Goal: Task Accomplishment & Management: Use online tool/utility

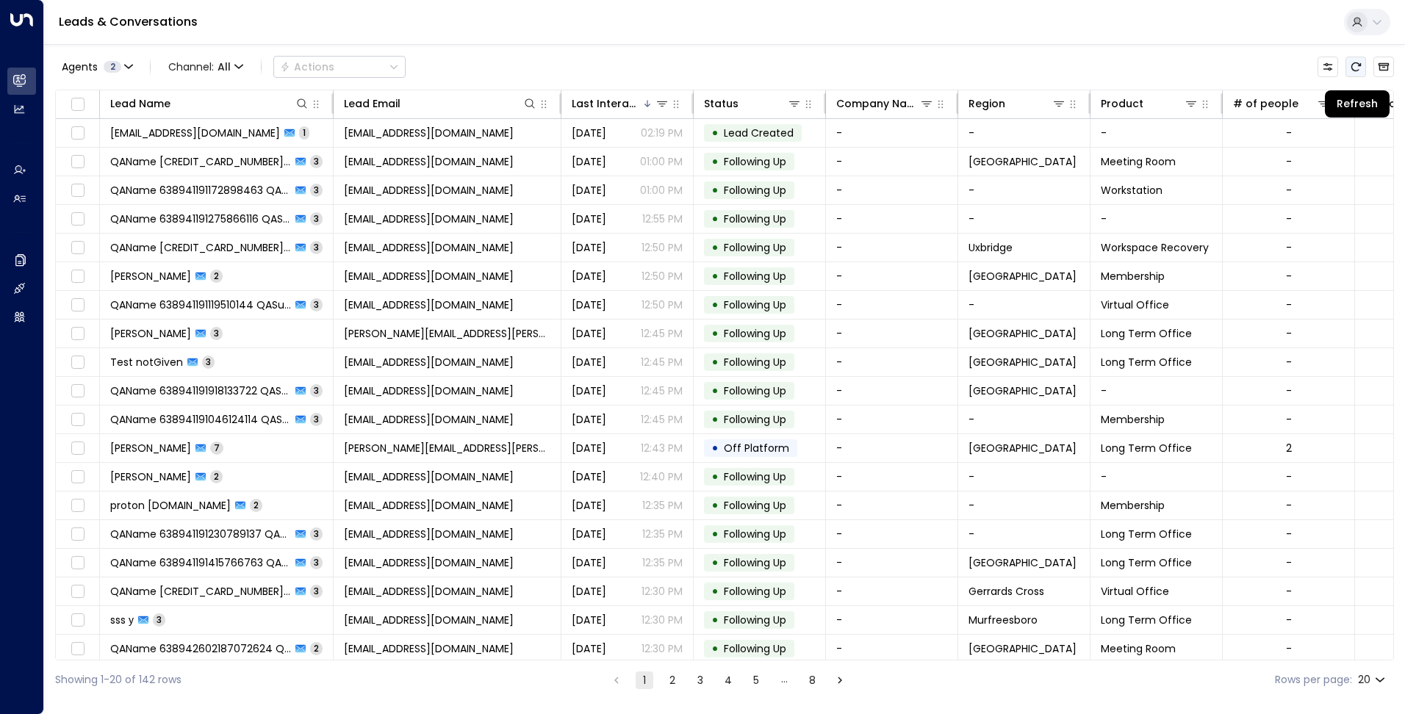
click at [1348, 67] on button "Refresh" at bounding box center [1355, 67] width 21 height 21
click at [125, 65] on icon "button" at bounding box center [128, 66] width 7 height 3
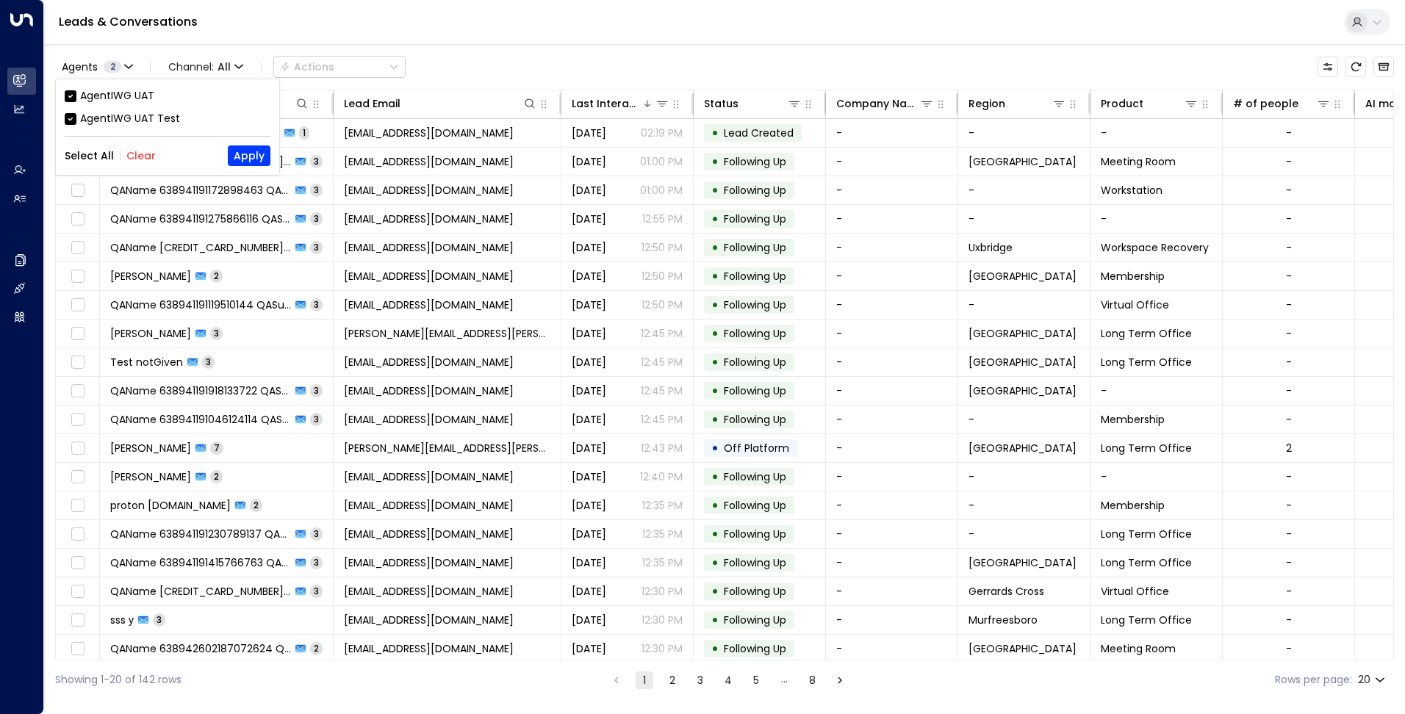
click at [127, 96] on div "AgentIWG UAT" at bounding box center [117, 95] width 74 height 15
click at [234, 154] on button "Apply" at bounding box center [249, 155] width 43 height 21
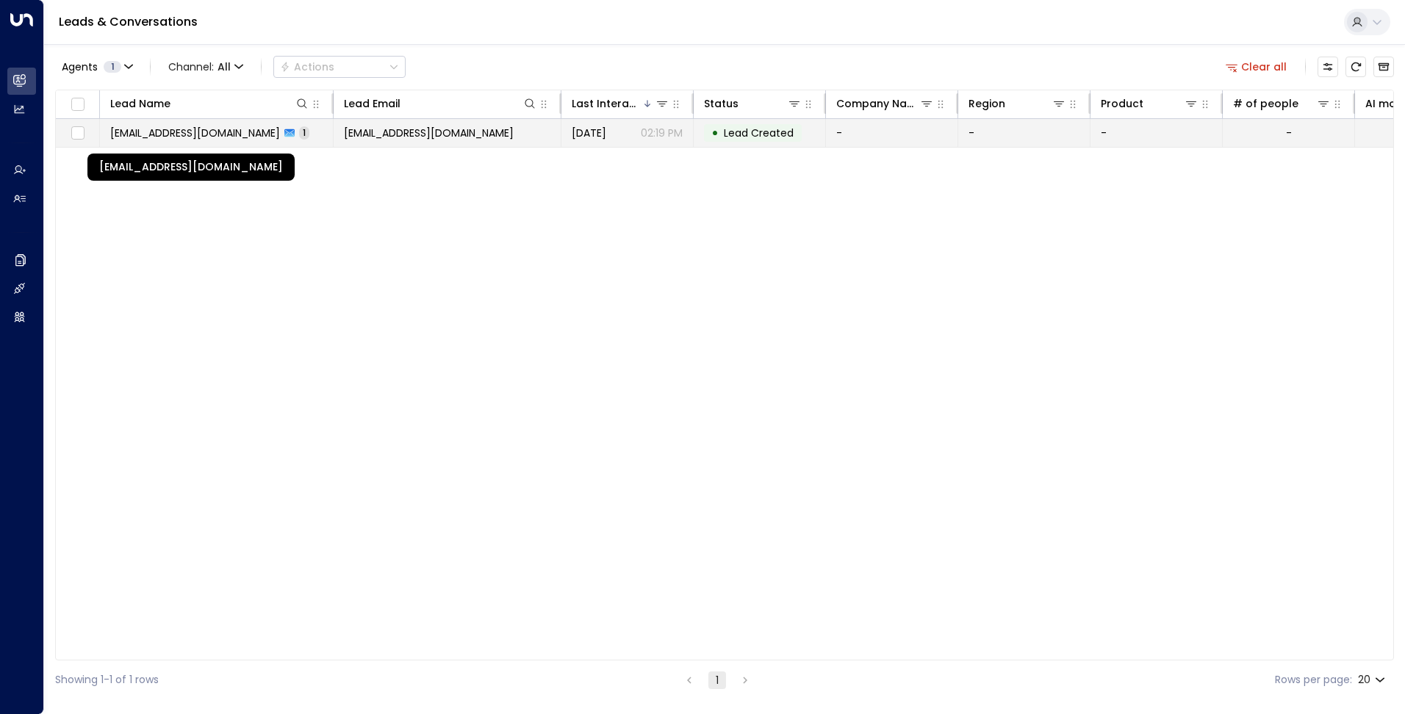
click at [229, 134] on span "[EMAIL_ADDRESS][DOMAIN_NAME]" at bounding box center [195, 133] width 170 height 15
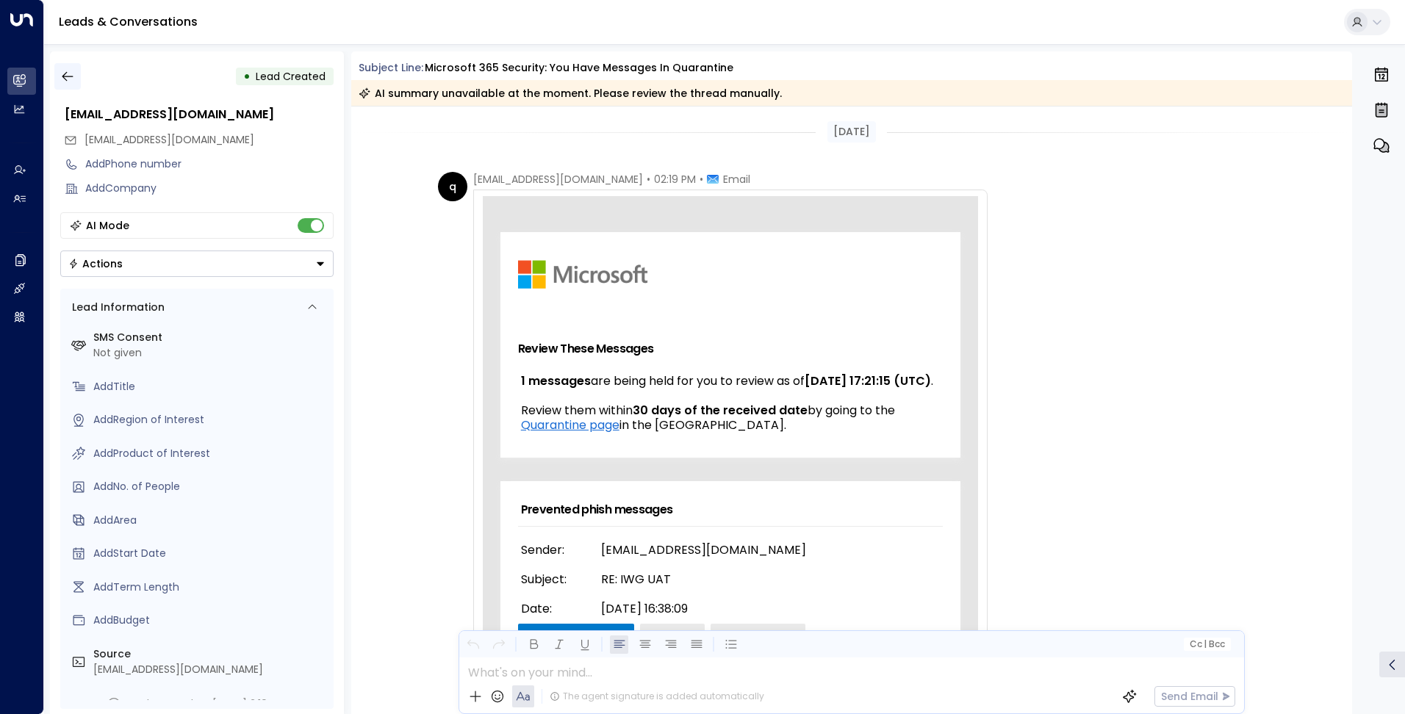
click at [62, 72] on icon "button" at bounding box center [67, 76] width 15 height 15
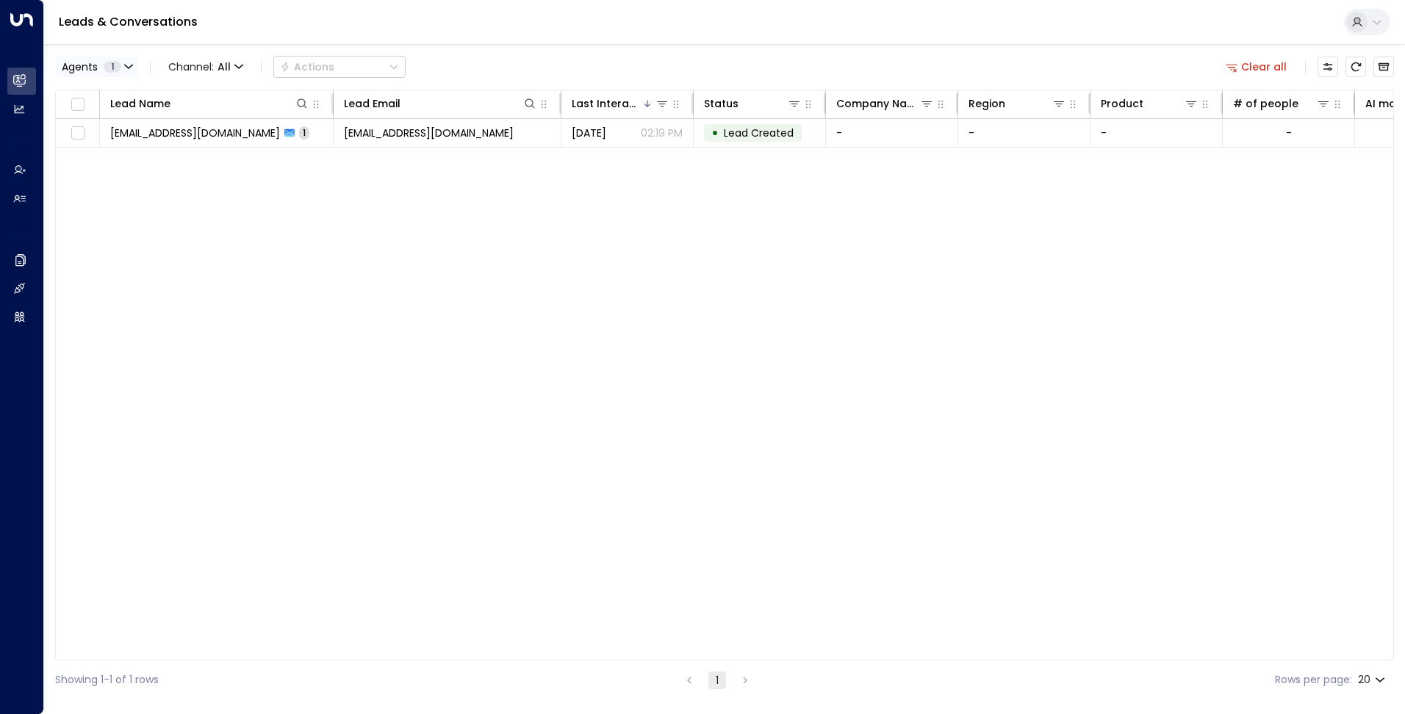
click at [118, 60] on button "Agents 1" at bounding box center [96, 67] width 83 height 21
click at [110, 93] on div "AgentIWG UAT" at bounding box center [117, 95] width 74 height 15
click at [253, 156] on button "Apply" at bounding box center [249, 155] width 43 height 21
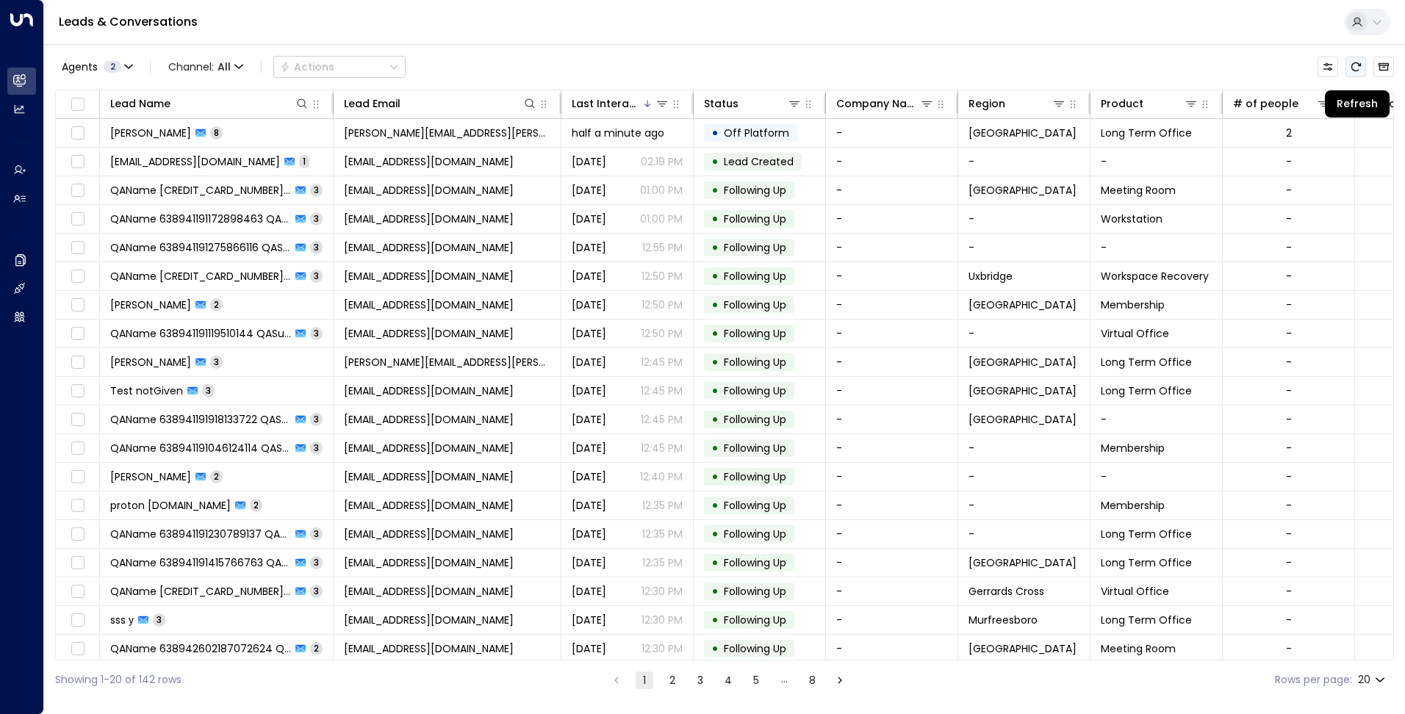
click at [1350, 62] on icon "Refresh" at bounding box center [1356, 67] width 12 height 12
click at [1356, 67] on icon "Refresh" at bounding box center [1356, 67] width 12 height 12
click at [1356, 70] on icon "Refresh" at bounding box center [1356, 67] width 12 height 12
click at [126, 61] on button "Agents 2" at bounding box center [96, 67] width 83 height 21
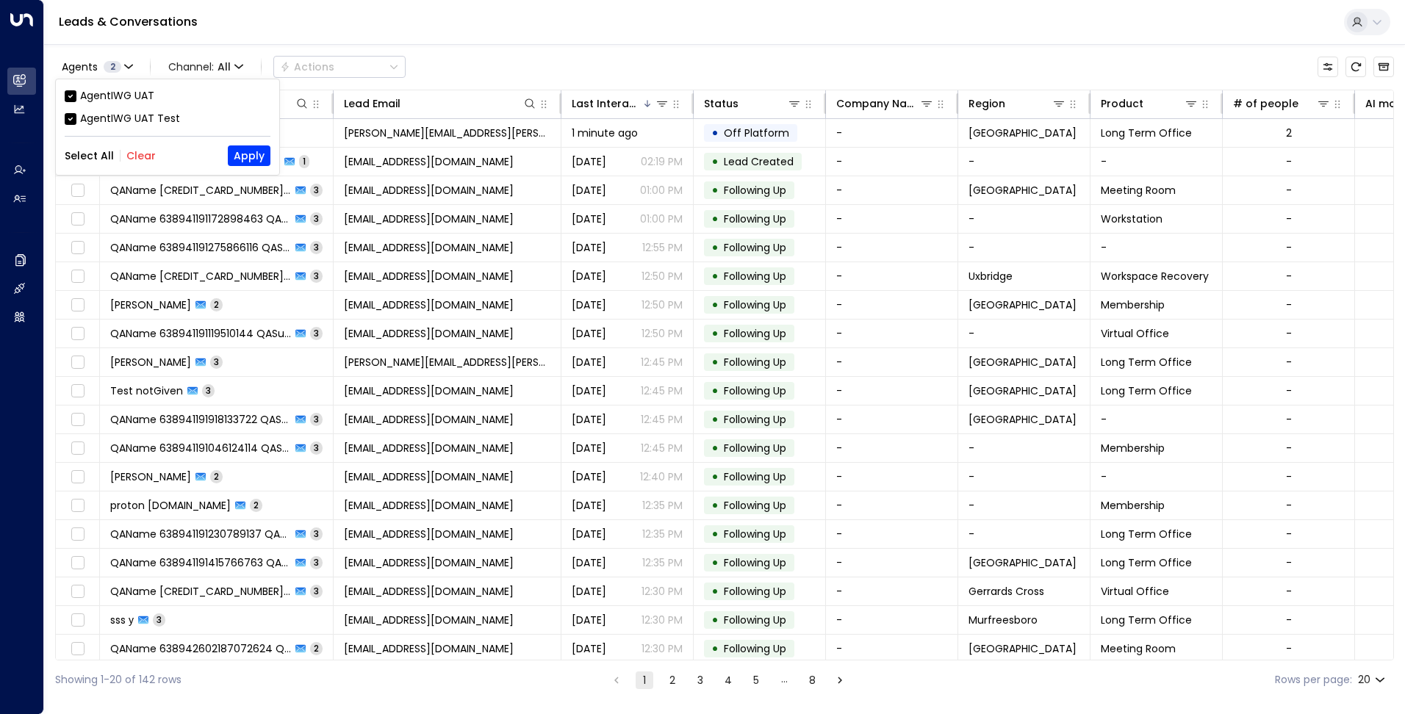
click at [124, 94] on div "AgentIWG UAT" at bounding box center [117, 95] width 74 height 15
click at [256, 156] on button "Apply" at bounding box center [249, 155] width 43 height 21
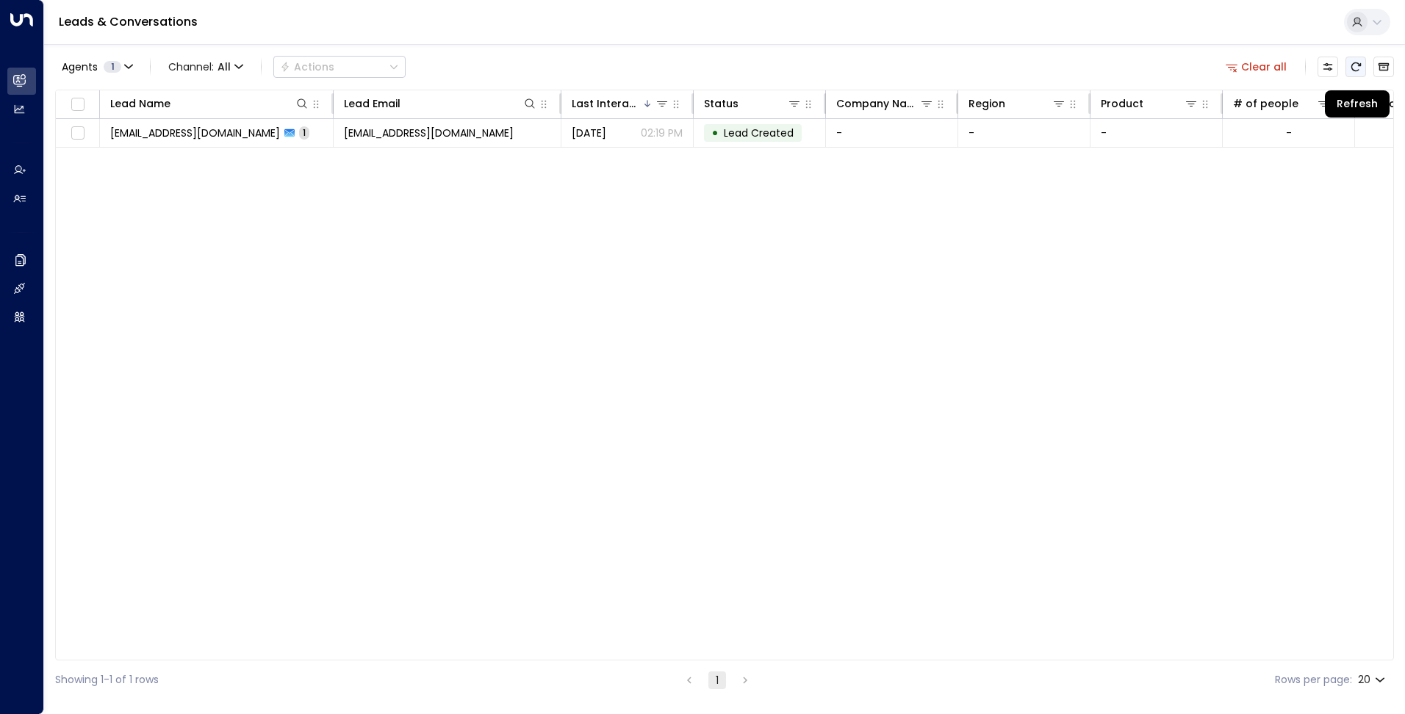
click at [1358, 63] on icon "Refresh" at bounding box center [1356, 66] width 10 height 9
click at [1263, 65] on button "Clear all" at bounding box center [1256, 67] width 73 height 21
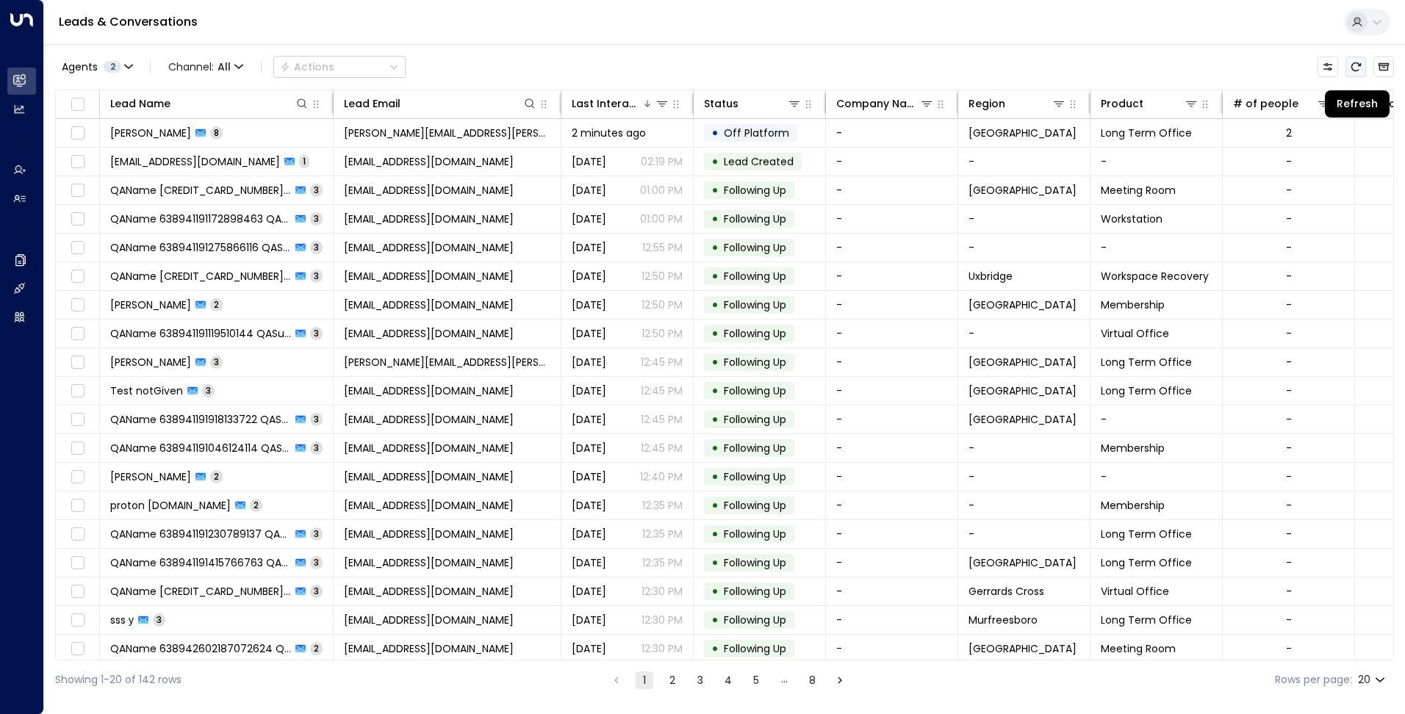
click at [1349, 62] on button "Refresh" at bounding box center [1355, 67] width 21 height 21
click at [1351, 62] on icon "Refresh" at bounding box center [1356, 67] width 12 height 12
click at [1349, 65] on button "Refresh" at bounding box center [1355, 67] width 21 height 21
click at [1357, 70] on icon "Refresh" at bounding box center [1356, 67] width 12 height 12
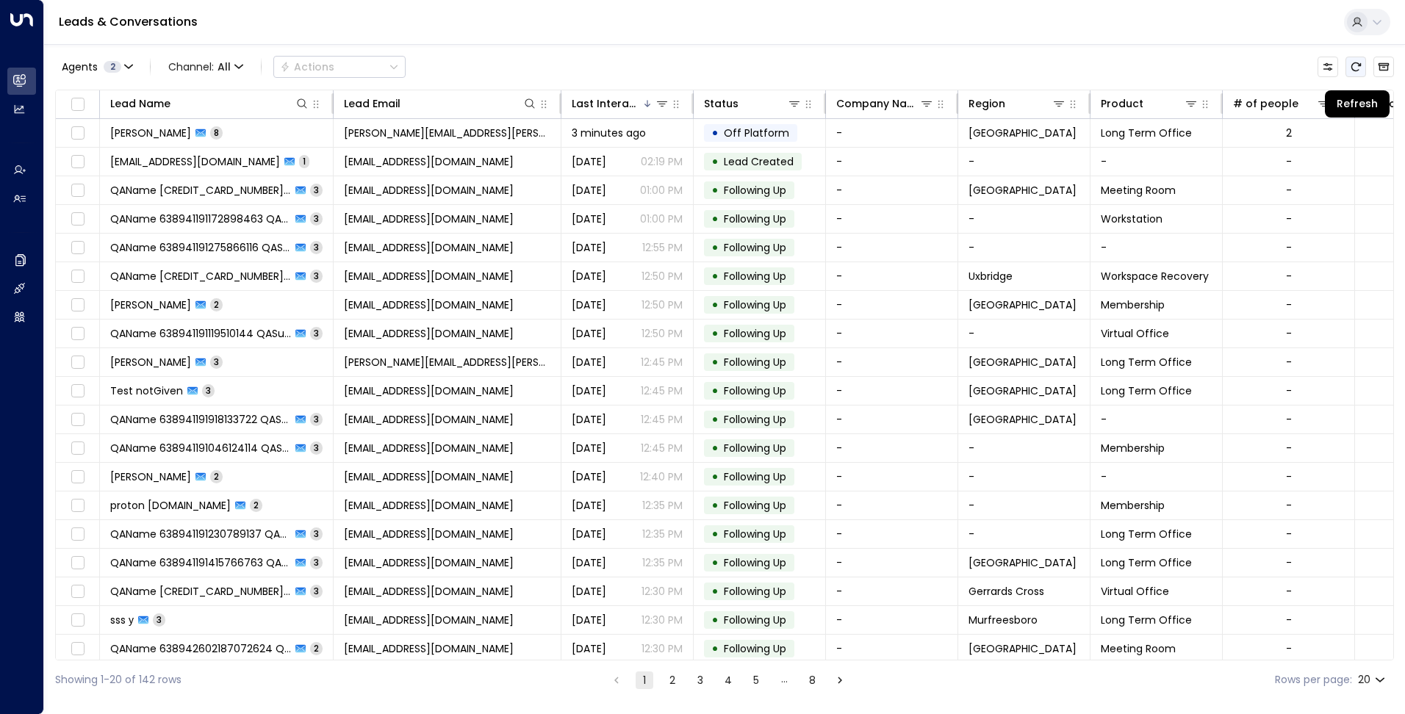
click at [1357, 70] on icon "Refresh" at bounding box center [1356, 67] width 12 height 12
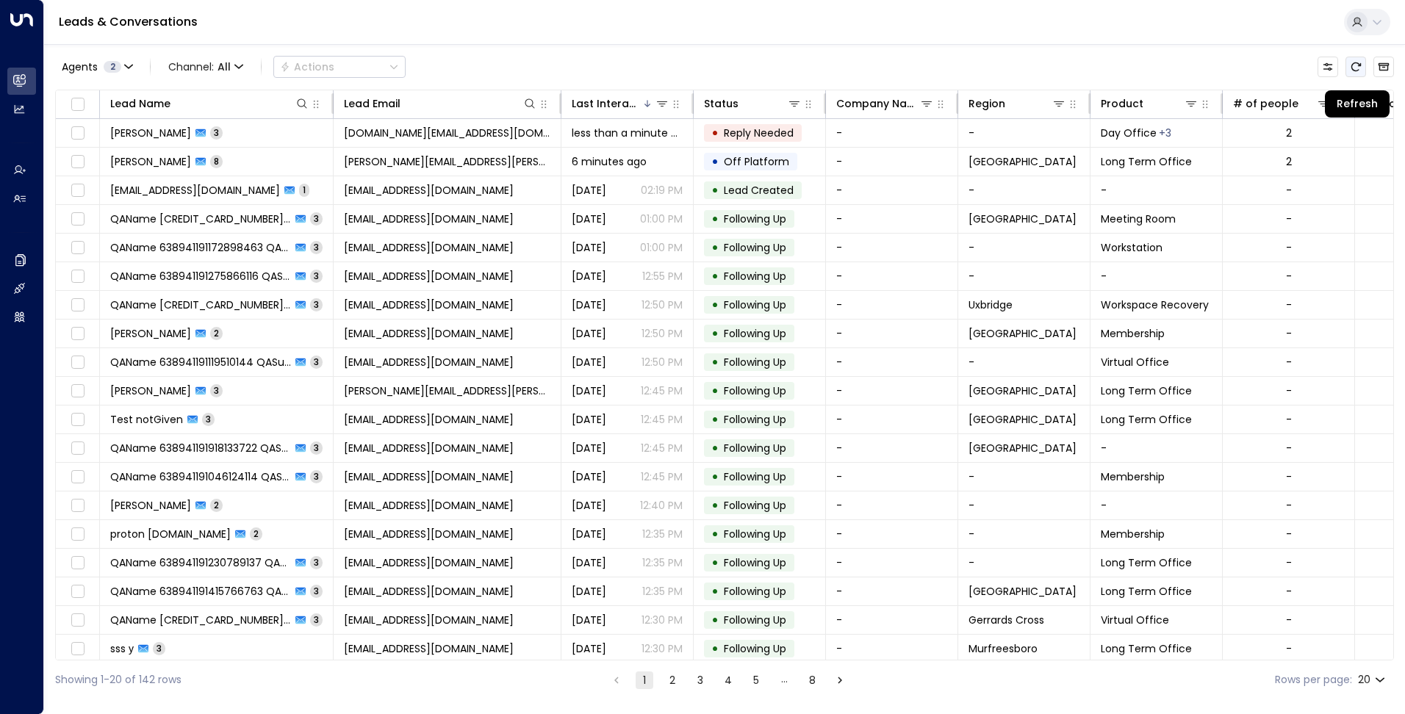
click at [1362, 67] on button "Refresh" at bounding box center [1355, 67] width 21 height 21
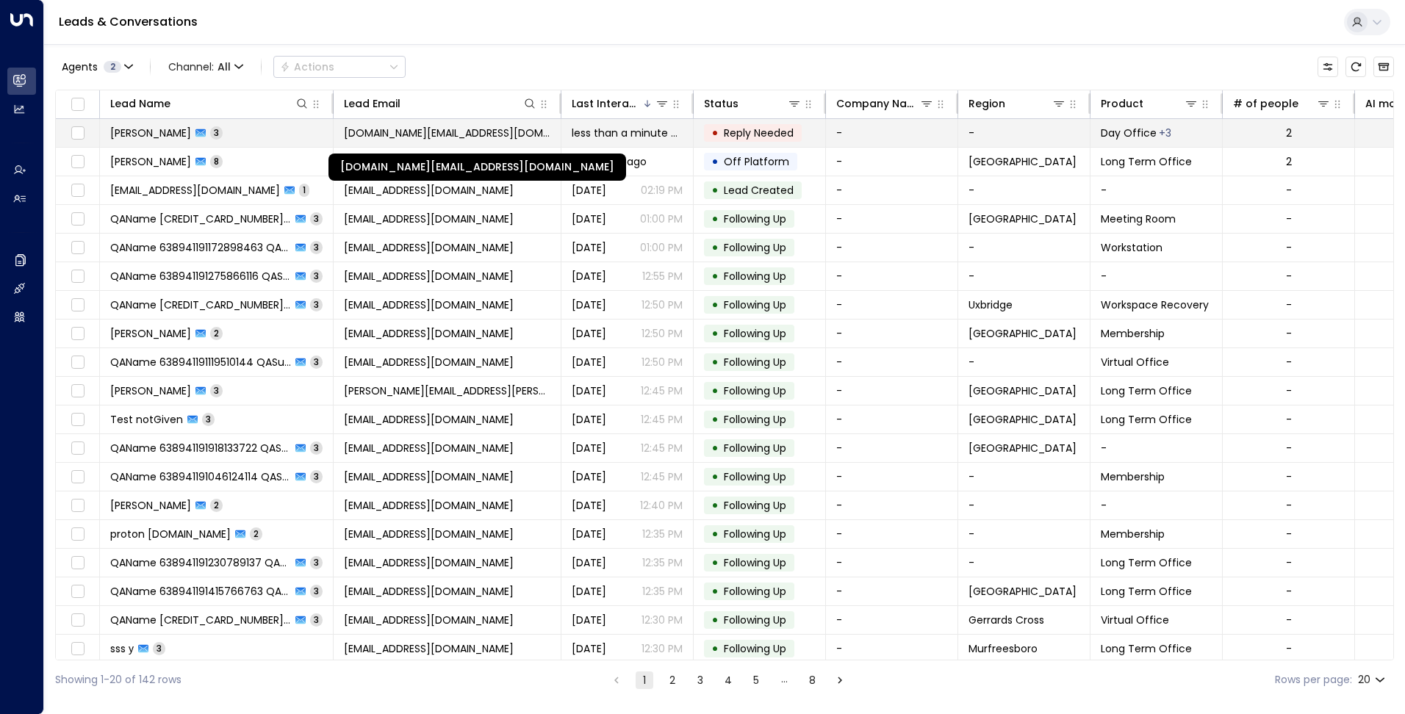
click at [475, 127] on span "danielamirraguimaraes.prof@gmail.com" at bounding box center [447, 133] width 206 height 15
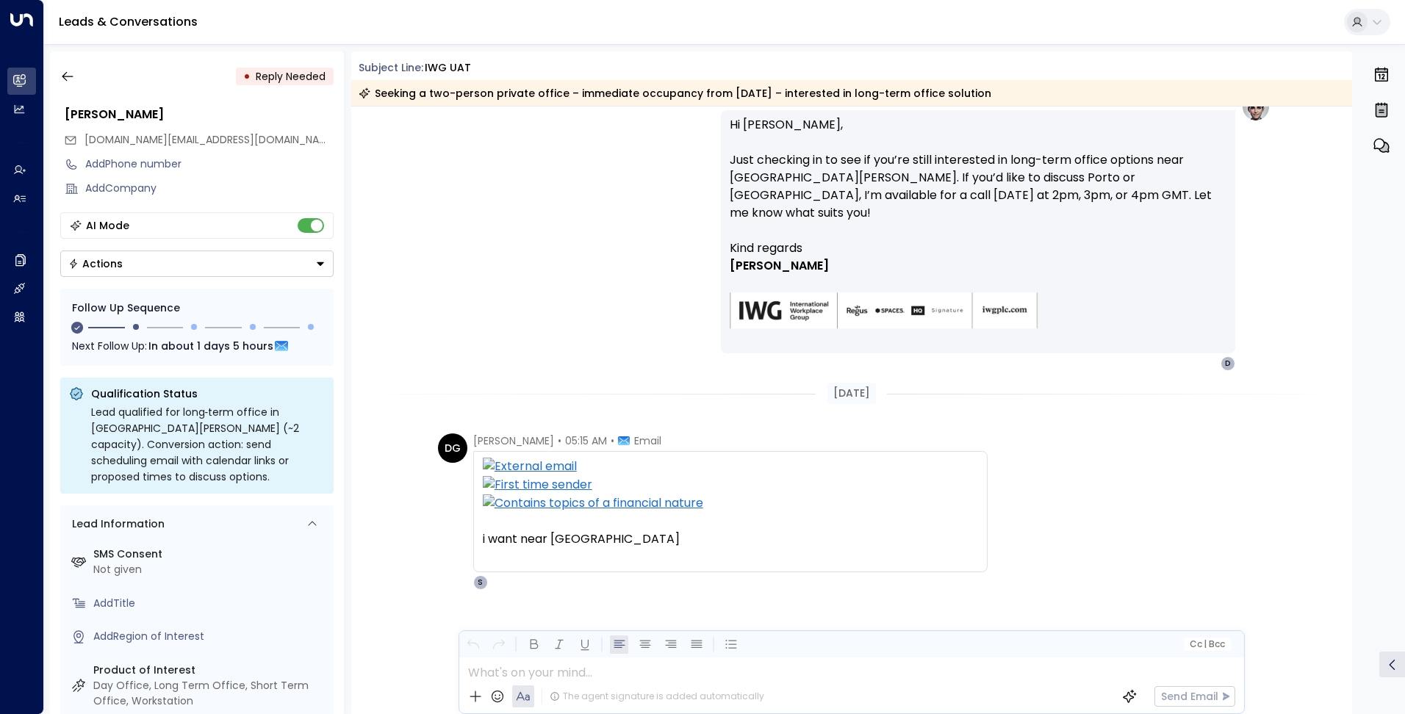
scroll to position [997, 0]
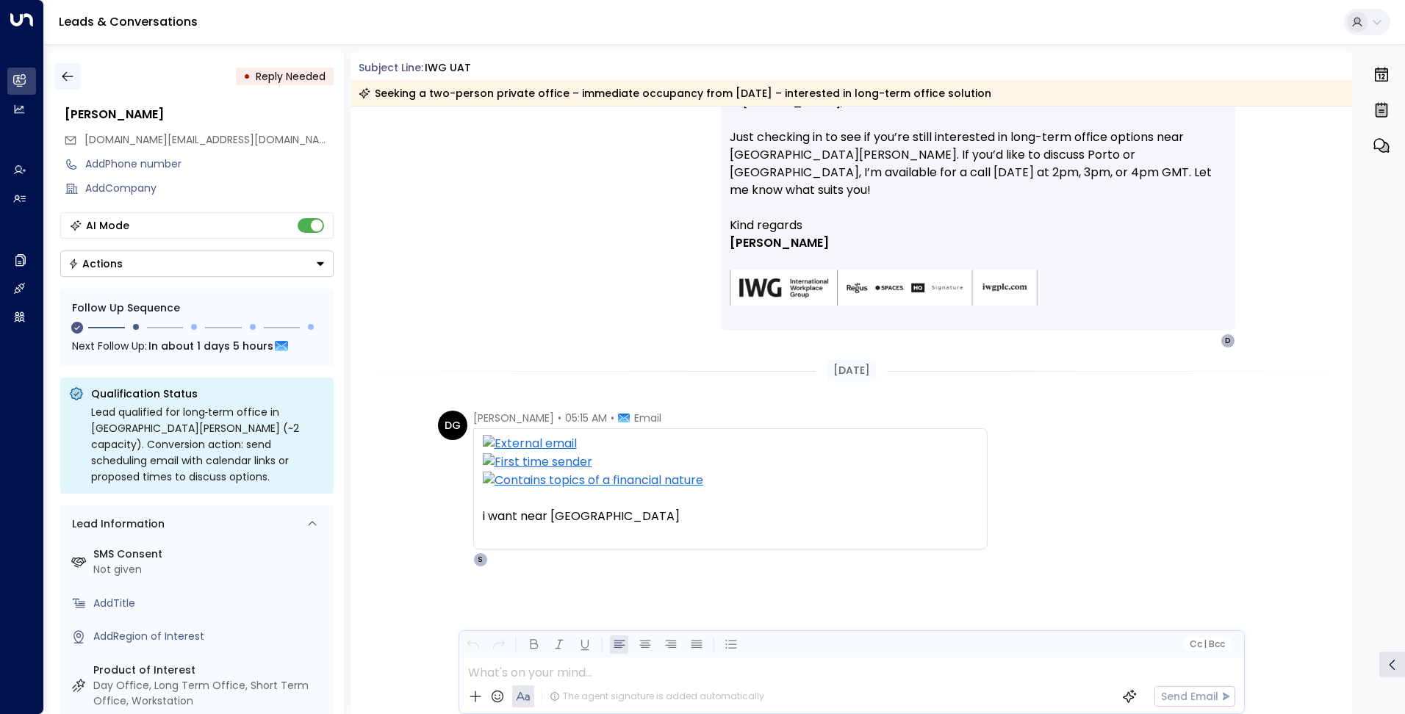
click at [60, 73] on icon "button" at bounding box center [67, 76] width 15 height 15
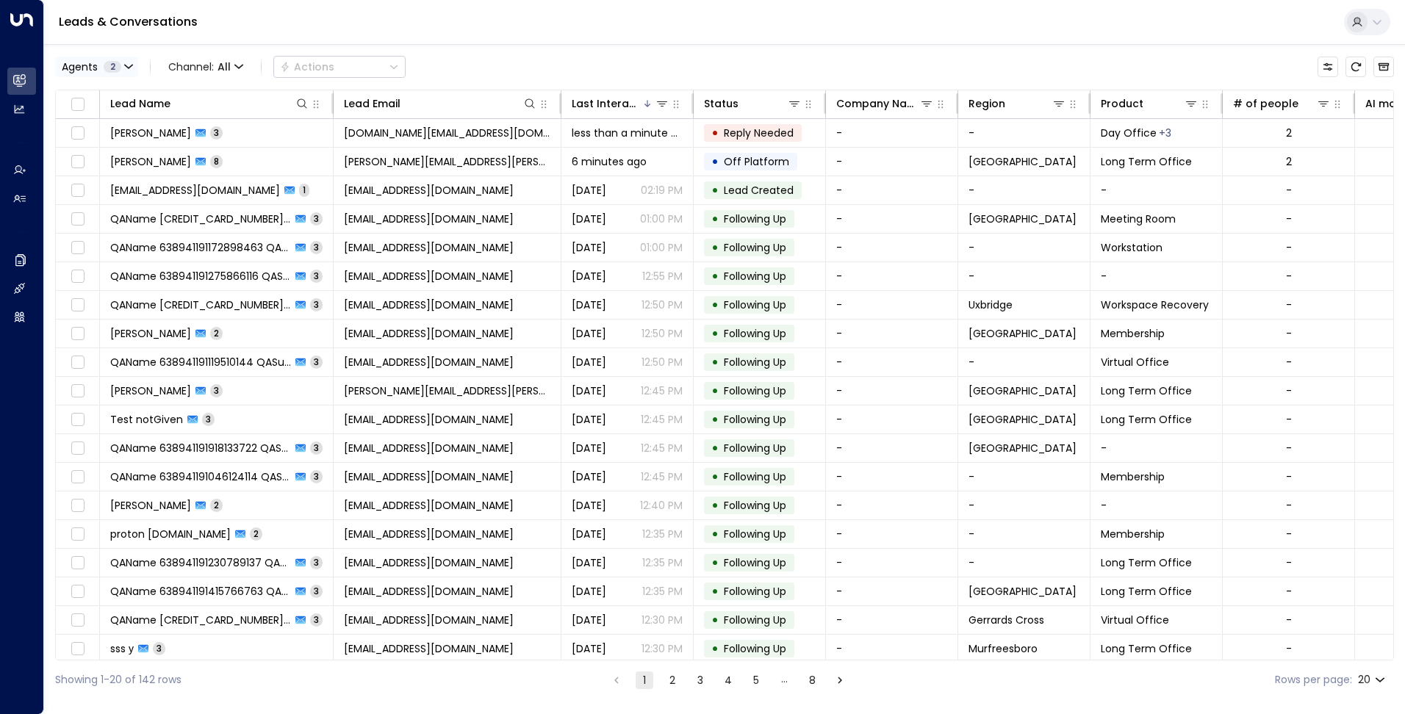
click at [118, 60] on button "Agents 2" at bounding box center [96, 67] width 83 height 21
click at [129, 93] on div "AgentIWG UAT" at bounding box center [117, 95] width 74 height 15
click at [248, 153] on button "Apply" at bounding box center [249, 155] width 43 height 21
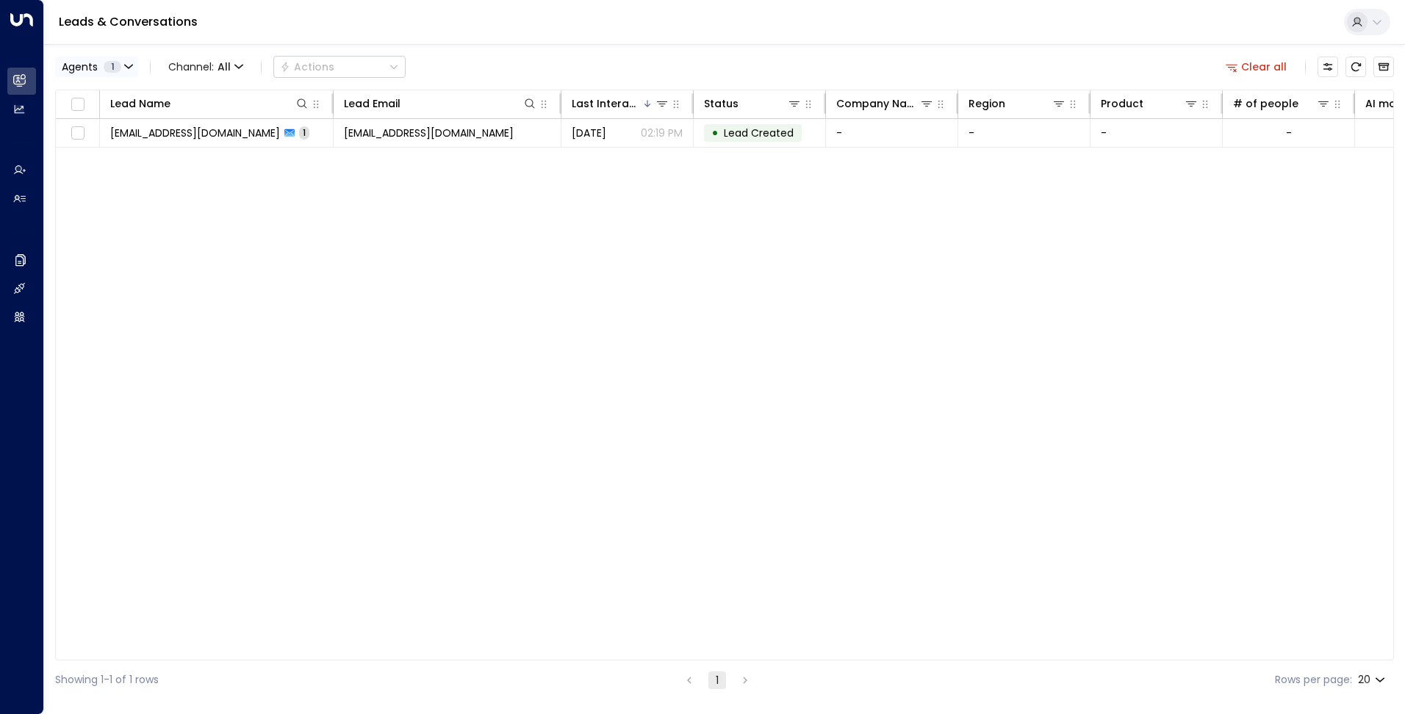
click at [134, 60] on button "Agents 1" at bounding box center [96, 67] width 83 height 21
click at [127, 91] on div "AgentIWG UAT" at bounding box center [117, 95] width 74 height 15
click at [264, 158] on button "Apply" at bounding box center [249, 155] width 43 height 21
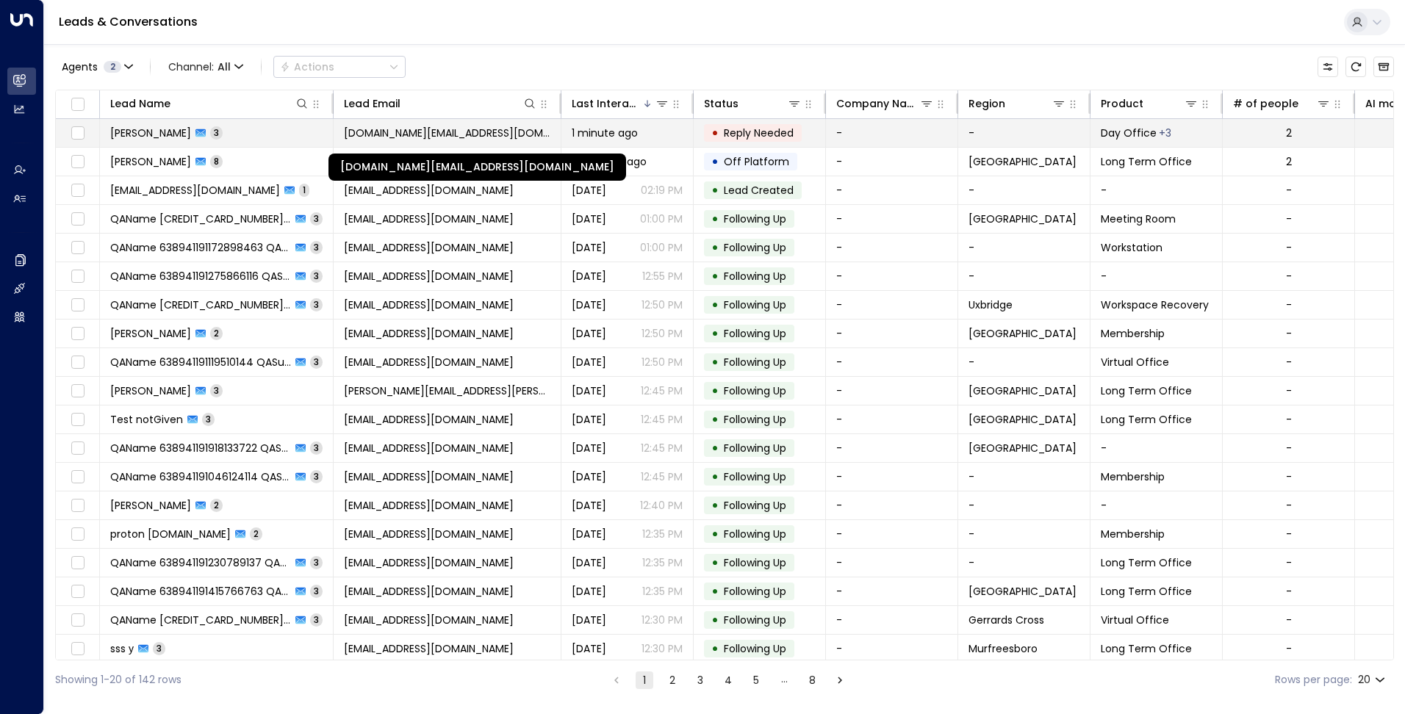
click at [466, 128] on span "[DOMAIN_NAME][EMAIL_ADDRESS][DOMAIN_NAME]" at bounding box center [447, 133] width 206 height 15
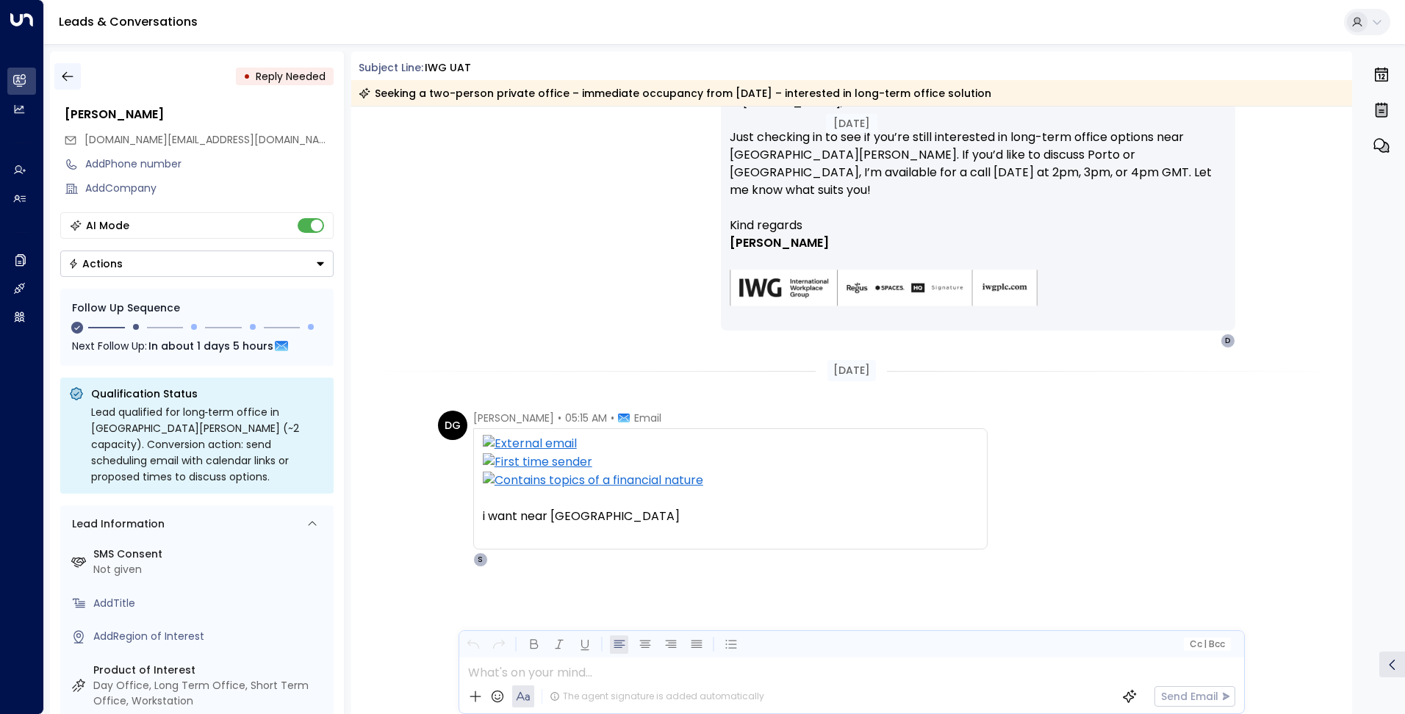
click at [71, 74] on icon "button" at bounding box center [67, 76] width 15 height 15
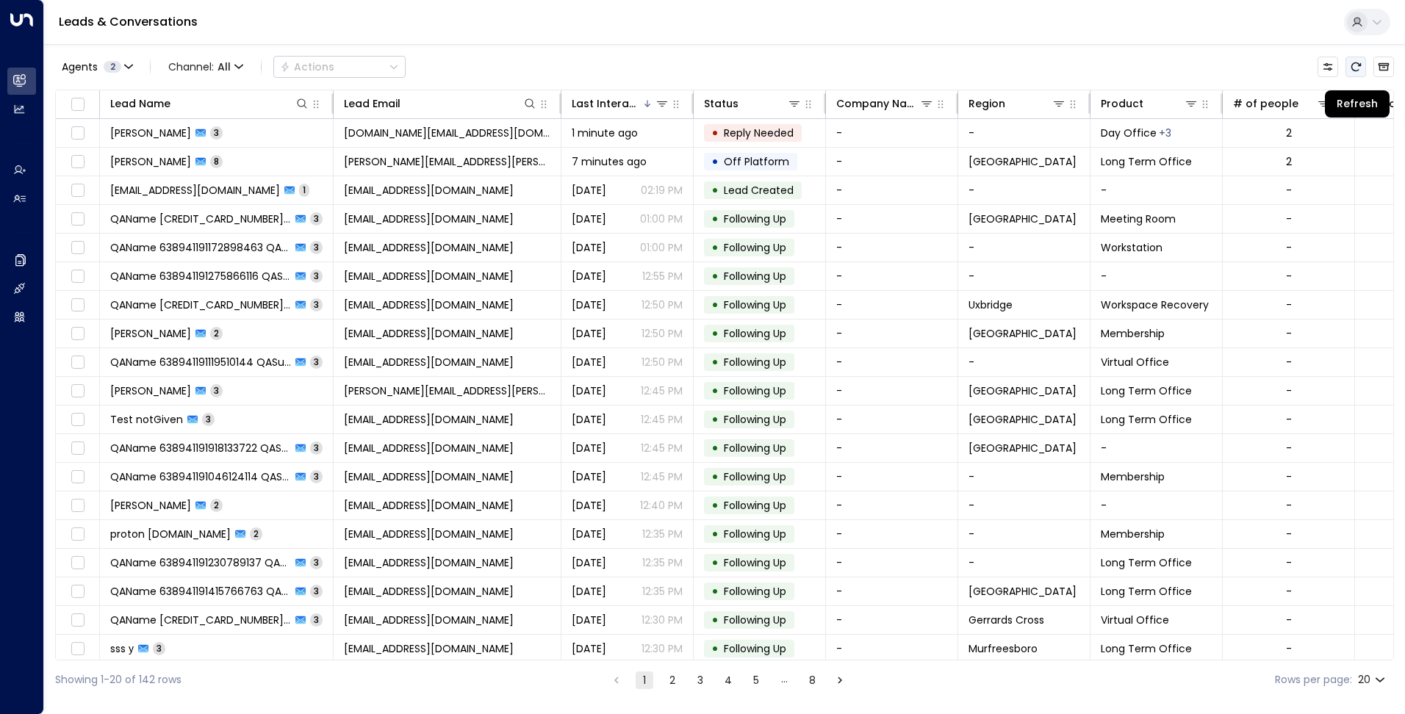
click at [1351, 62] on icon "Refresh" at bounding box center [1356, 67] width 12 height 12
click at [126, 59] on button "Agents 2" at bounding box center [96, 67] width 83 height 21
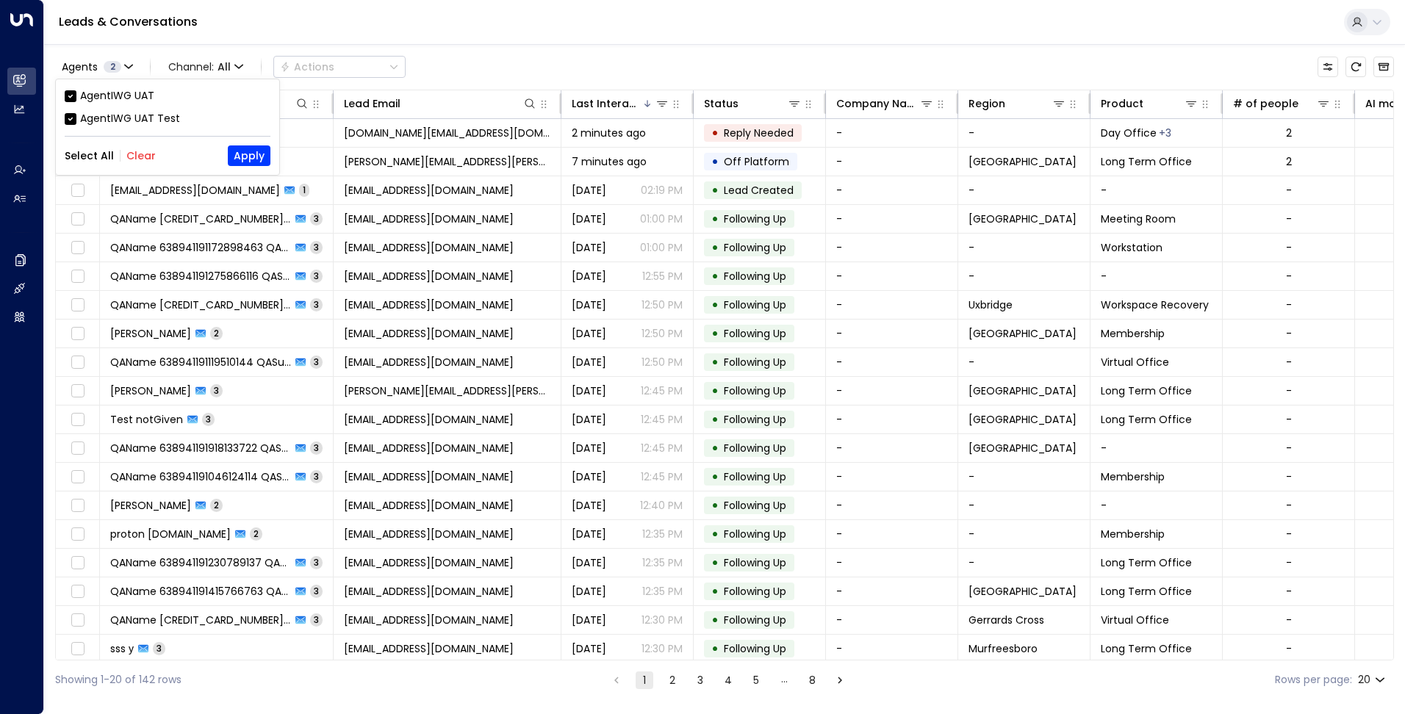
click at [124, 96] on div "AgentIWG UAT" at bounding box center [117, 95] width 74 height 15
click at [240, 159] on button "Apply" at bounding box center [249, 155] width 43 height 21
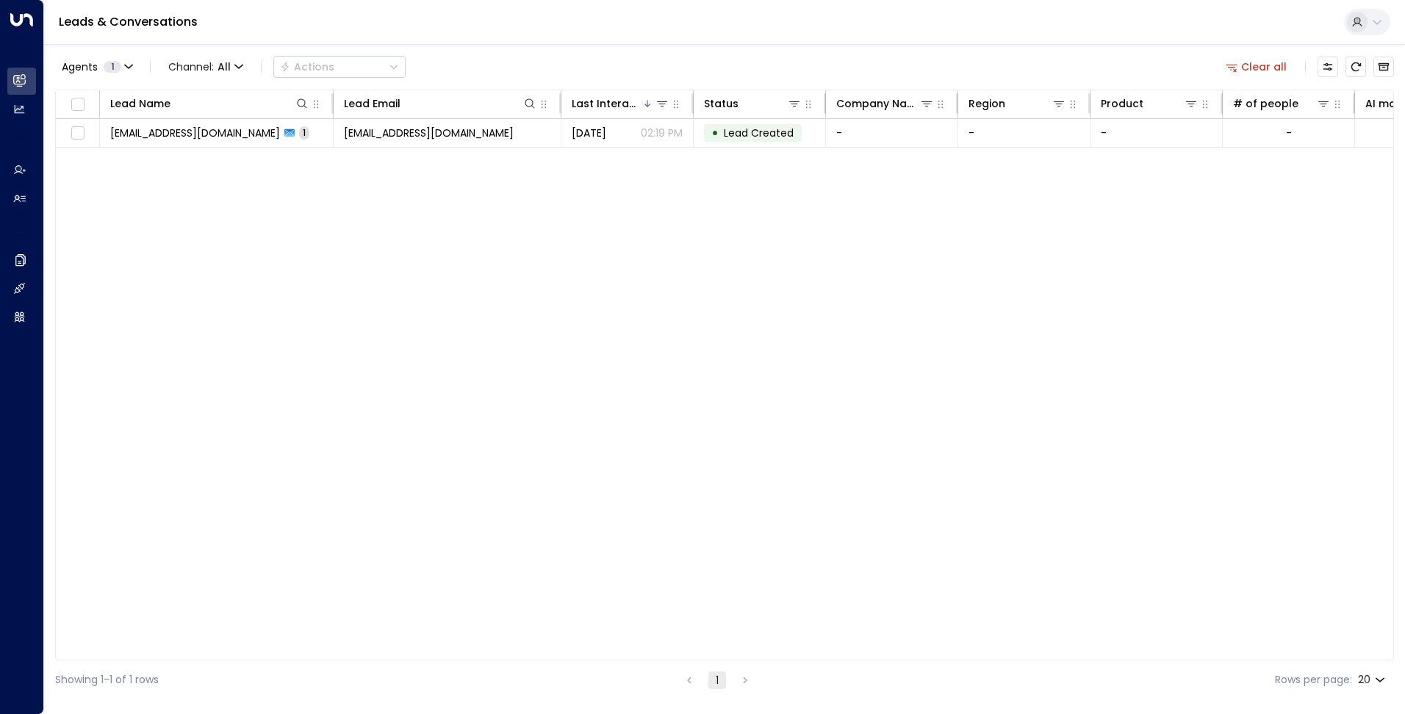
click at [122, 53] on div "Agents 1 Channel: All Actions" at bounding box center [230, 66] width 351 height 29
click at [122, 62] on button "Agents 1" at bounding box center [96, 67] width 83 height 21
click at [116, 91] on div "AgentIWG UAT" at bounding box center [117, 95] width 74 height 15
click at [239, 154] on button "Apply" at bounding box center [249, 155] width 43 height 21
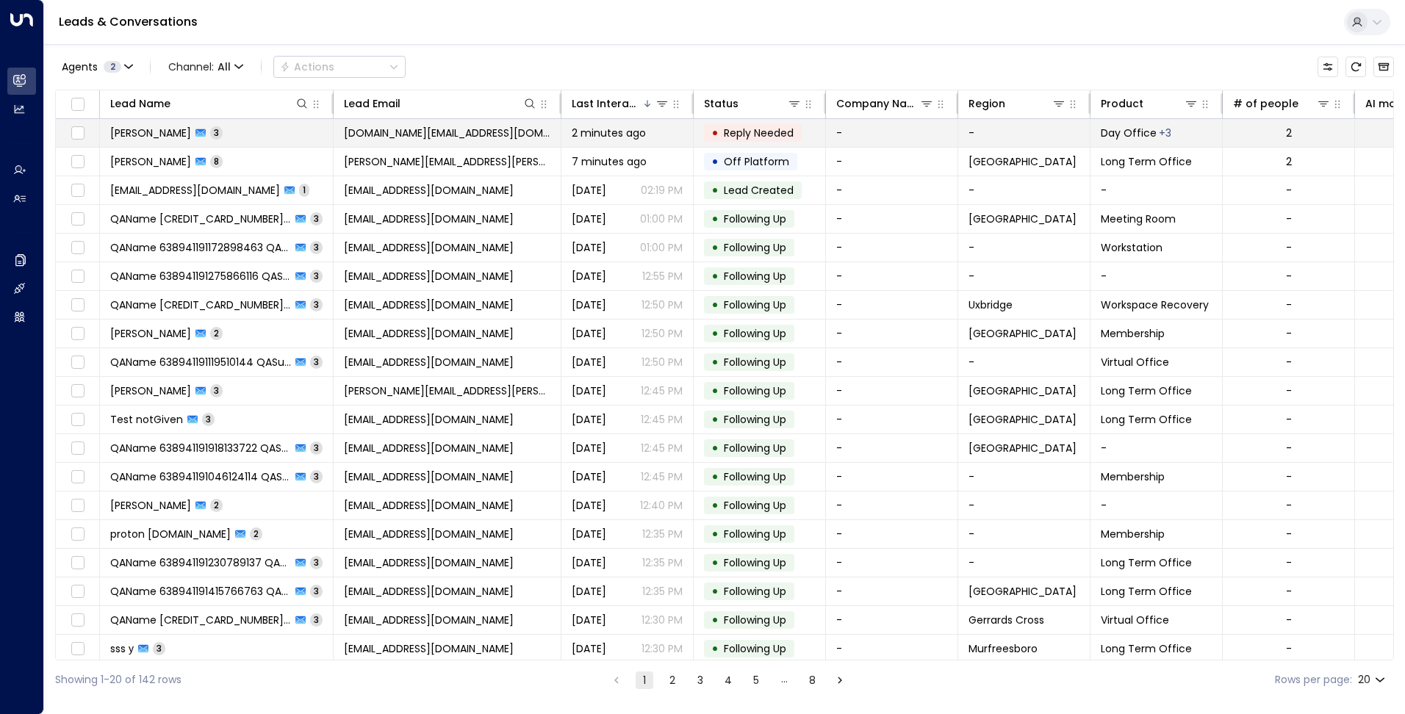
click at [1004, 132] on td "-" at bounding box center [1024, 133] width 132 height 28
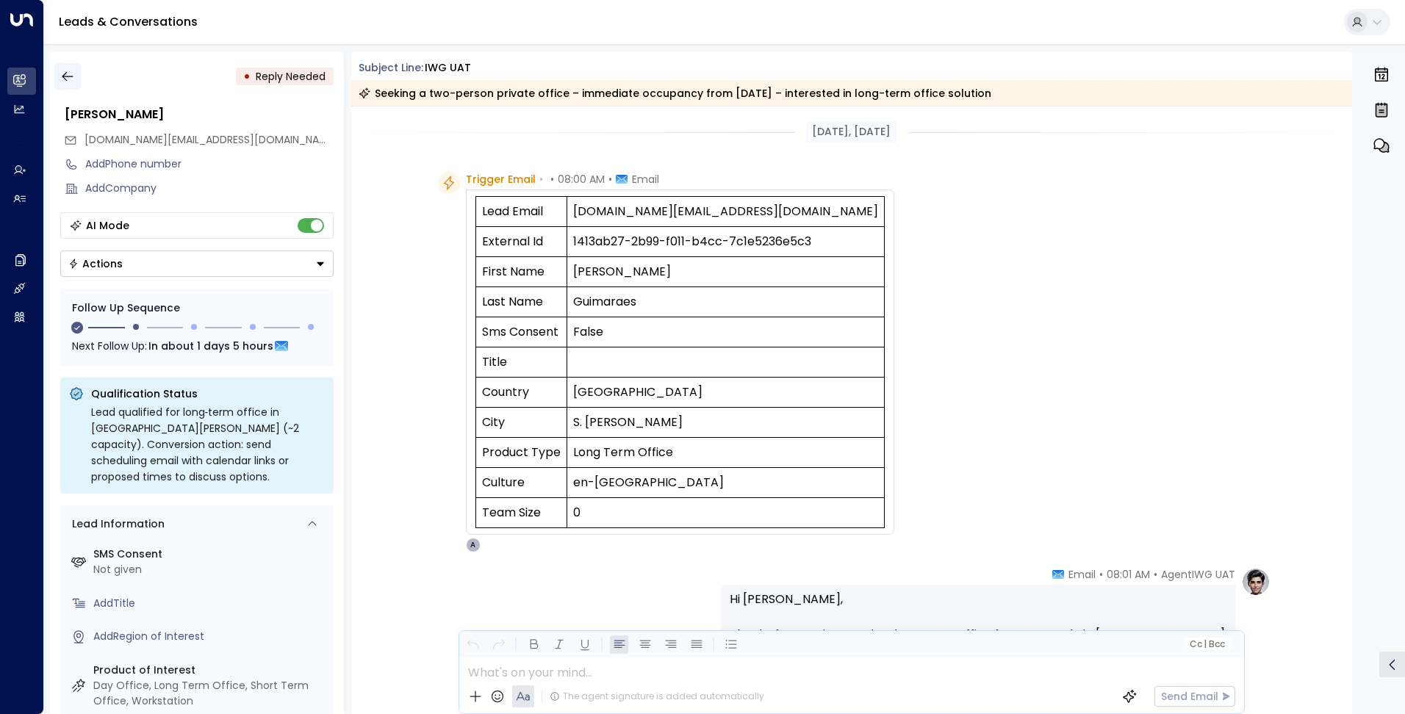
click at [68, 74] on icon "button" at bounding box center [67, 76] width 15 height 15
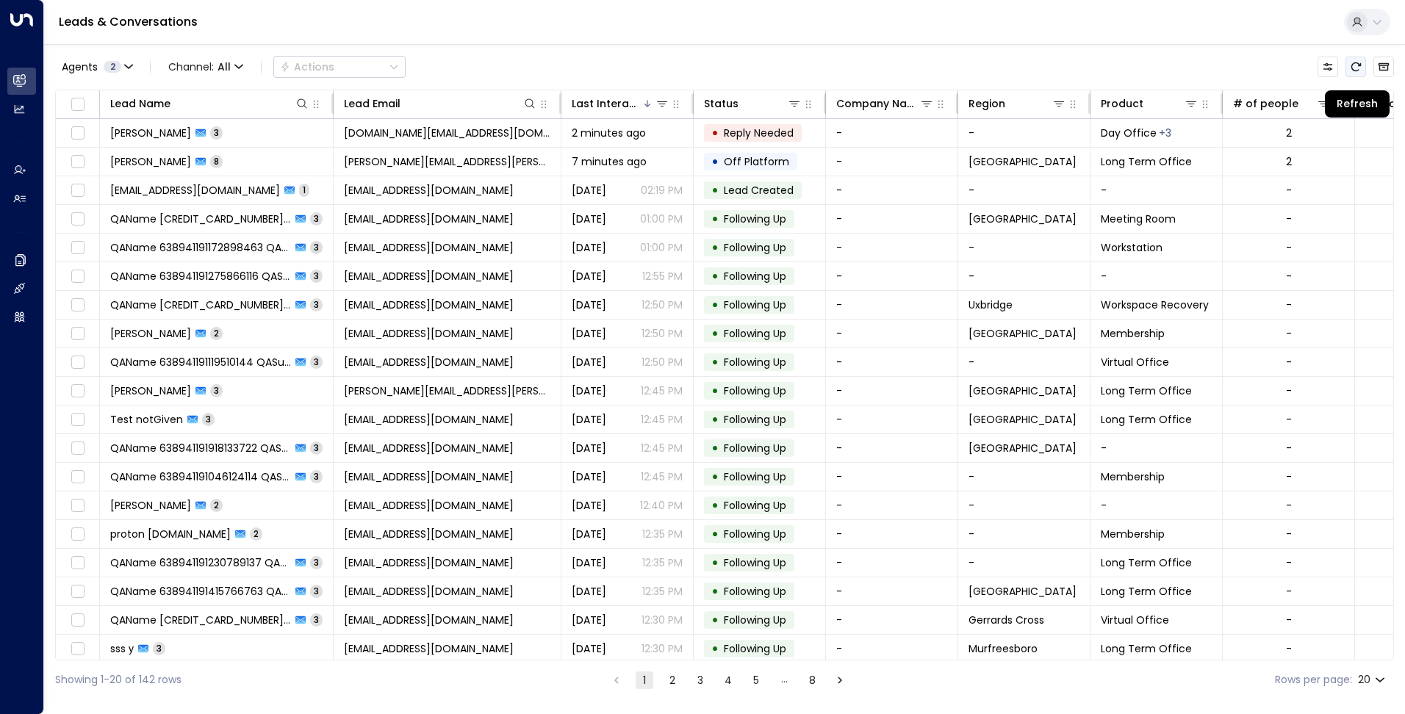
click at [1360, 70] on icon "Refresh" at bounding box center [1356, 67] width 12 height 12
click at [1349, 68] on button "Refresh" at bounding box center [1355, 67] width 21 height 21
click at [1353, 65] on icon "Refresh" at bounding box center [1356, 66] width 10 height 9
click at [1348, 73] on button "Refresh" at bounding box center [1355, 67] width 21 height 21
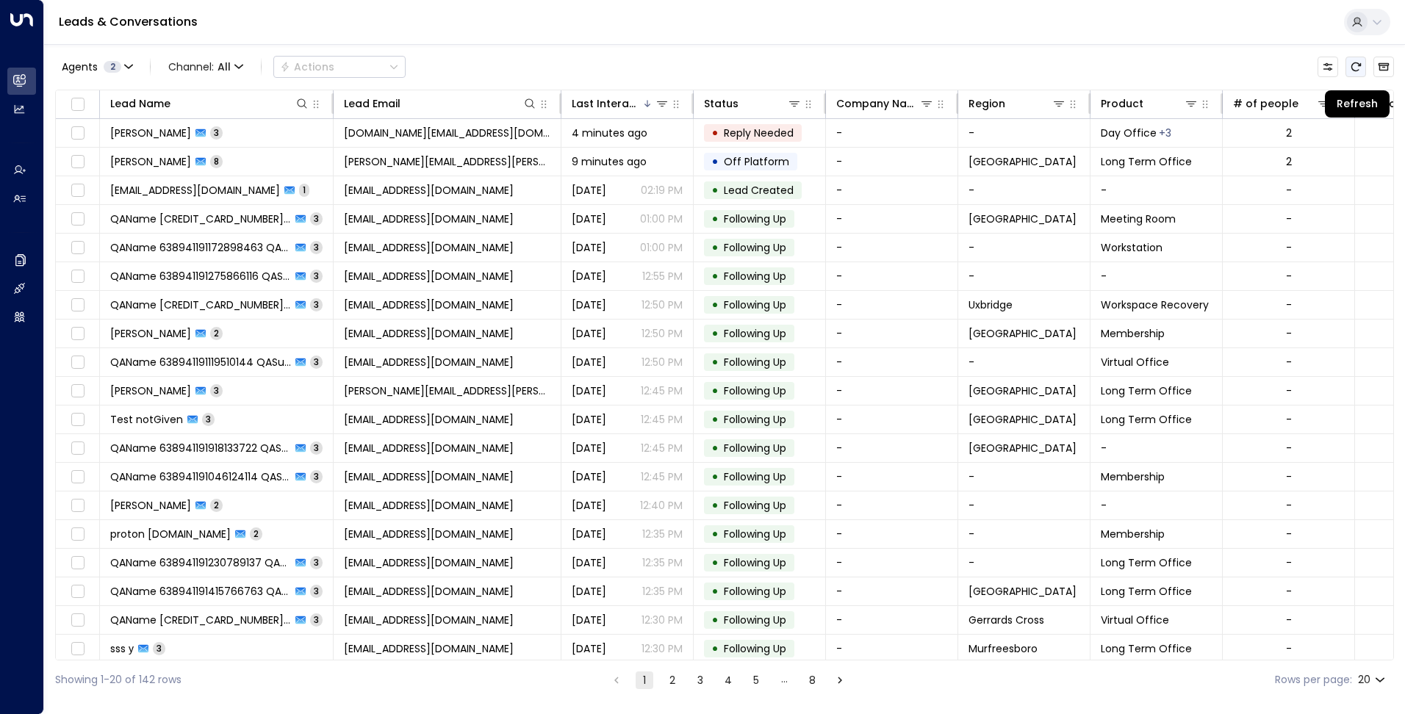
click at [1348, 73] on button "Refresh" at bounding box center [1355, 67] width 21 height 21
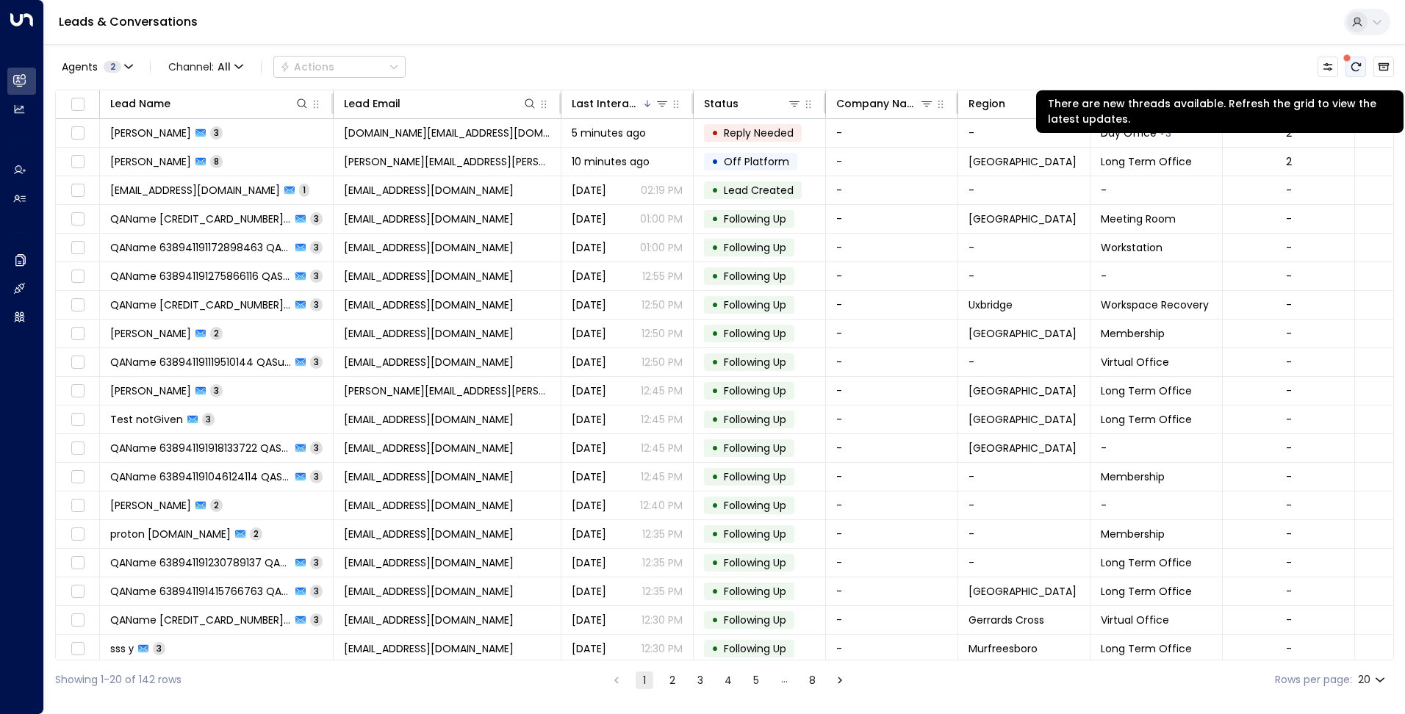
click at [1355, 65] on icon "There are new threads available. Refresh the grid to view the latest updates." at bounding box center [1356, 67] width 12 height 12
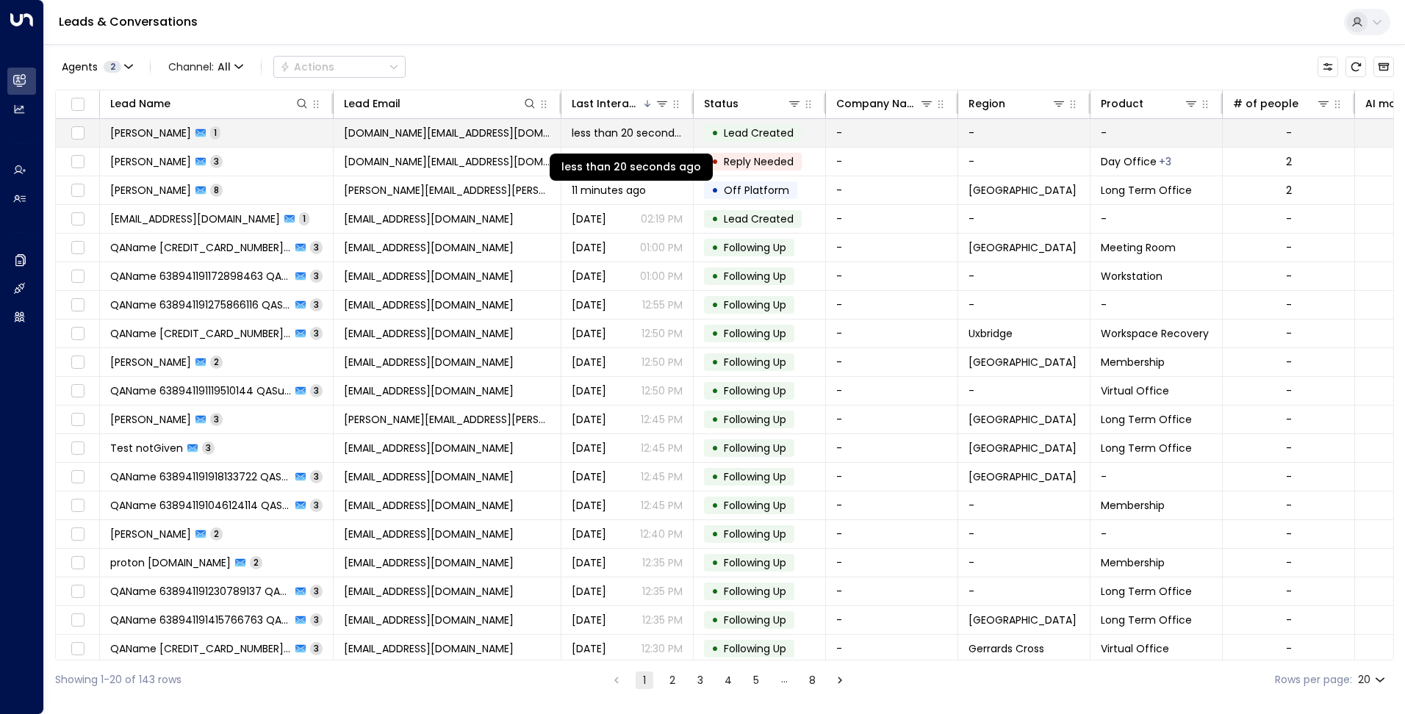
click at [671, 134] on span "less than 20 seconds ago" at bounding box center [627, 133] width 111 height 15
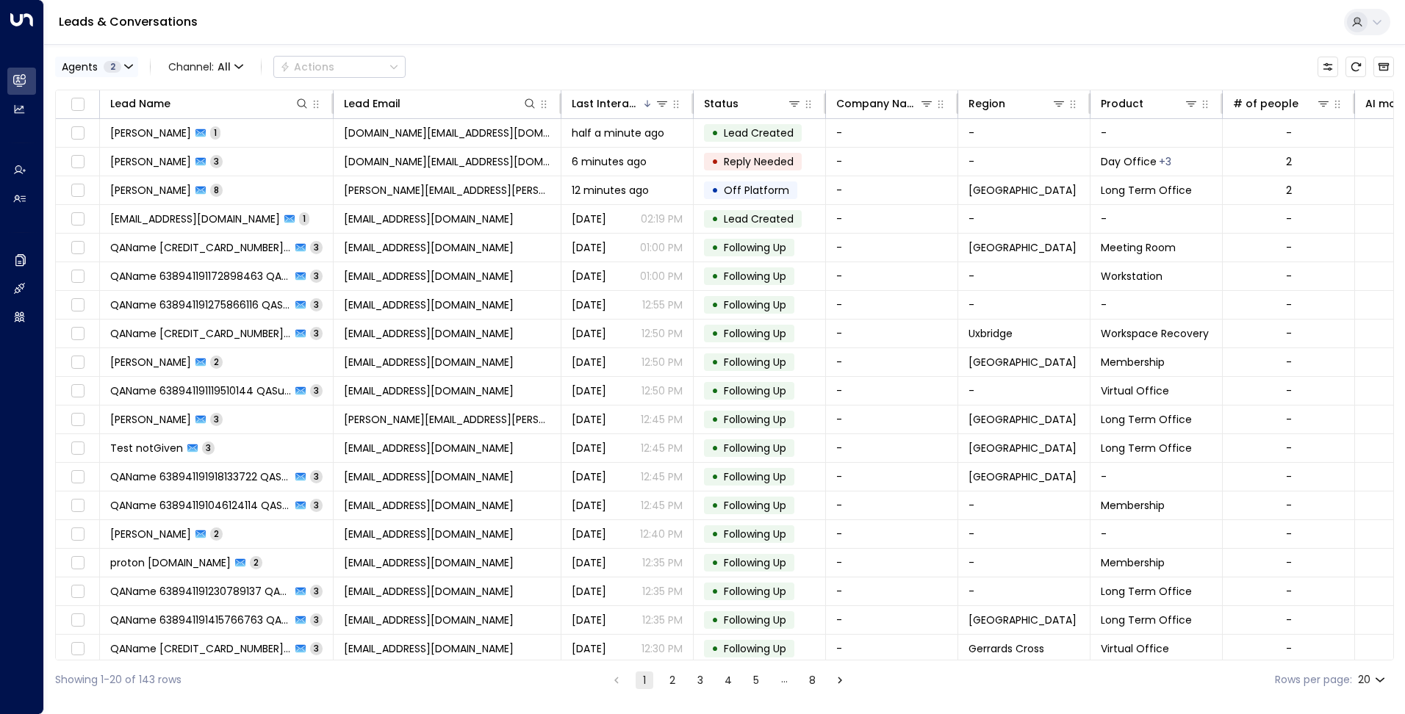
click at [115, 62] on span "2" at bounding box center [113, 67] width 18 height 12
click at [120, 93] on div "AgentIWG UAT" at bounding box center [117, 95] width 74 height 15
click at [247, 150] on button "Apply" at bounding box center [249, 155] width 43 height 21
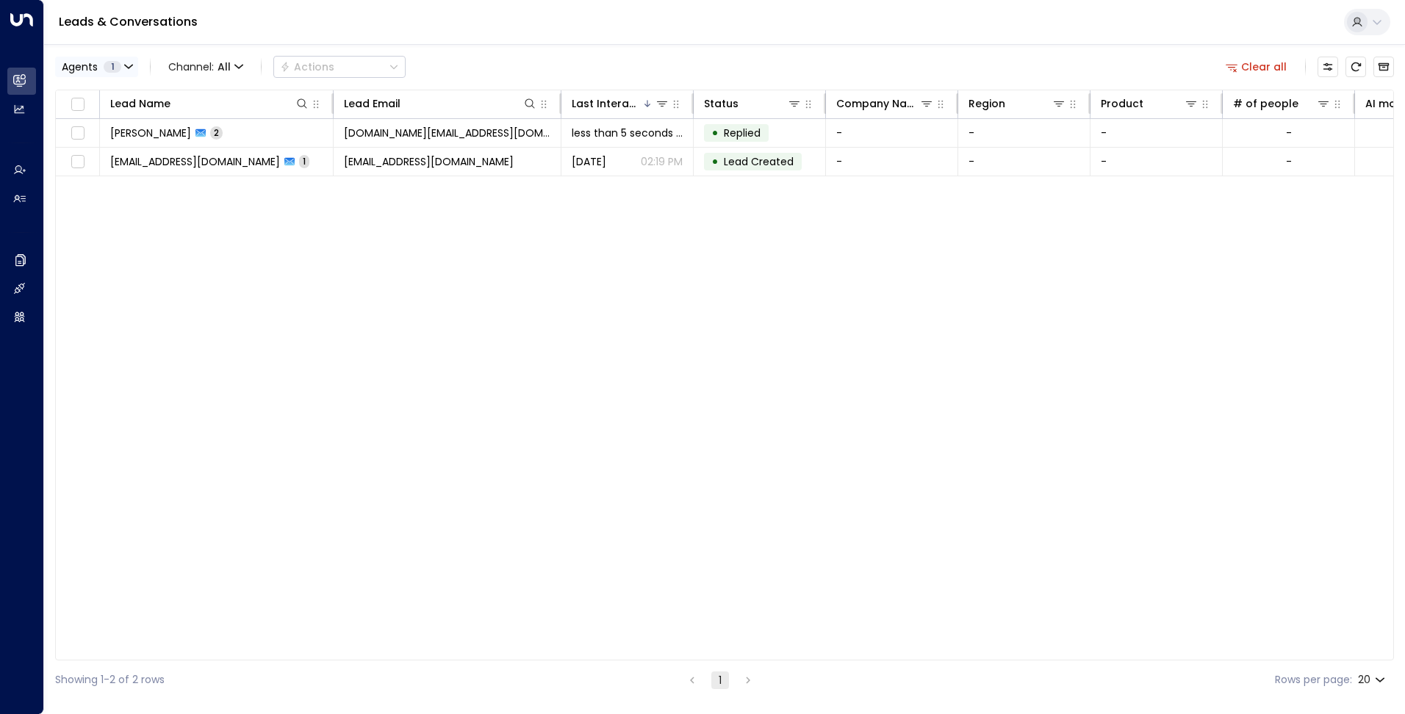
click at [119, 67] on span "1" at bounding box center [113, 67] width 18 height 12
click at [115, 100] on div "AgentIWG UAT" at bounding box center [117, 95] width 74 height 15
click at [248, 155] on button "Apply" at bounding box center [249, 155] width 43 height 21
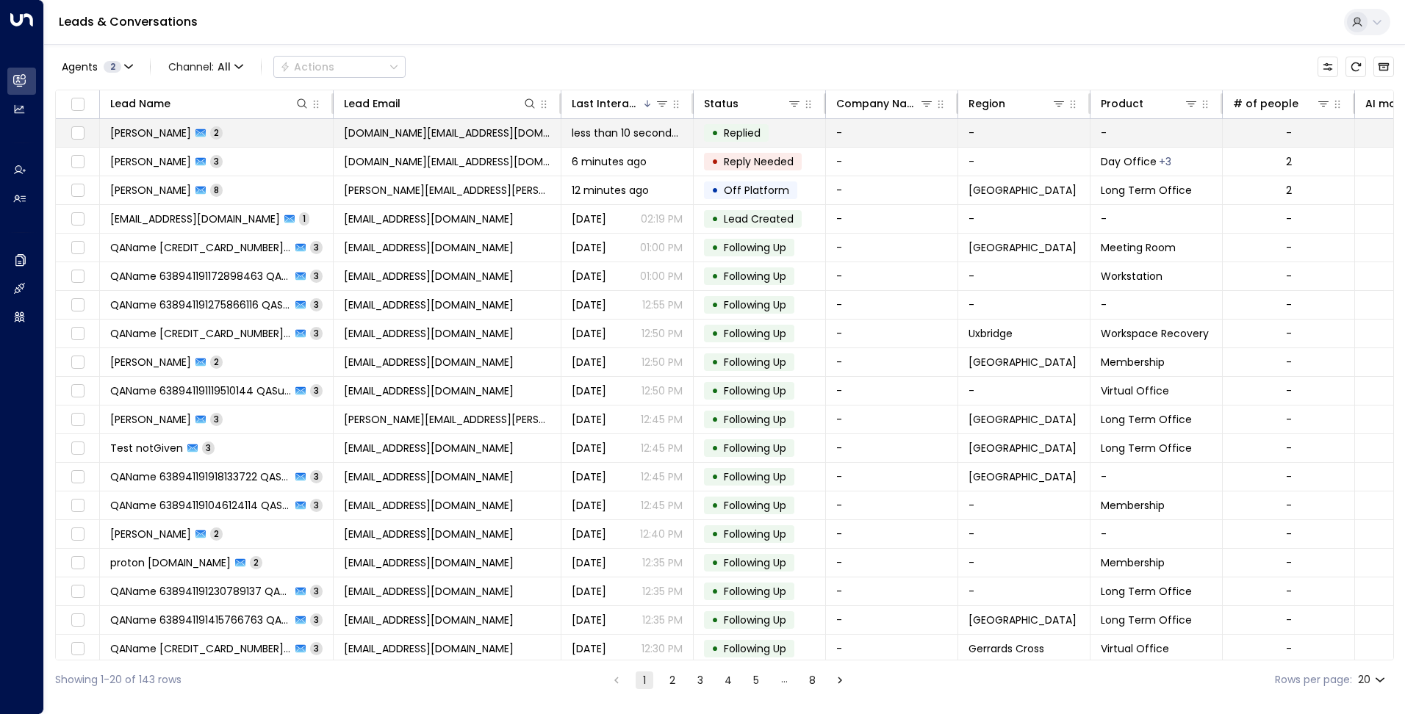
click at [242, 134] on td "Daniela Guimarães 2" at bounding box center [217, 133] width 234 height 28
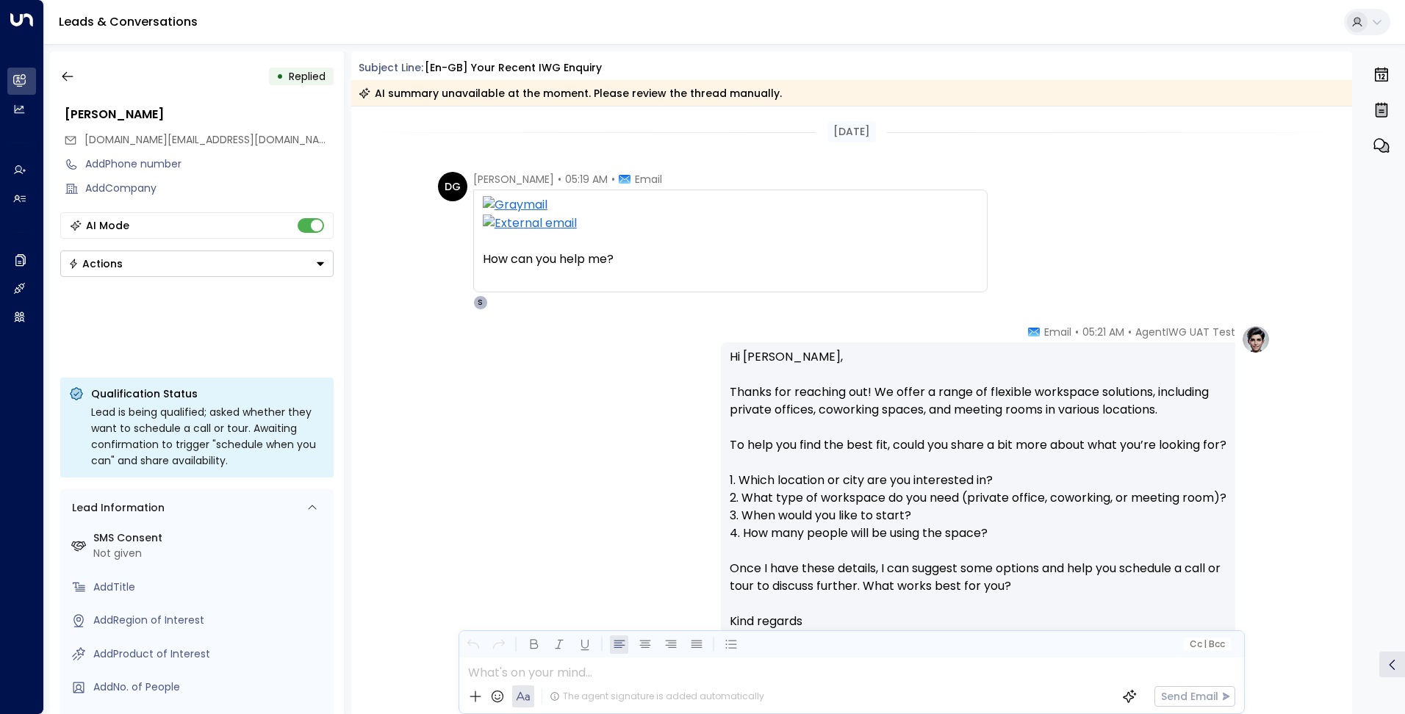
scroll to position [212, 0]
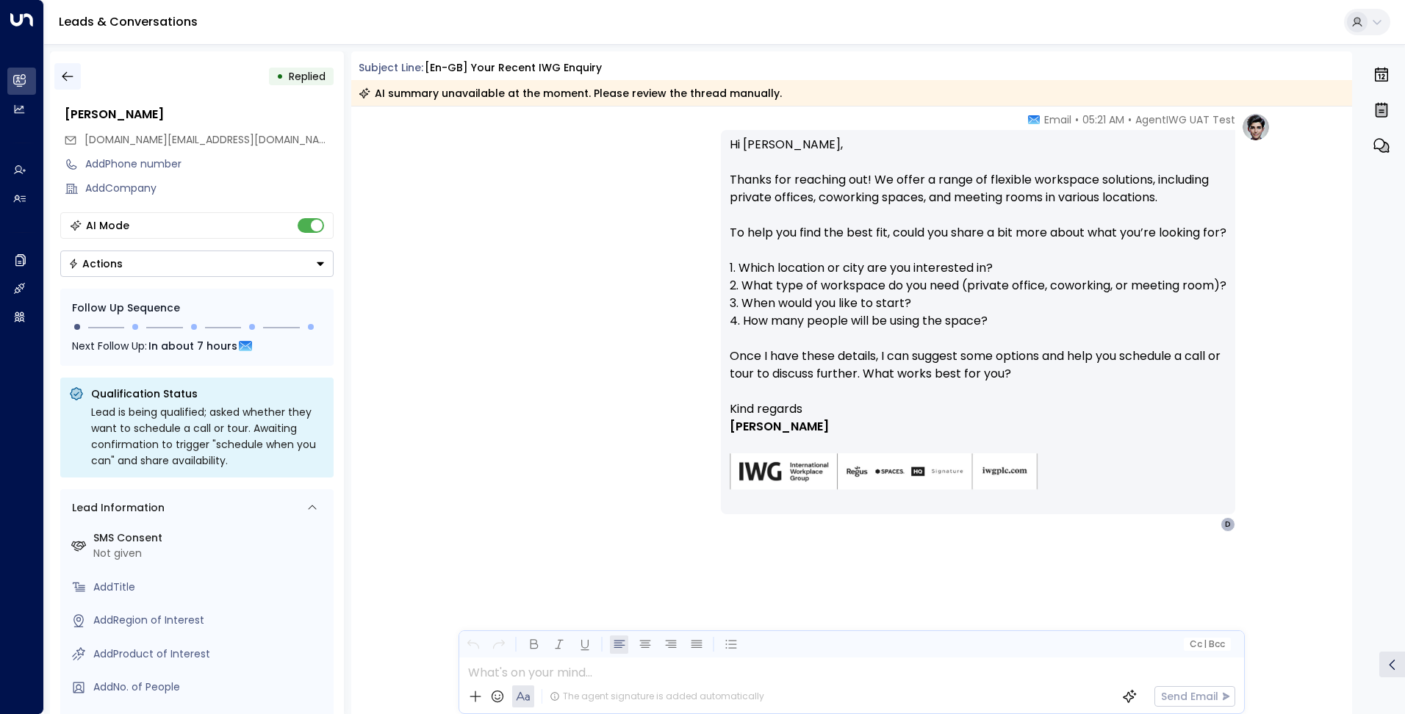
click at [73, 71] on icon "button" at bounding box center [67, 76] width 15 height 15
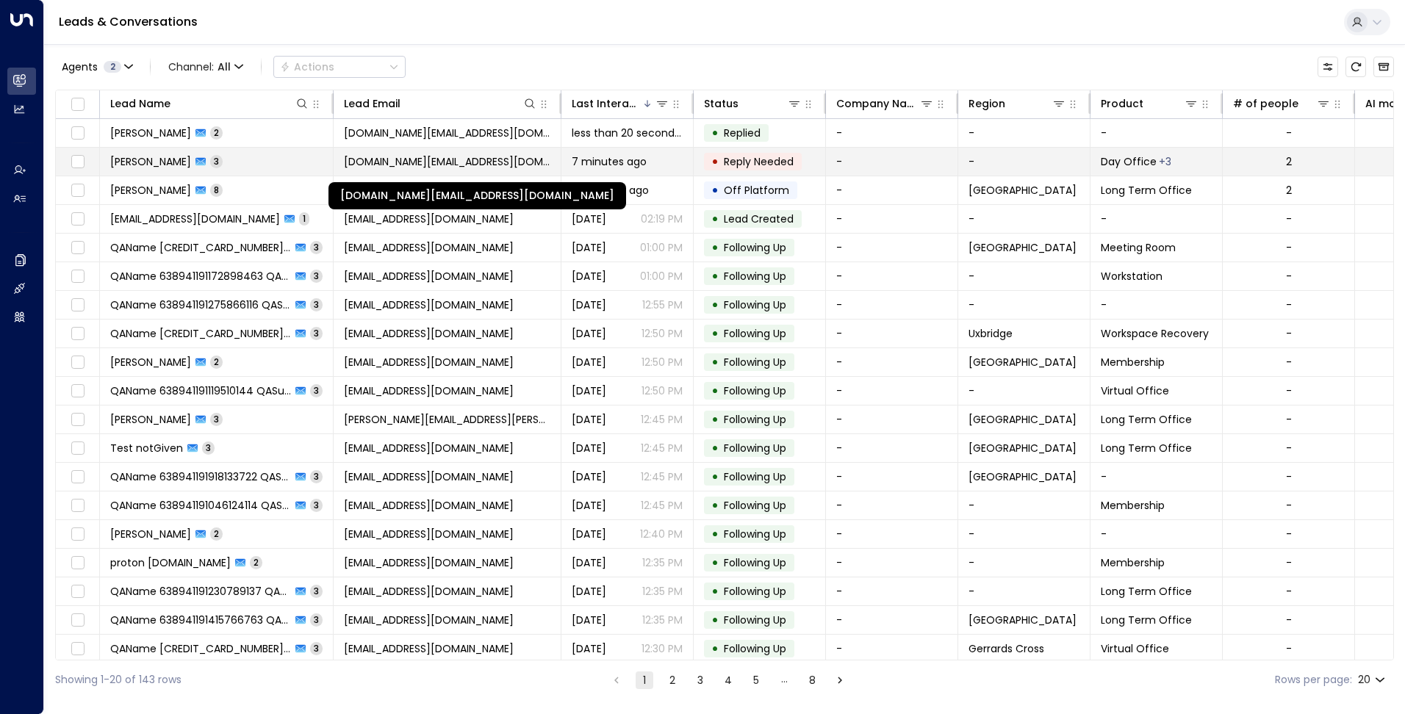
click at [459, 165] on span "[DOMAIN_NAME][EMAIL_ADDRESS][DOMAIN_NAME]" at bounding box center [447, 161] width 206 height 15
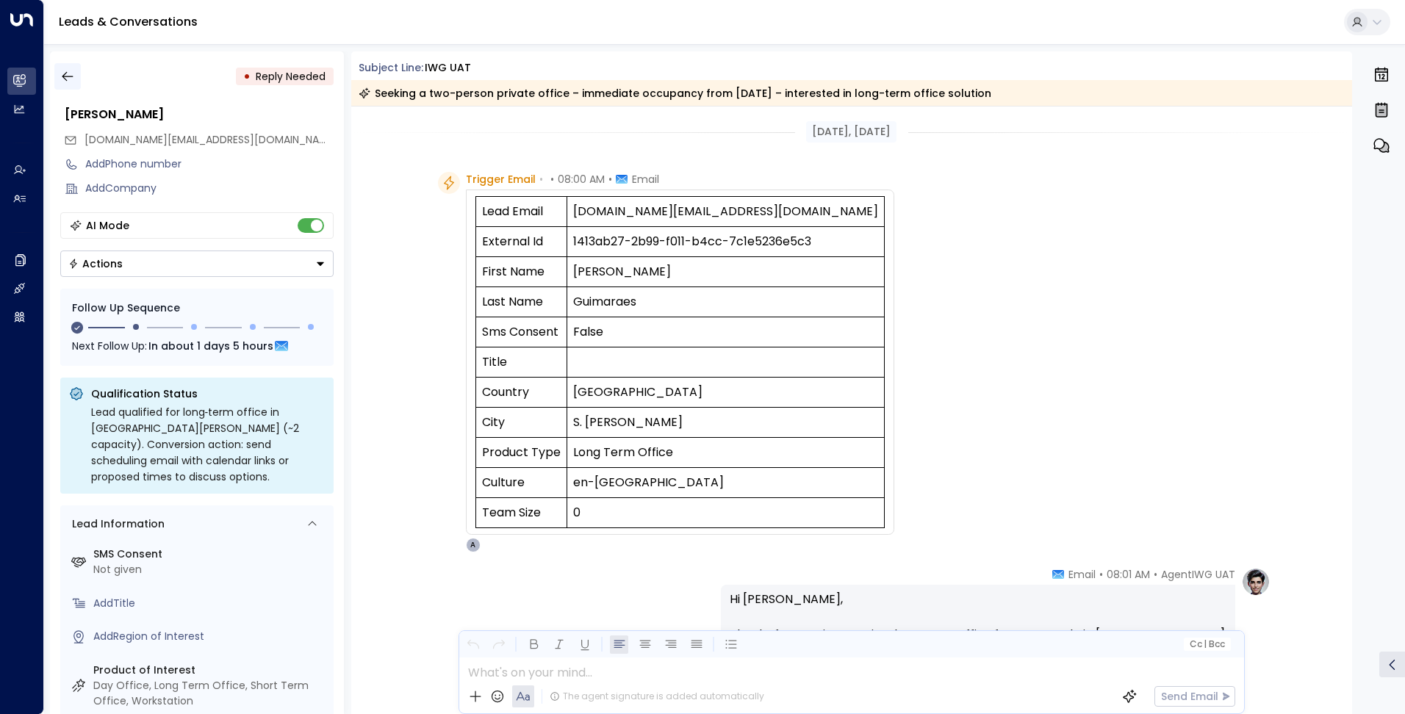
click at [78, 74] on button "button" at bounding box center [67, 76] width 26 height 26
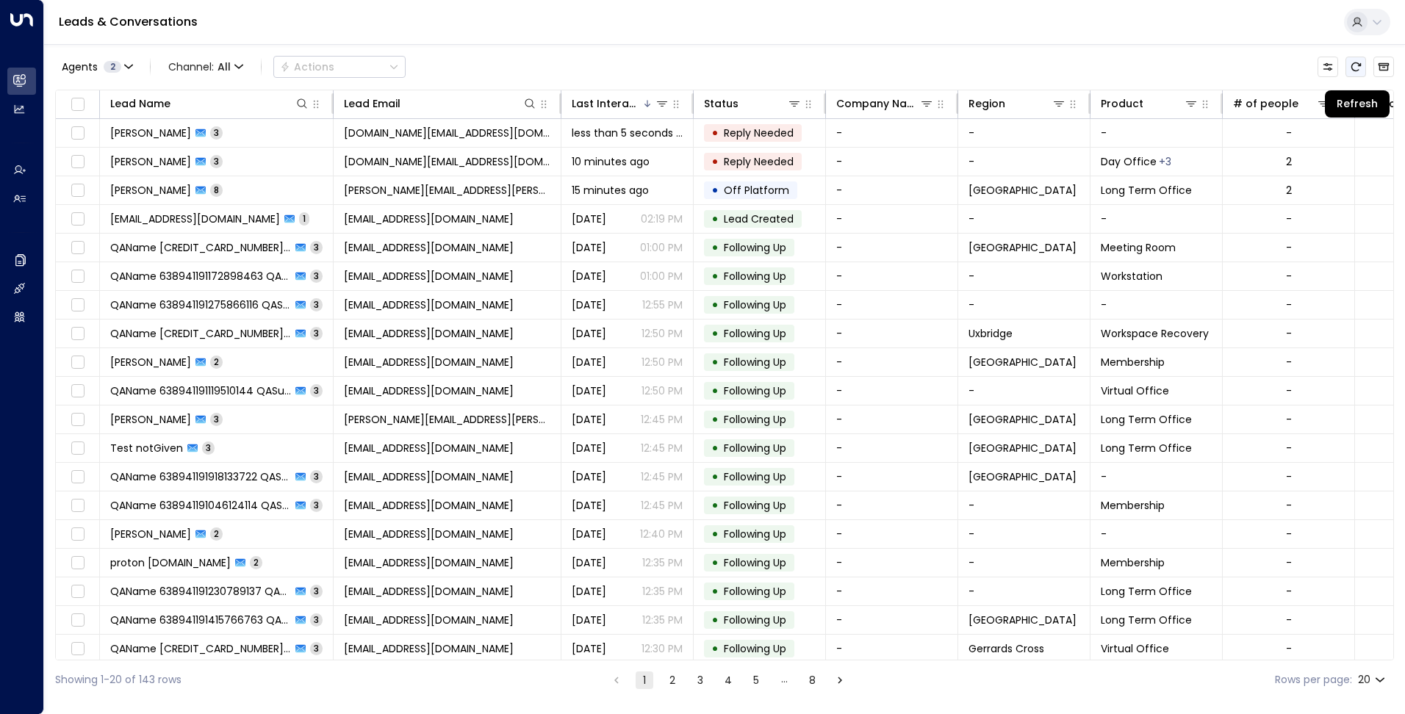
click at [1353, 67] on icon "Refresh" at bounding box center [1356, 67] width 12 height 12
click at [1356, 68] on icon "Refresh" at bounding box center [1356, 67] width 12 height 12
click at [1359, 68] on icon "Refresh" at bounding box center [1356, 67] width 12 height 12
click at [1359, 67] on icon "Refresh" at bounding box center [1356, 67] width 12 height 12
click at [1358, 68] on icon "Refresh" at bounding box center [1356, 67] width 12 height 12
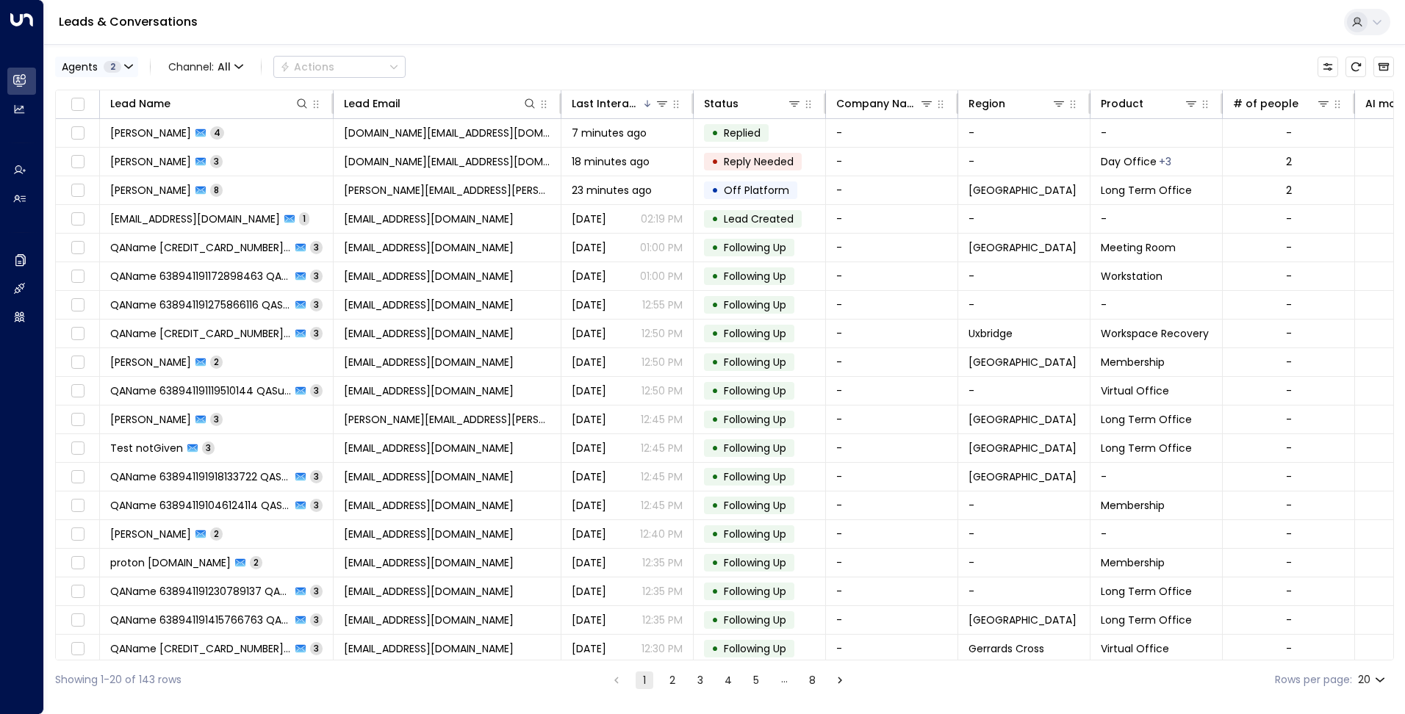
click at [133, 63] on button "Agents 2" at bounding box center [96, 67] width 83 height 21
click at [126, 81] on div "AgentIWG UAT AgentIWG UAT Test Select All Clear Apply" at bounding box center [167, 127] width 223 height 96
click at [126, 92] on div "AgentIWG UAT" at bounding box center [117, 95] width 74 height 15
click at [234, 152] on button "Apply" at bounding box center [249, 155] width 43 height 21
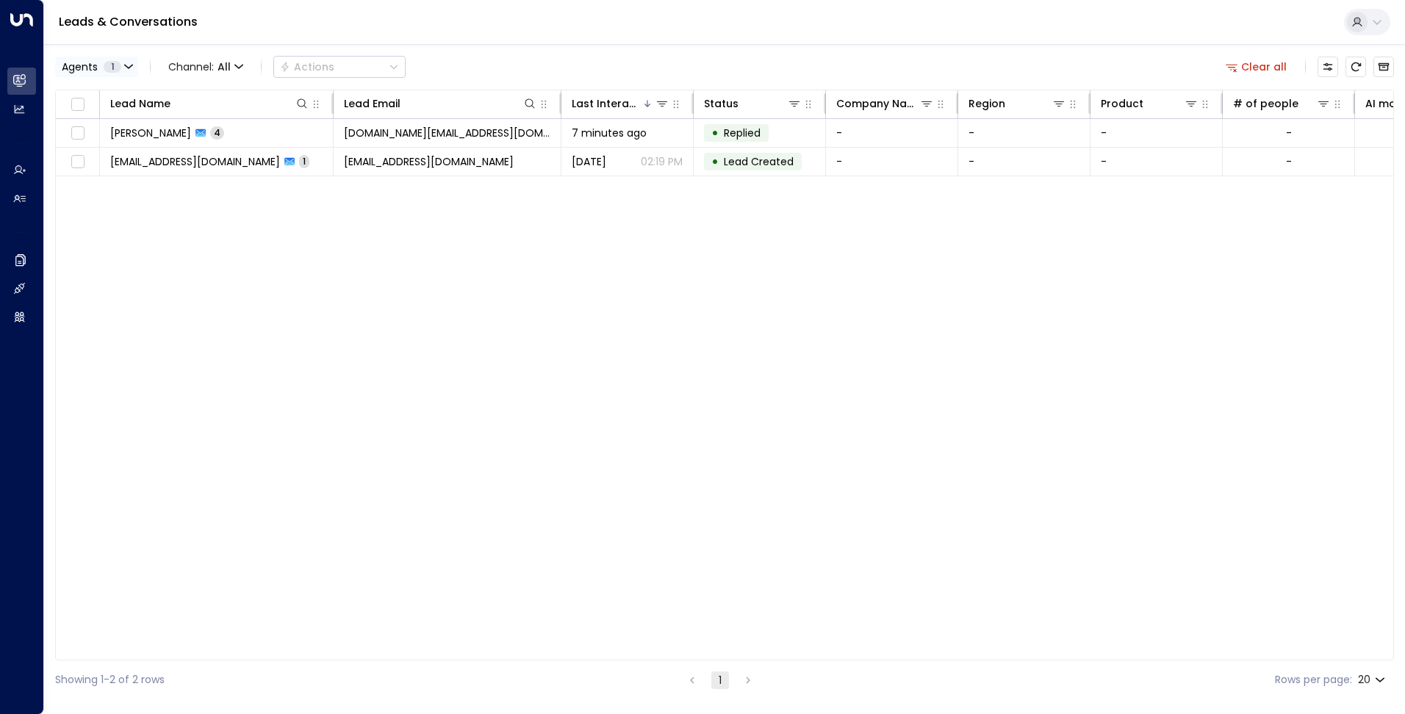
click at [132, 66] on icon "button" at bounding box center [128, 66] width 7 height 3
click at [113, 98] on div "AgentIWG UAT" at bounding box center [117, 95] width 74 height 15
click at [253, 157] on button "Apply" at bounding box center [249, 155] width 43 height 21
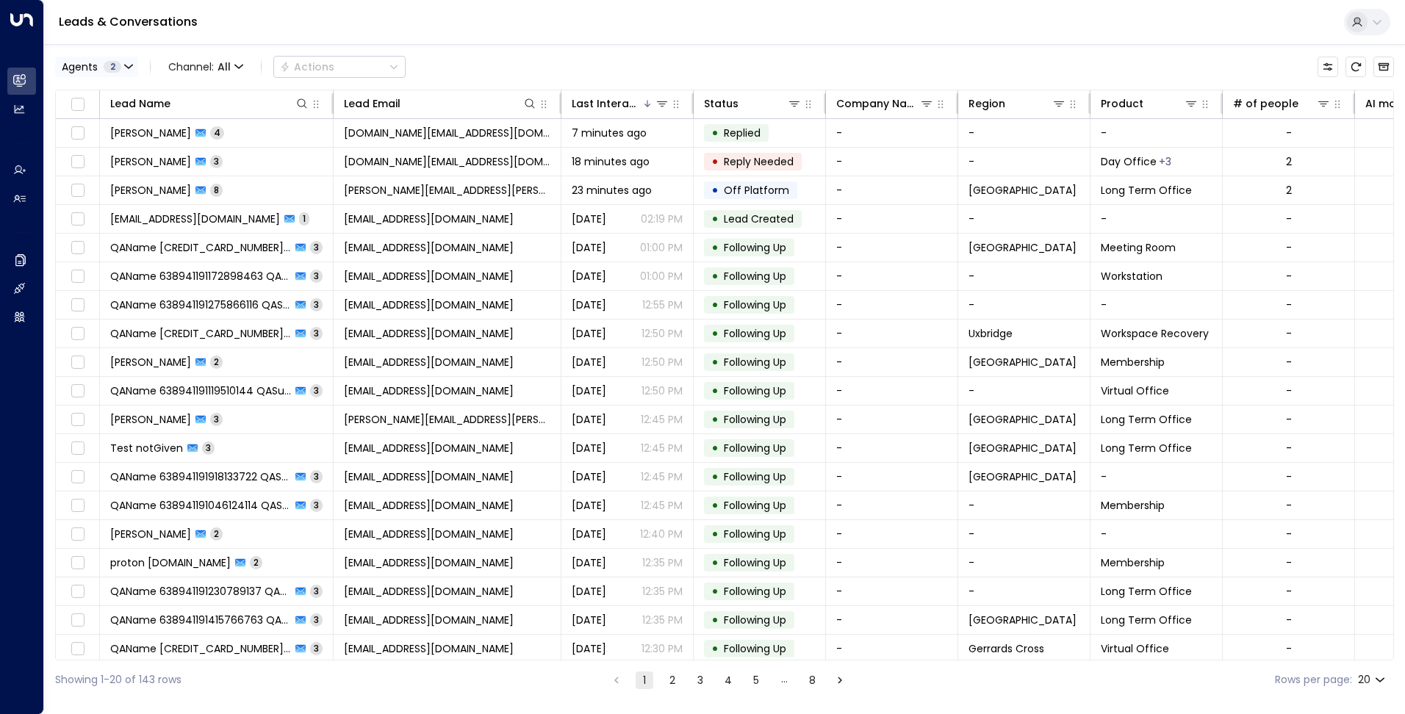
click at [126, 63] on icon "button" at bounding box center [128, 66] width 9 height 9
click at [118, 90] on div "AgentIWG UAT" at bounding box center [117, 95] width 74 height 15
click at [252, 160] on button "Apply" at bounding box center [249, 155] width 43 height 21
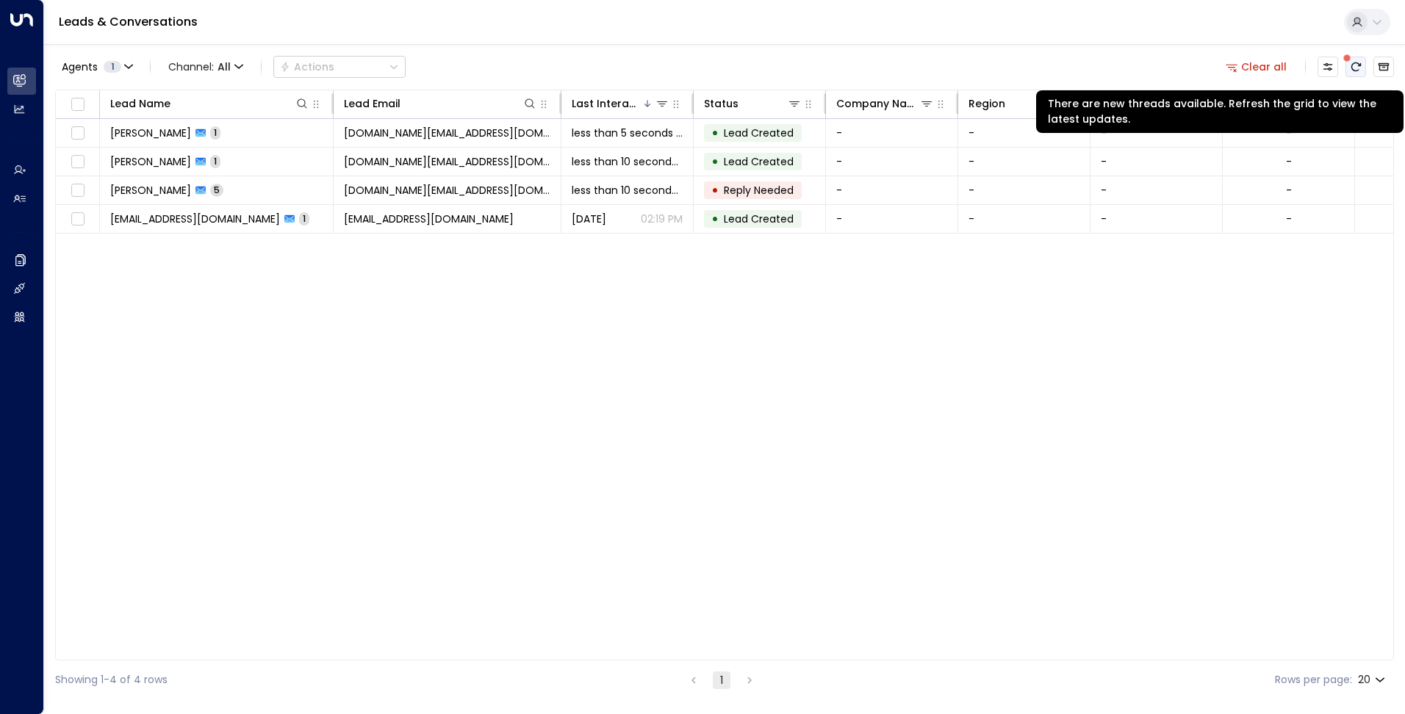
click at [1356, 60] on button "There are new threads available. Refresh the grid to view the latest updates." at bounding box center [1355, 67] width 21 height 21
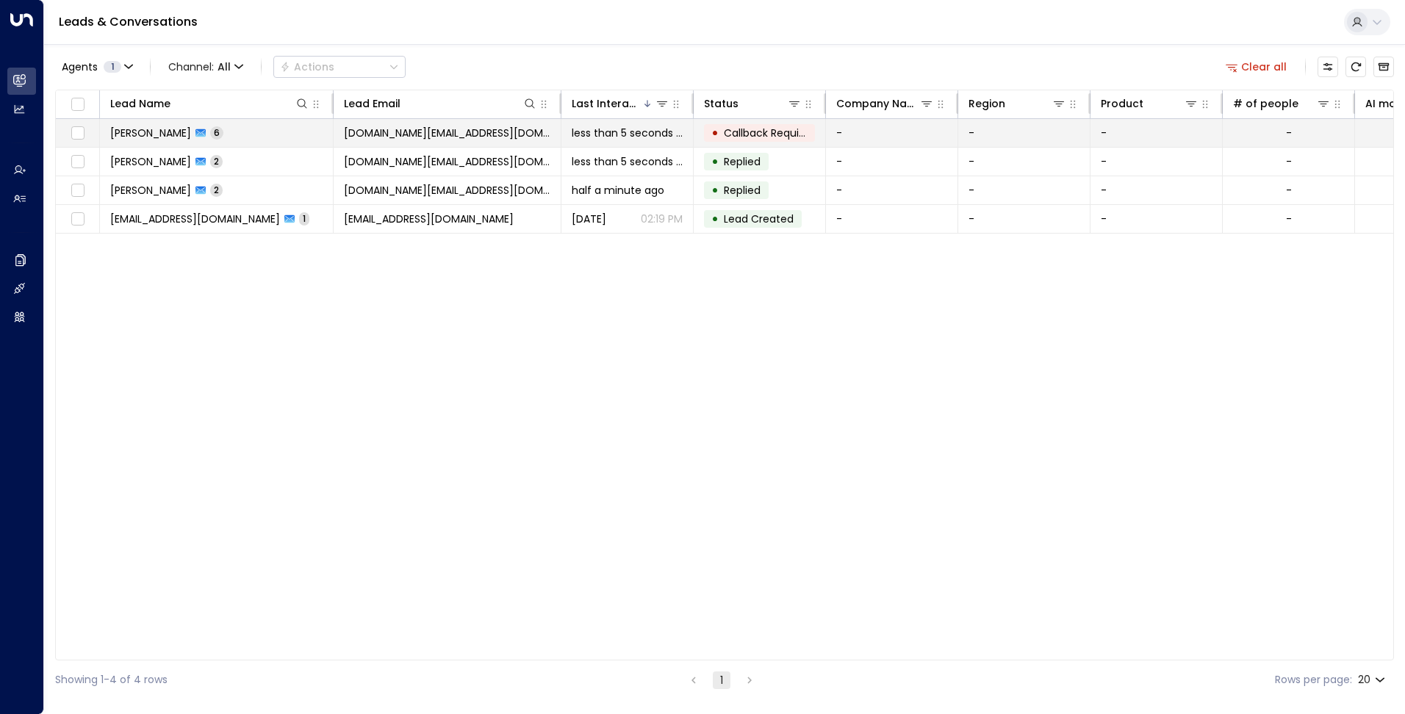
click at [726, 139] on span "Callback Required" at bounding box center [770, 133] width 92 height 15
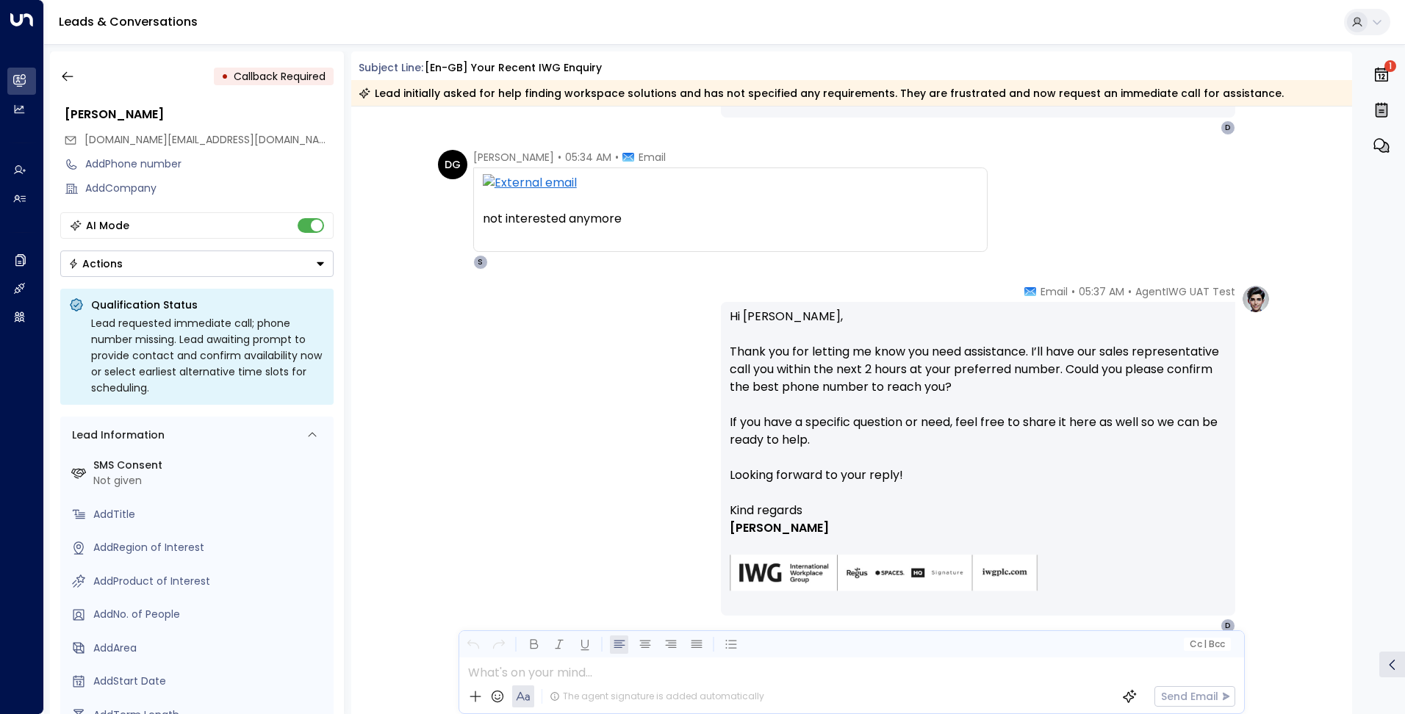
scroll to position [1262, 0]
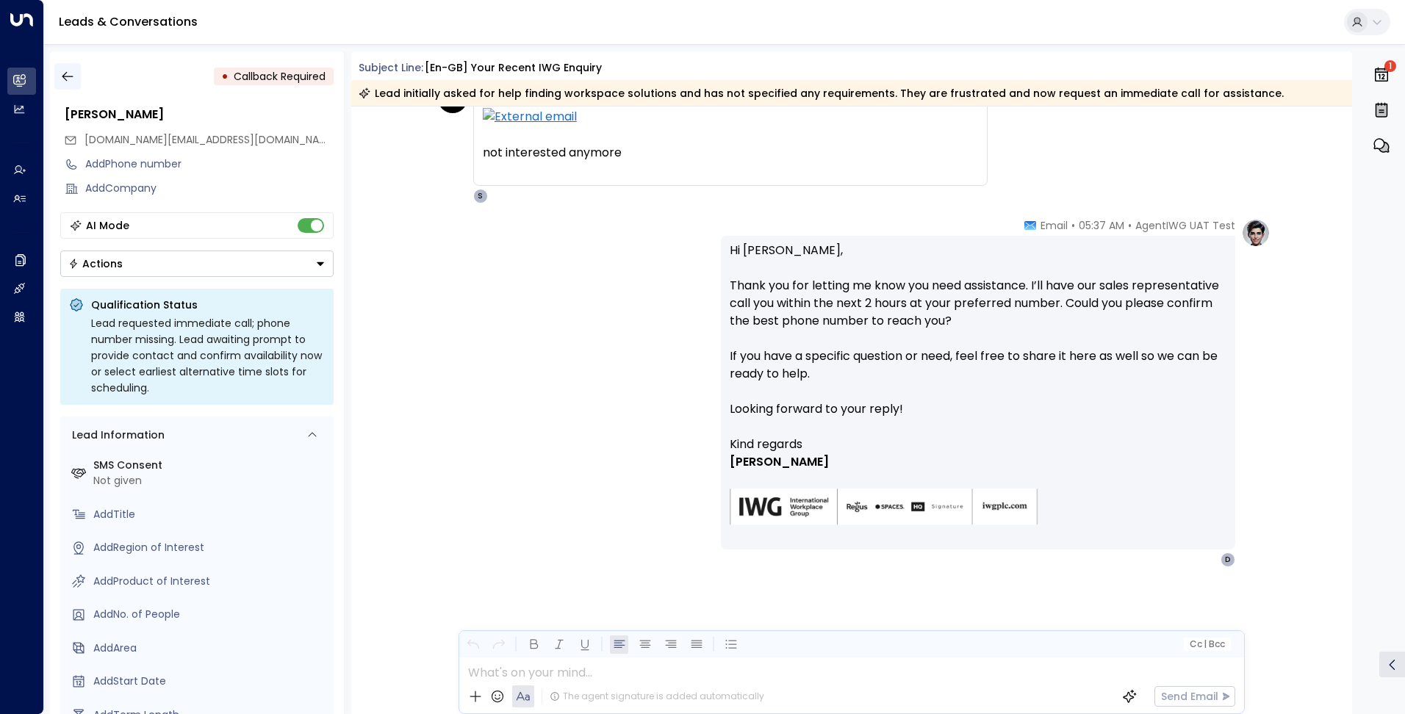
click at [69, 77] on icon "button" at bounding box center [67, 76] width 15 height 15
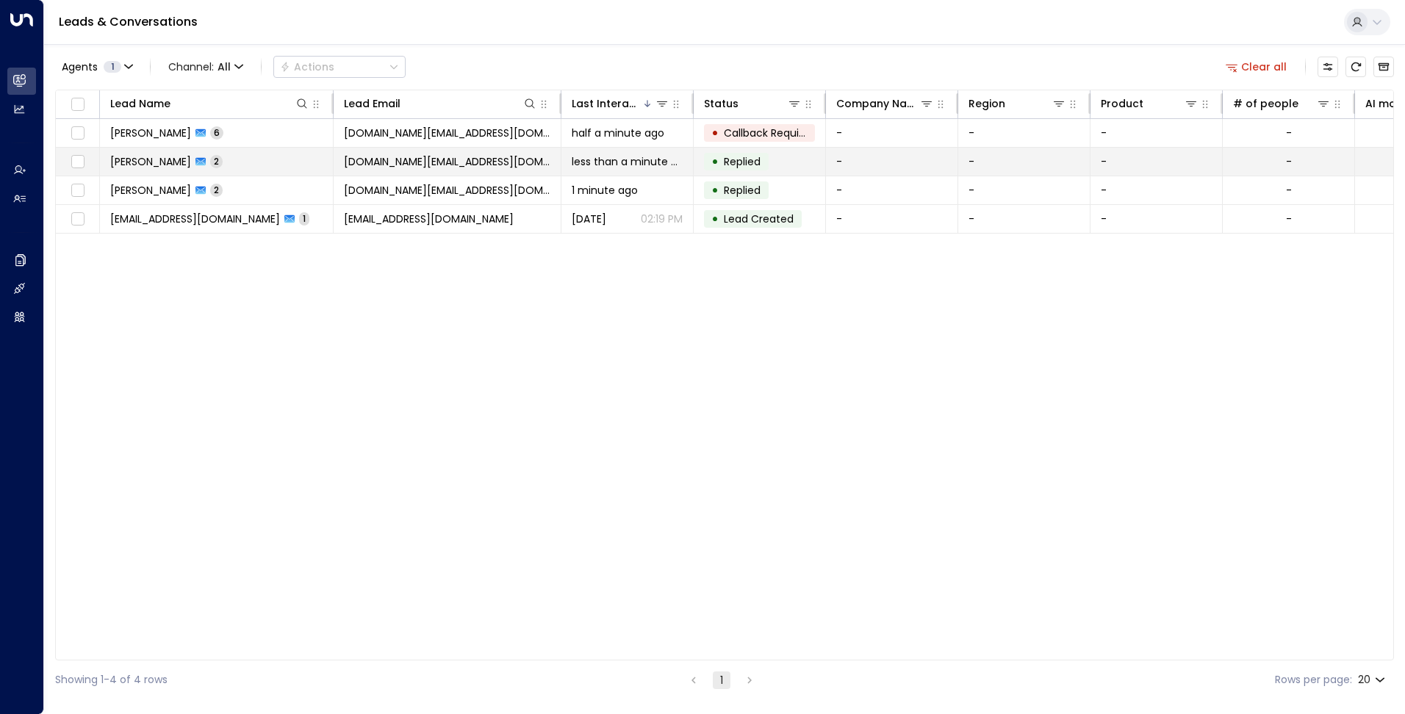
click at [254, 152] on td "Daniela Guimarães 2" at bounding box center [217, 162] width 234 height 28
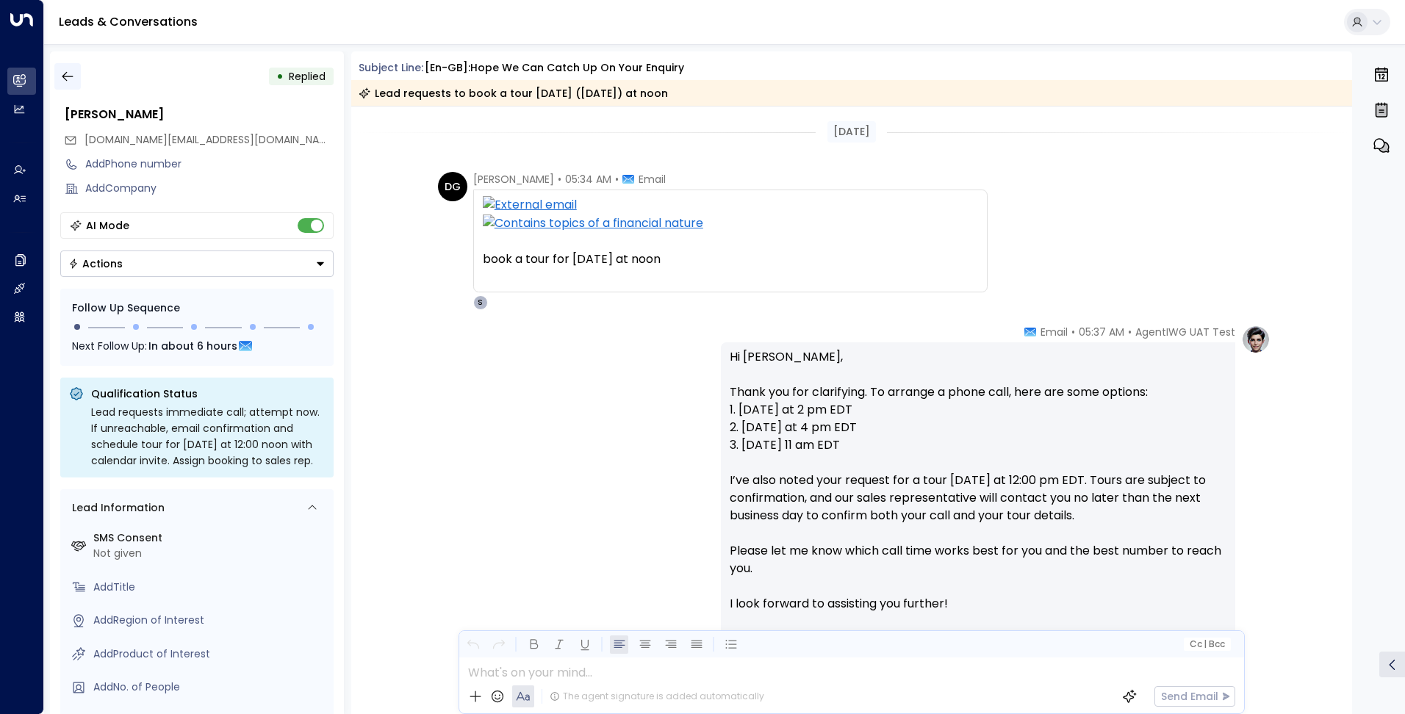
click at [66, 76] on icon "button" at bounding box center [67, 77] width 11 height 10
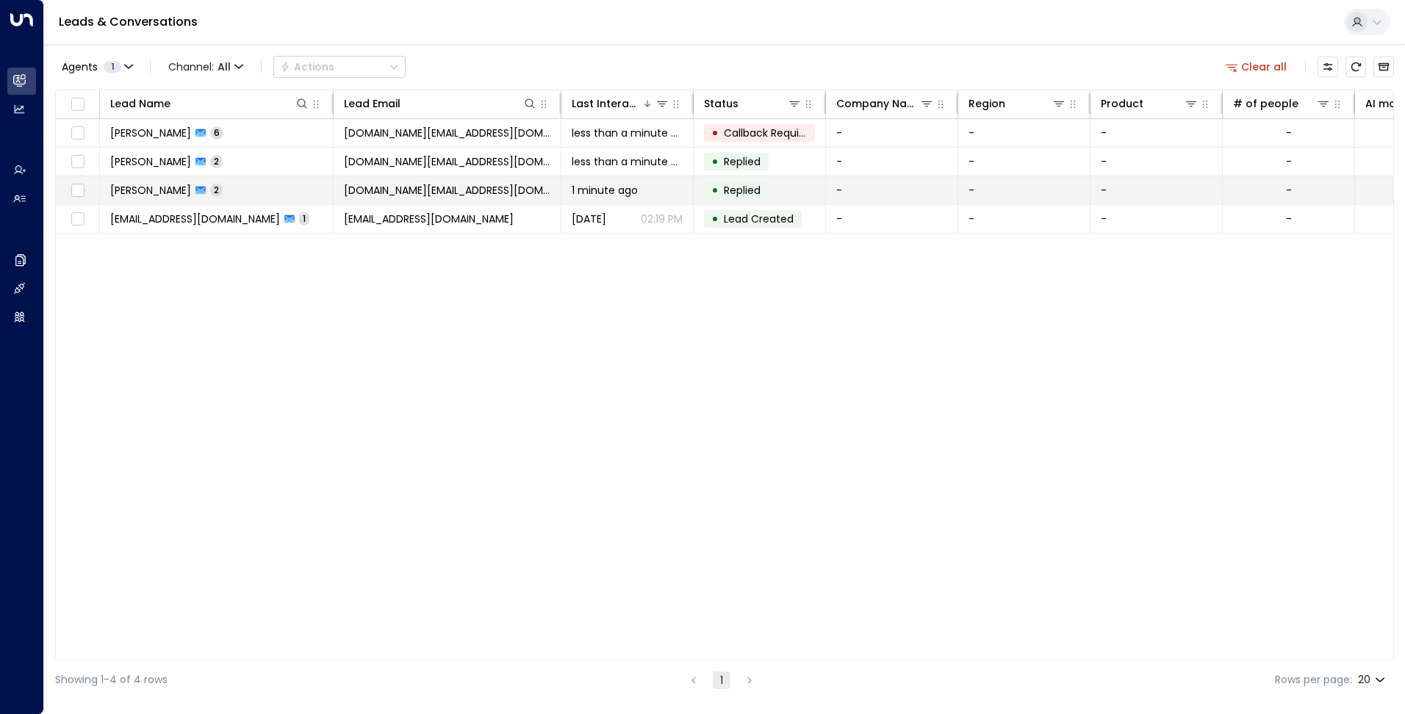
click at [734, 202] on td "• Replied" at bounding box center [760, 190] width 132 height 28
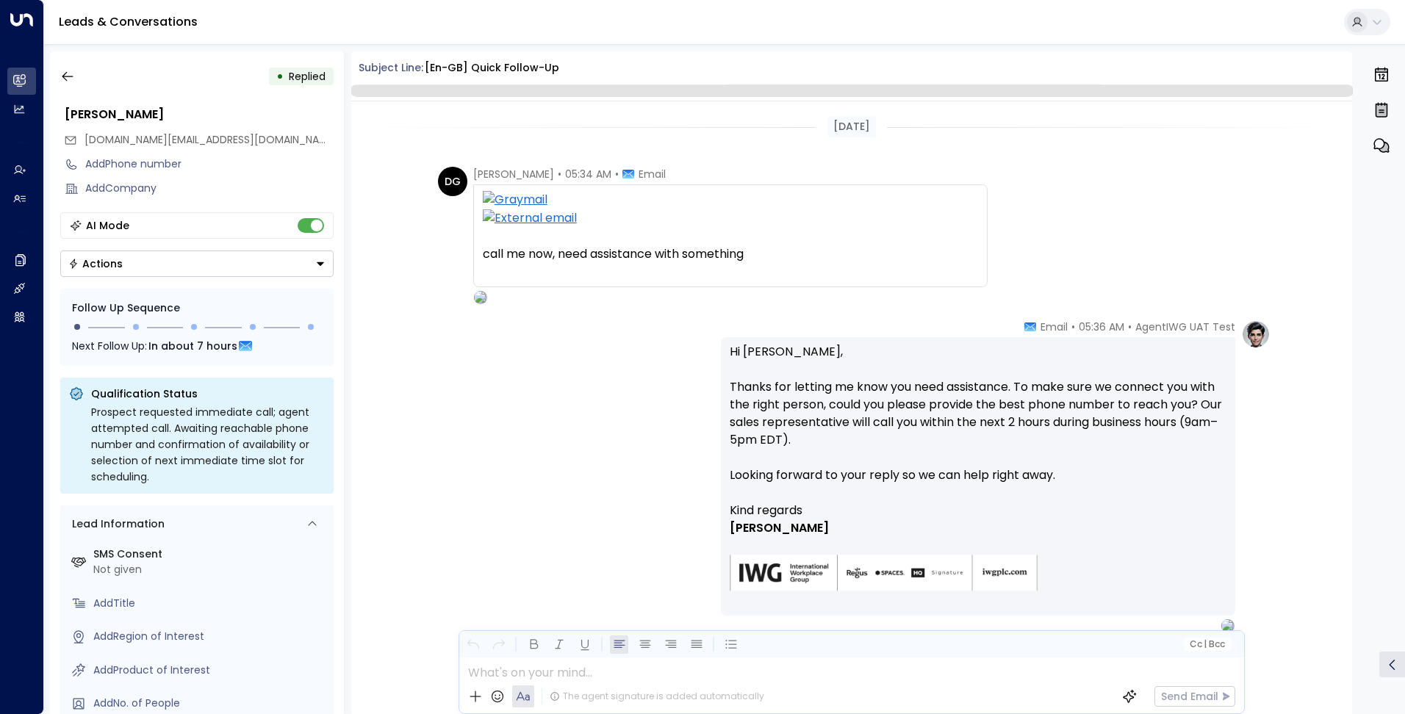
scroll to position [66, 0]
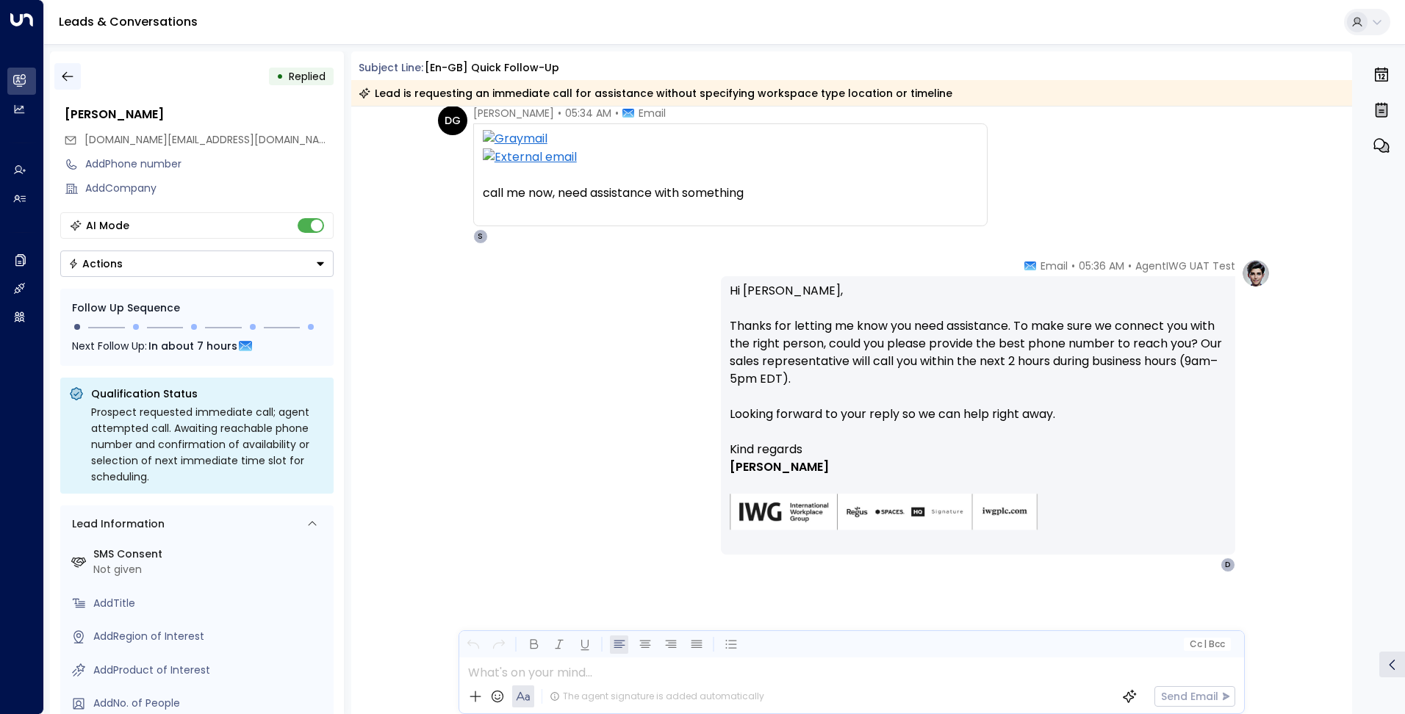
click at [68, 74] on icon "button" at bounding box center [67, 76] width 15 height 15
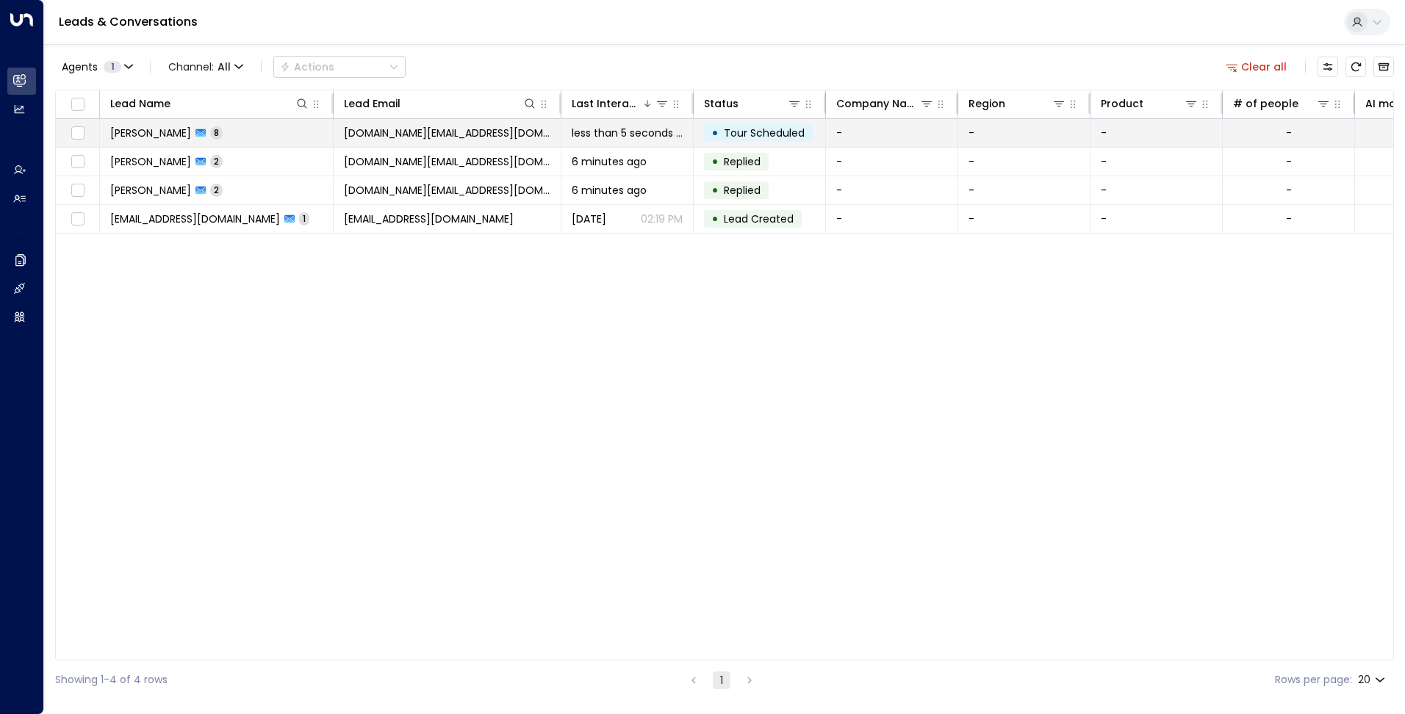
click at [747, 131] on span "Tour Scheduled" at bounding box center [764, 133] width 81 height 15
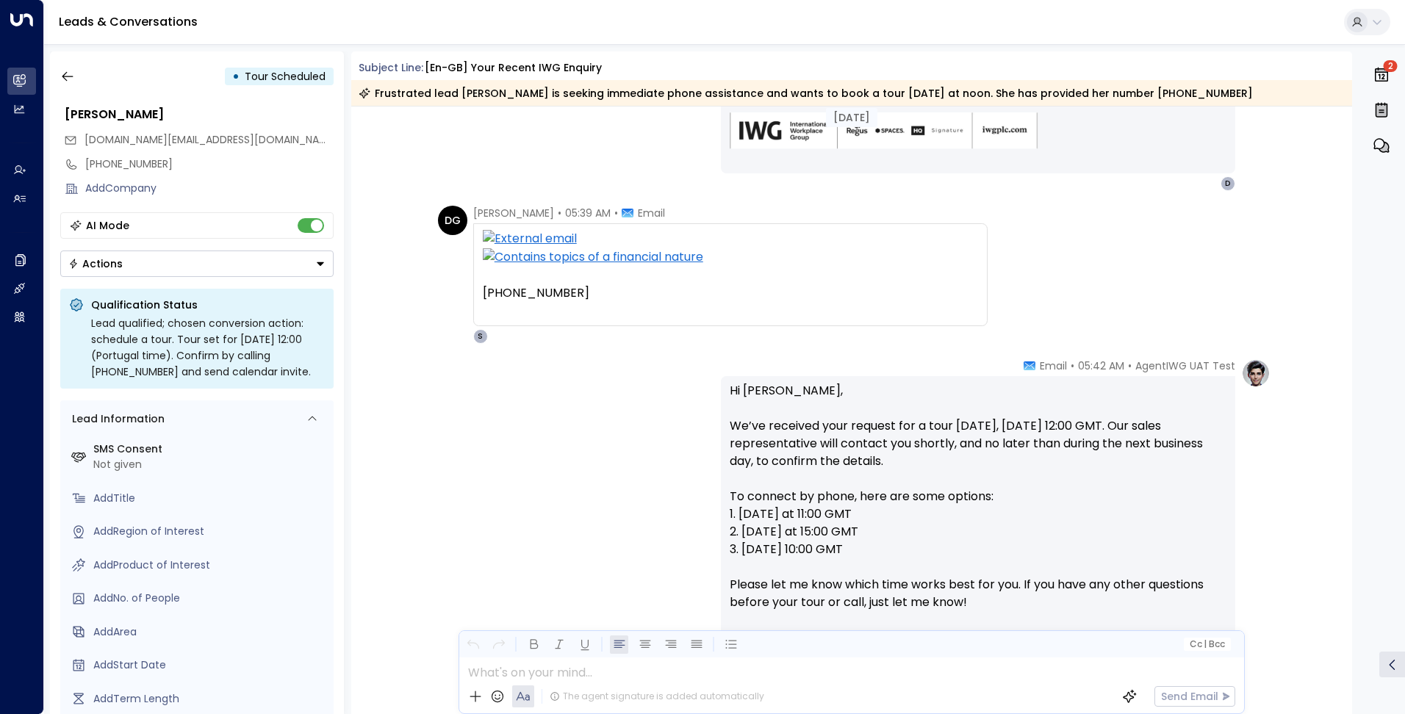
scroll to position [1429, 0]
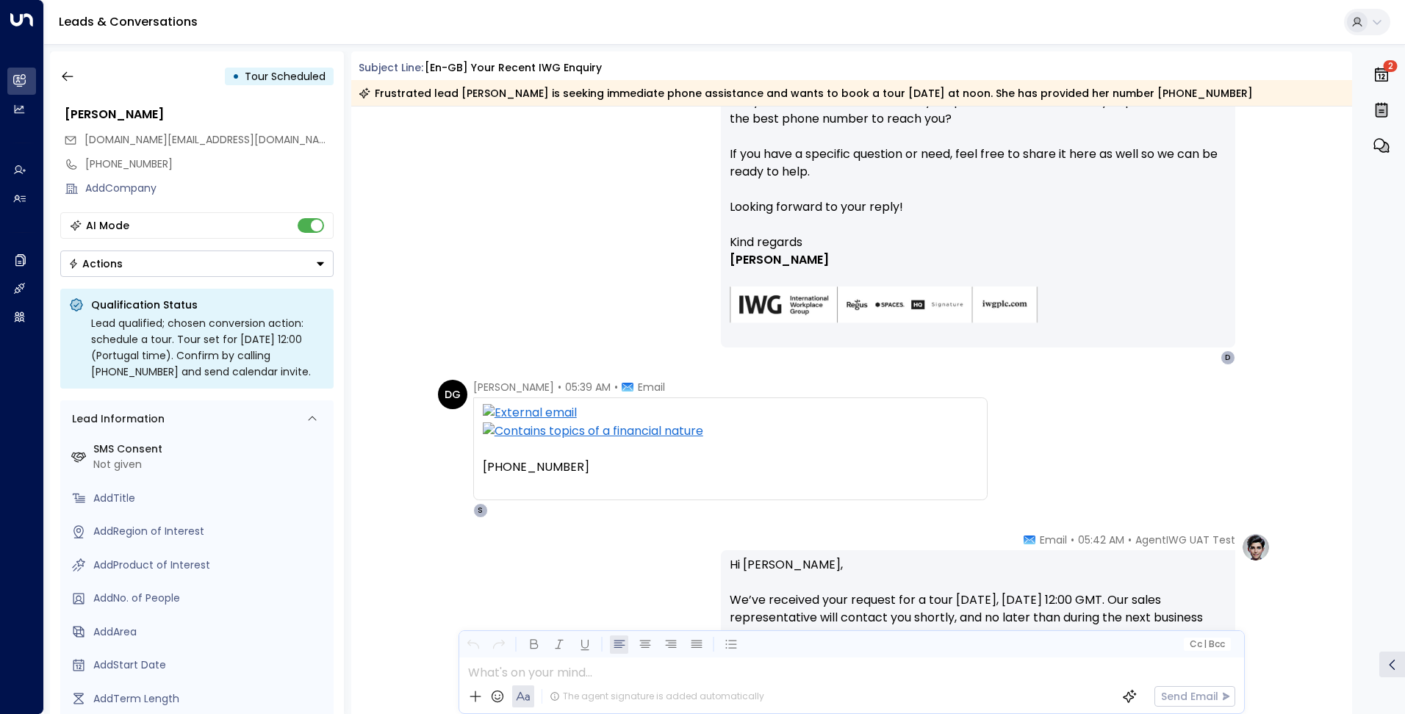
drag, startPoint x: 65, startPoint y: 77, endPoint x: 168, endPoint y: 8, distance: 124.5
click at [65, 75] on icon "button" at bounding box center [67, 76] width 15 height 15
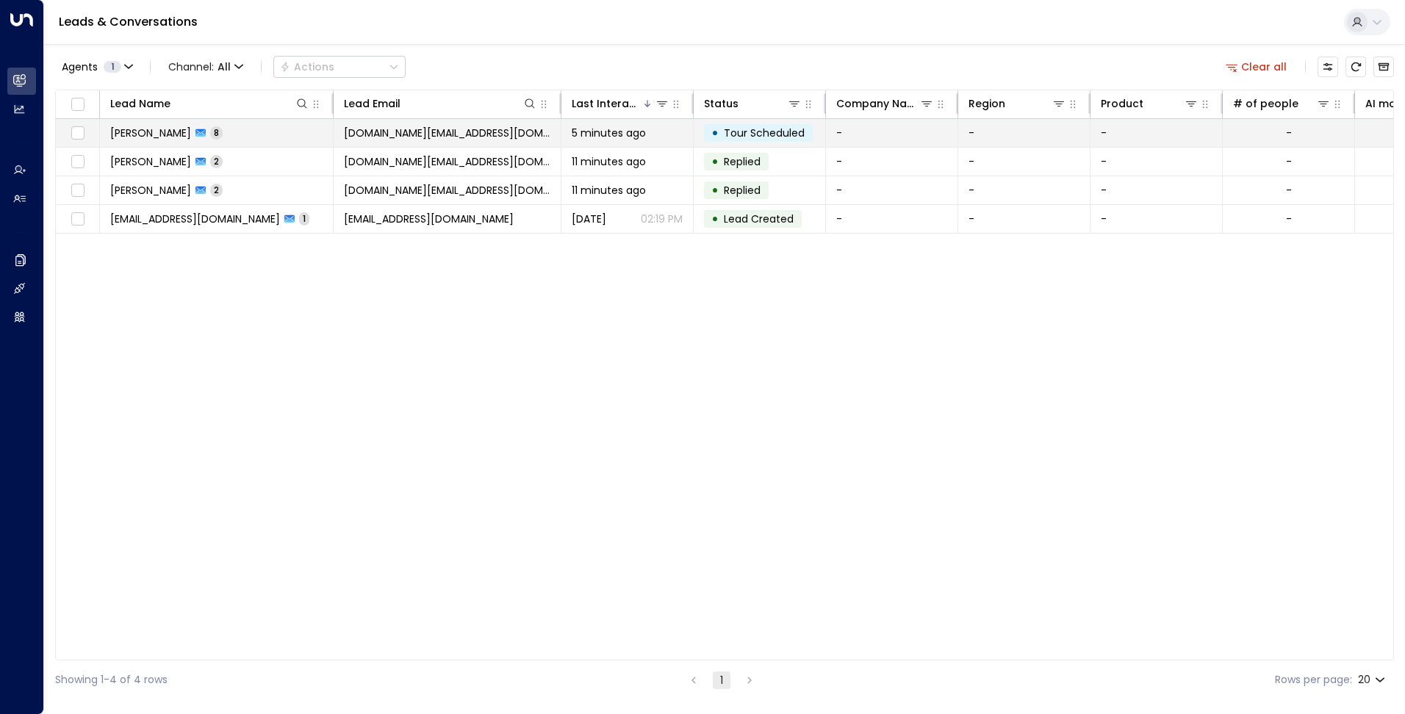
click at [600, 134] on span "5 minutes ago" at bounding box center [609, 133] width 74 height 15
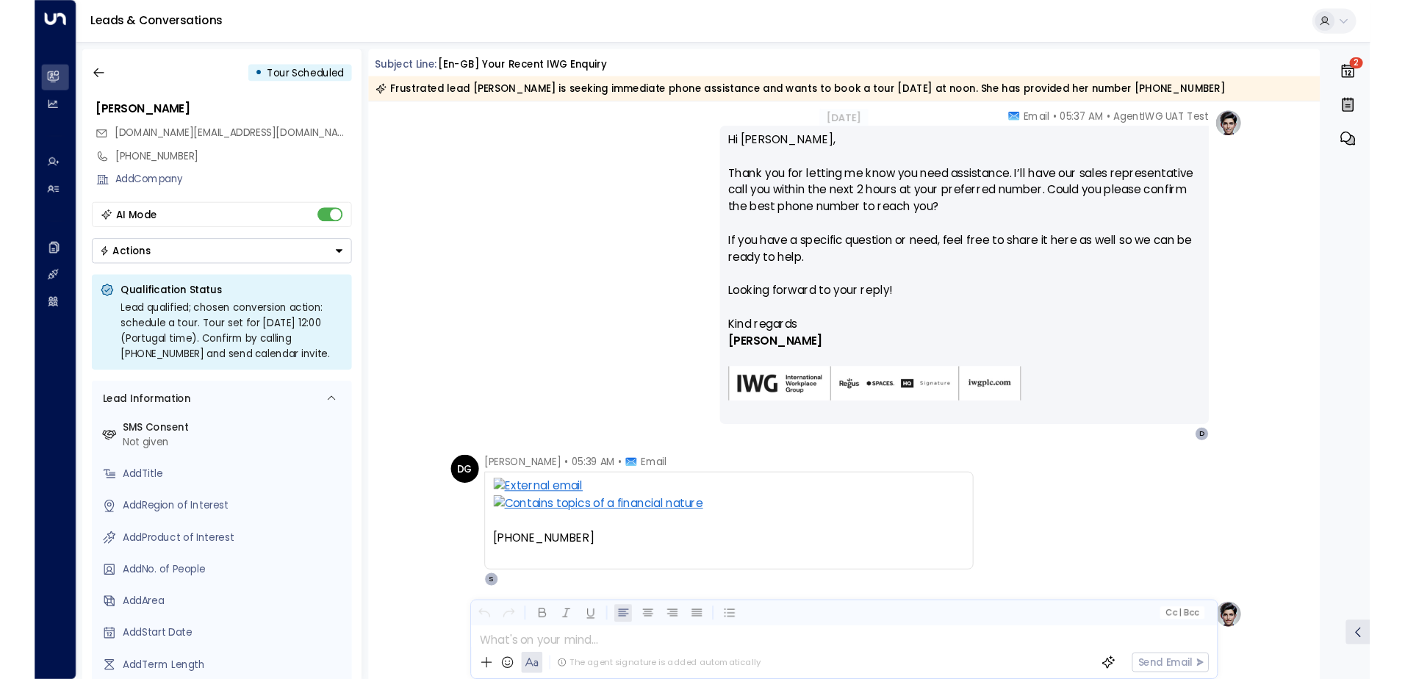
scroll to position [1050, 0]
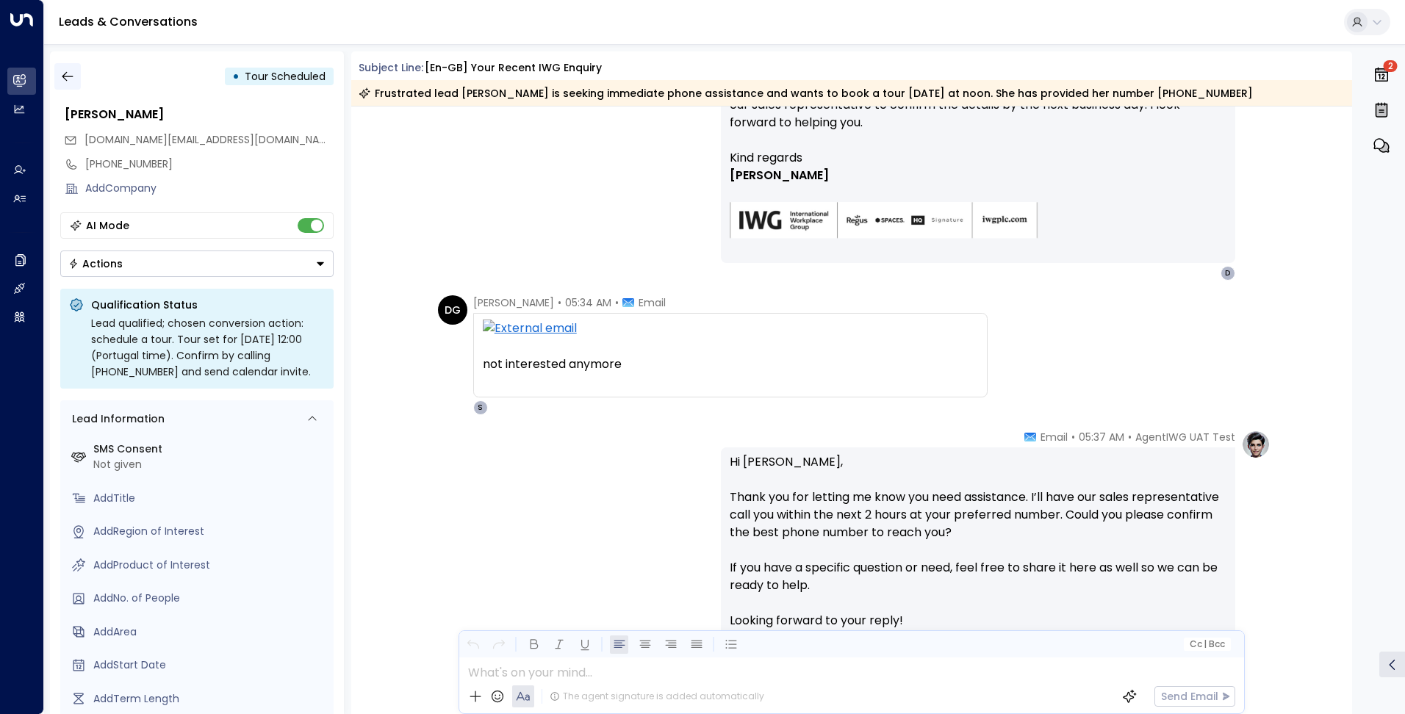
click at [64, 73] on icon "button" at bounding box center [67, 76] width 15 height 15
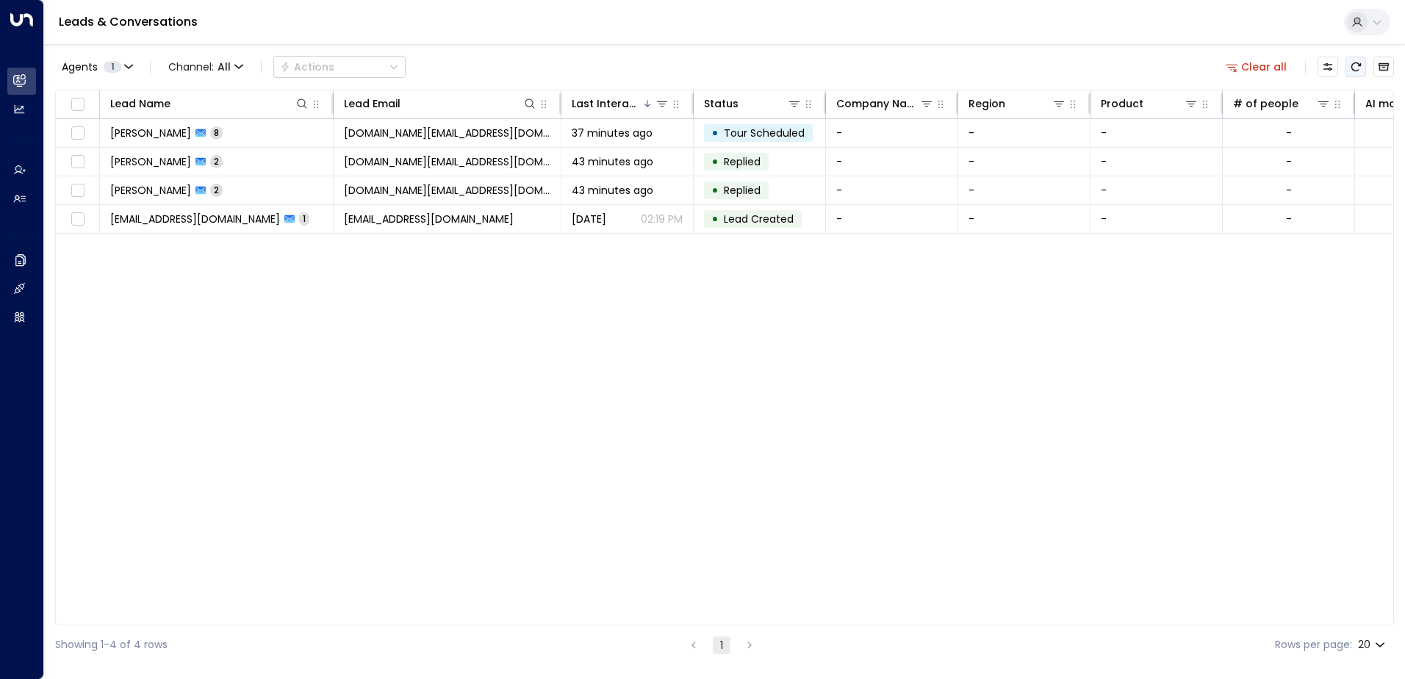
click at [1353, 65] on icon "Refresh" at bounding box center [1356, 67] width 12 height 12
click at [1348, 66] on button "Refresh" at bounding box center [1355, 67] width 21 height 21
click at [1353, 62] on icon "Refresh" at bounding box center [1356, 67] width 12 height 12
drag, startPoint x: 1353, startPoint y: 66, endPoint x: 1318, endPoint y: 68, distance: 35.3
click at [1354, 66] on icon "Refresh" at bounding box center [1356, 67] width 12 height 12
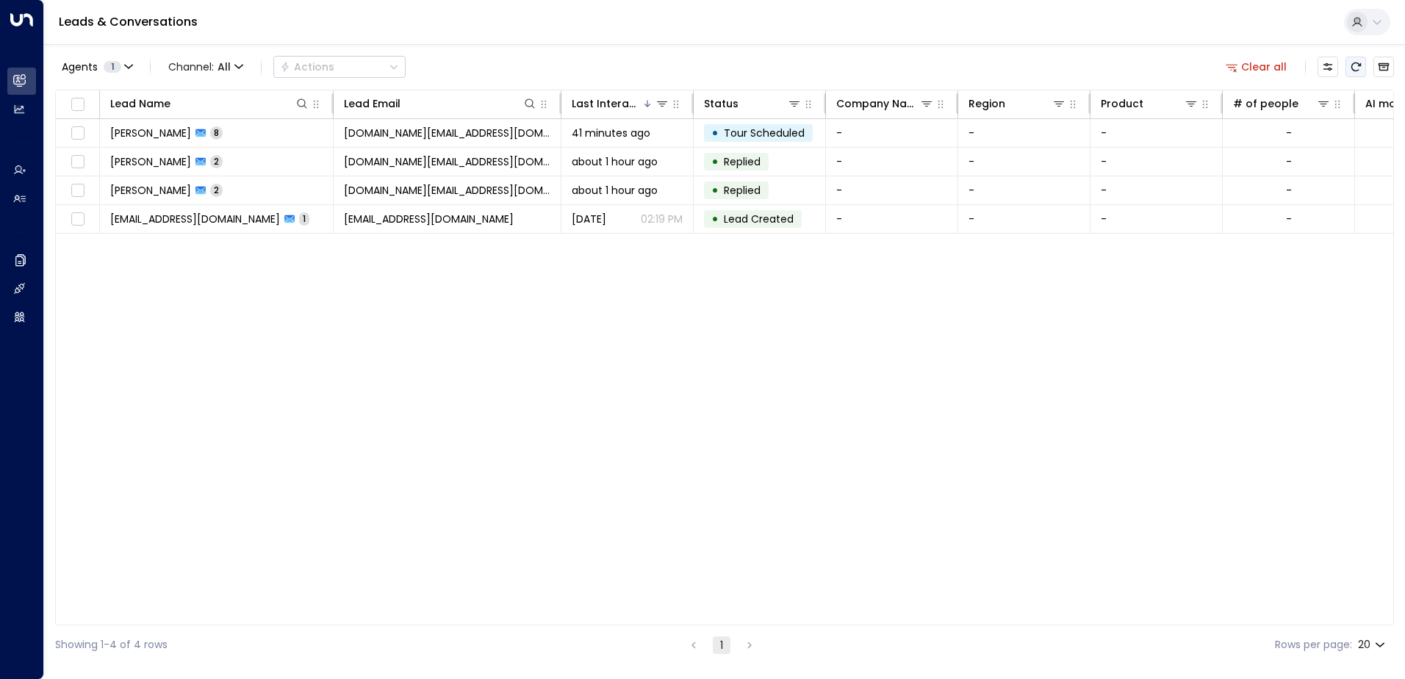
click at [1347, 65] on button "Refresh" at bounding box center [1355, 67] width 21 height 21
click at [1356, 71] on icon "Refresh" at bounding box center [1356, 66] width 10 height 9
click at [1351, 64] on icon "Refresh" at bounding box center [1356, 67] width 12 height 12
click at [1354, 69] on icon "Refresh" at bounding box center [1356, 67] width 12 height 12
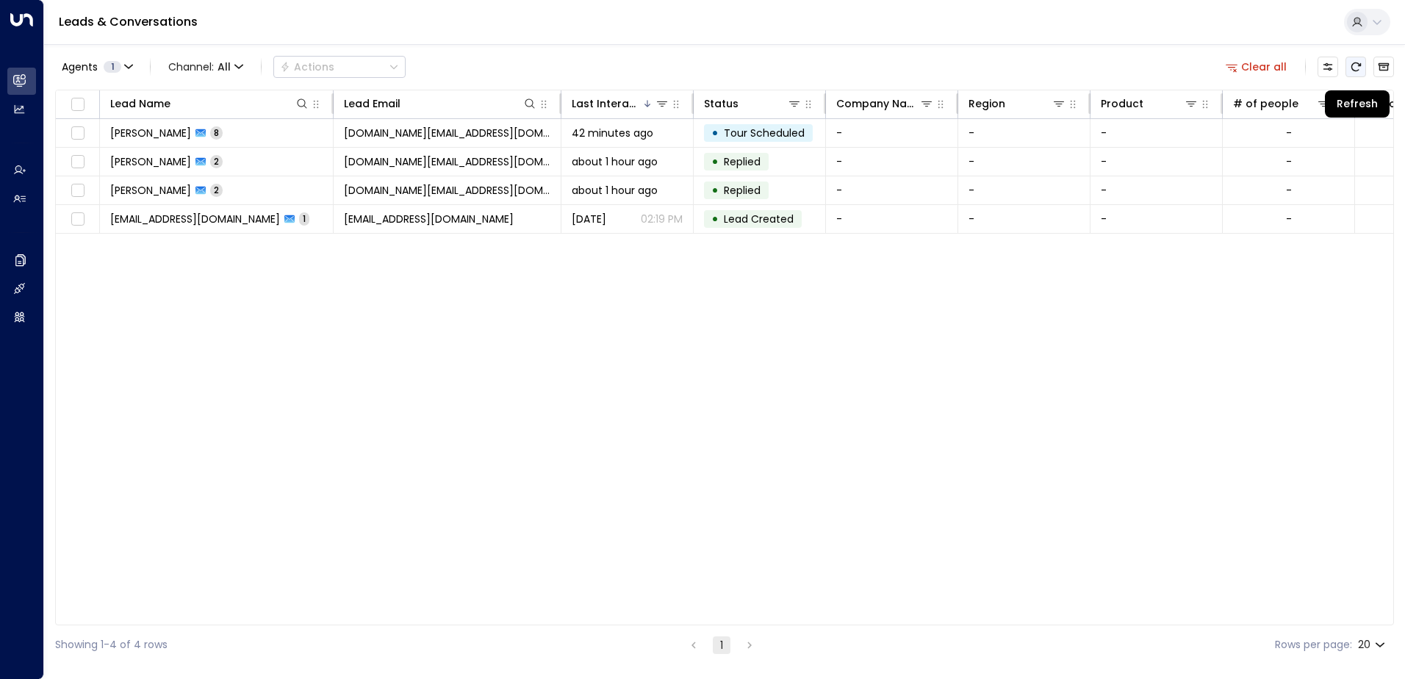
click at [1354, 69] on icon "Refresh" at bounding box center [1356, 67] width 12 height 12
click at [1354, 65] on icon "Refresh" at bounding box center [1356, 67] width 12 height 12
click at [626, 116] on th "Last Interacted" at bounding box center [627, 104] width 132 height 29
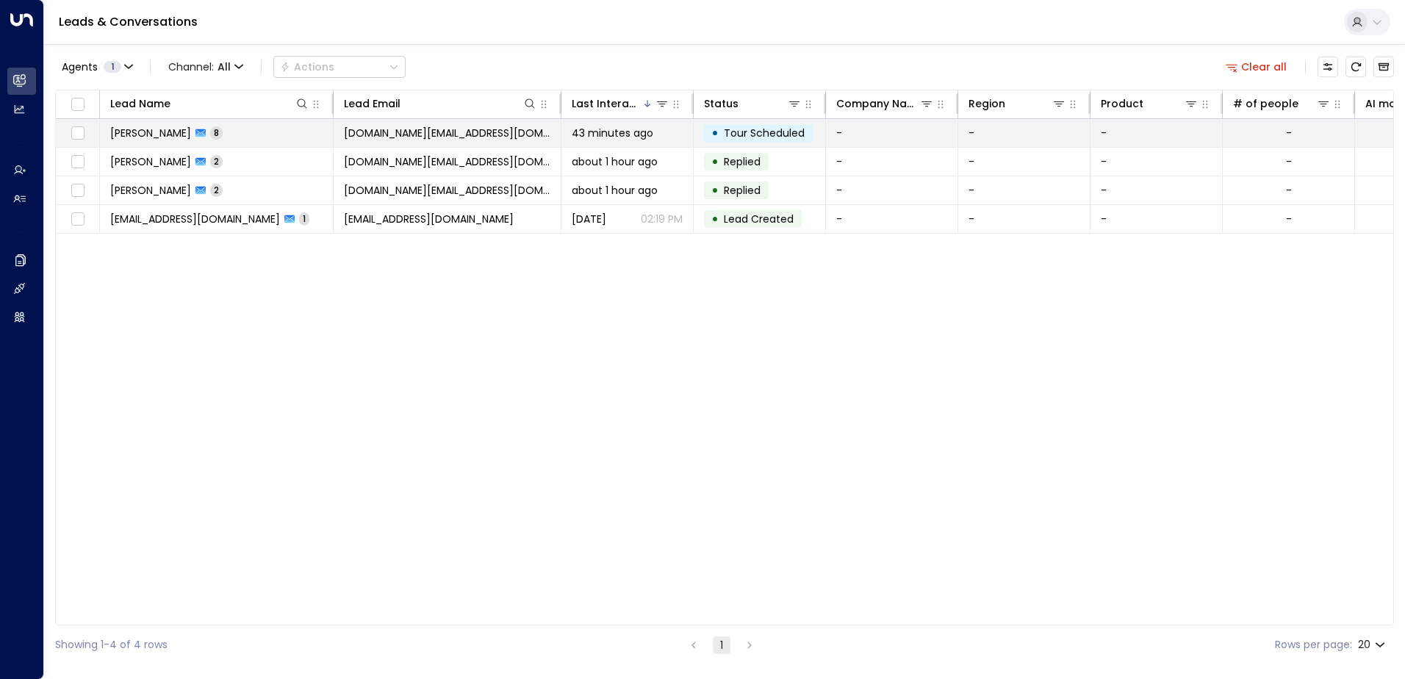
click at [628, 137] on span "43 minutes ago" at bounding box center [613, 133] width 82 height 15
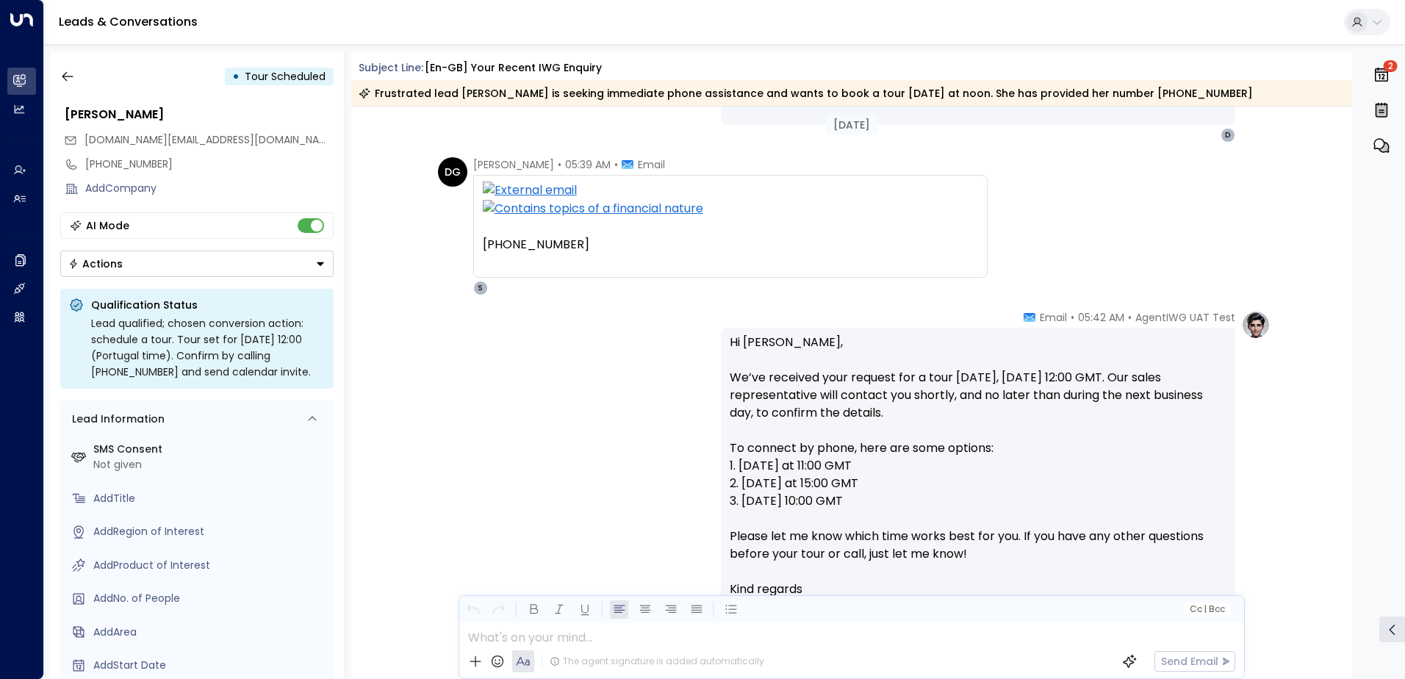
scroll to position [1611, 0]
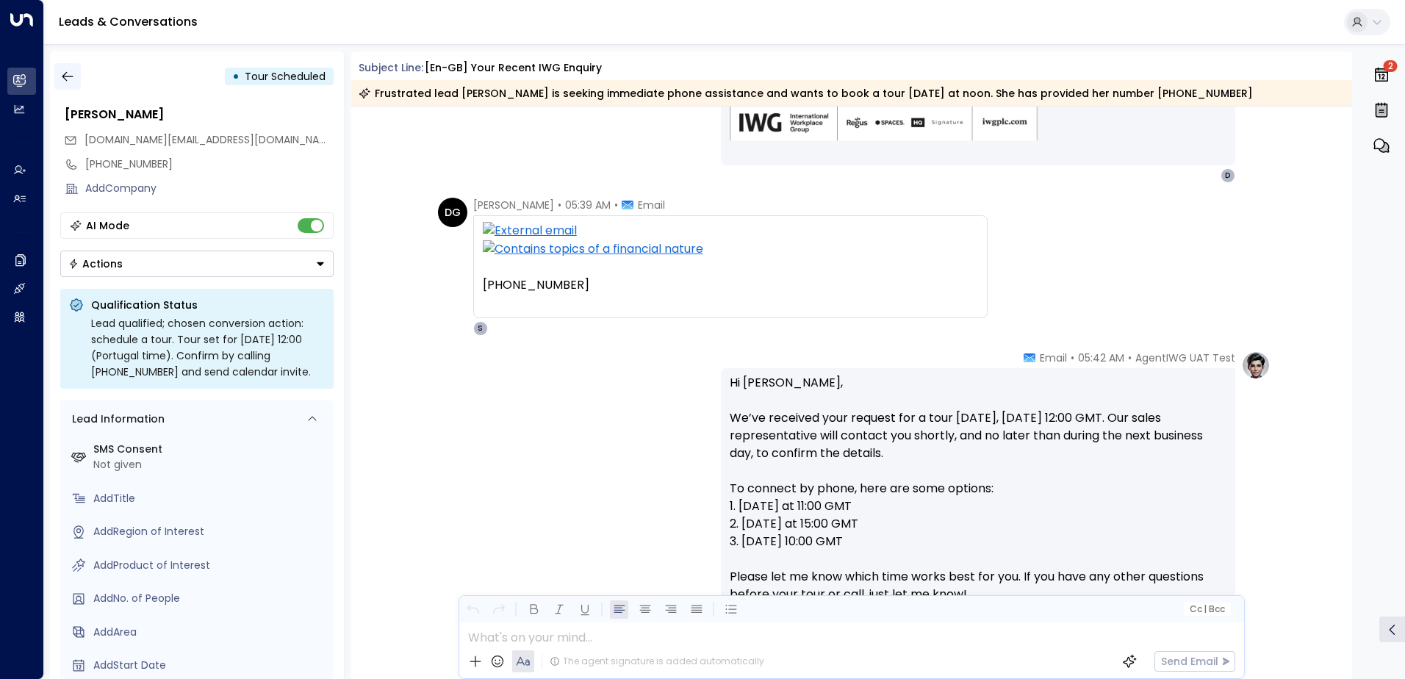
click at [65, 73] on icon "button" at bounding box center [67, 77] width 11 height 10
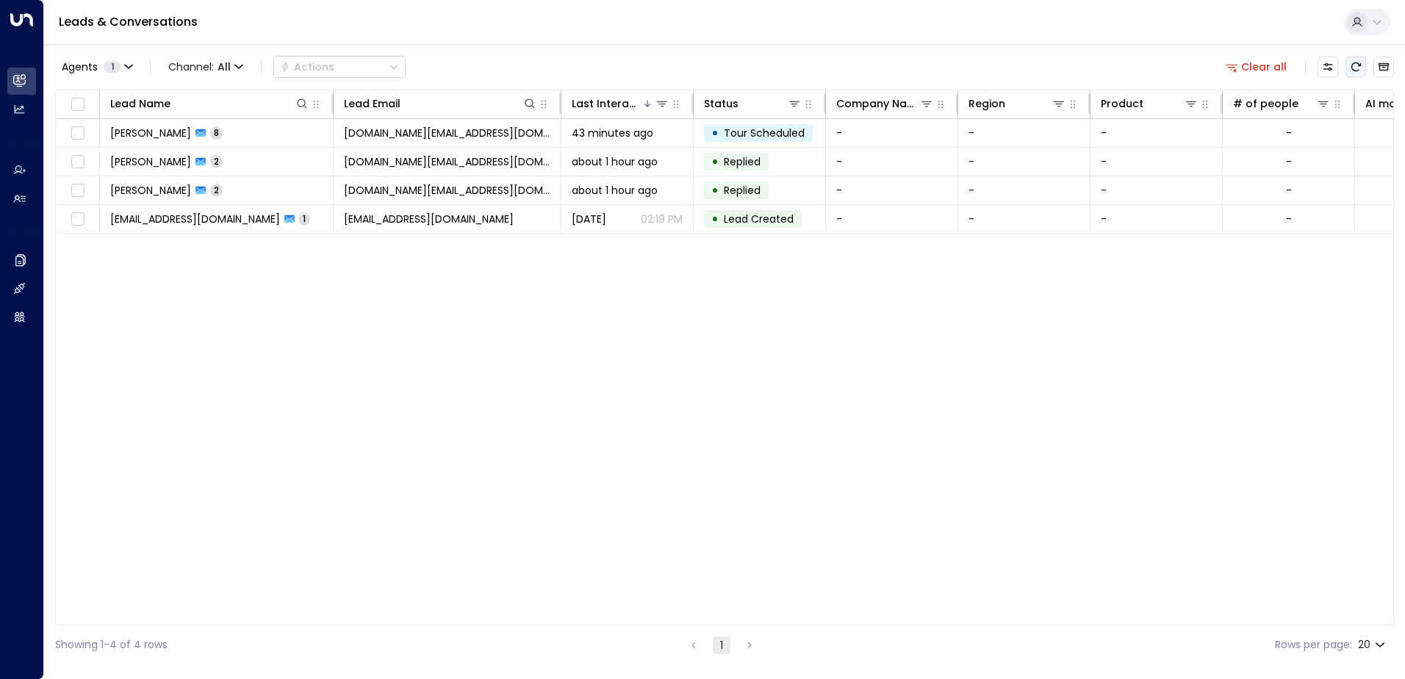
click at [1362, 65] on button "Refresh" at bounding box center [1355, 67] width 21 height 21
click at [1358, 62] on icon "Refresh" at bounding box center [1356, 67] width 12 height 12
click at [1355, 68] on icon "Refresh" at bounding box center [1356, 67] width 12 height 12
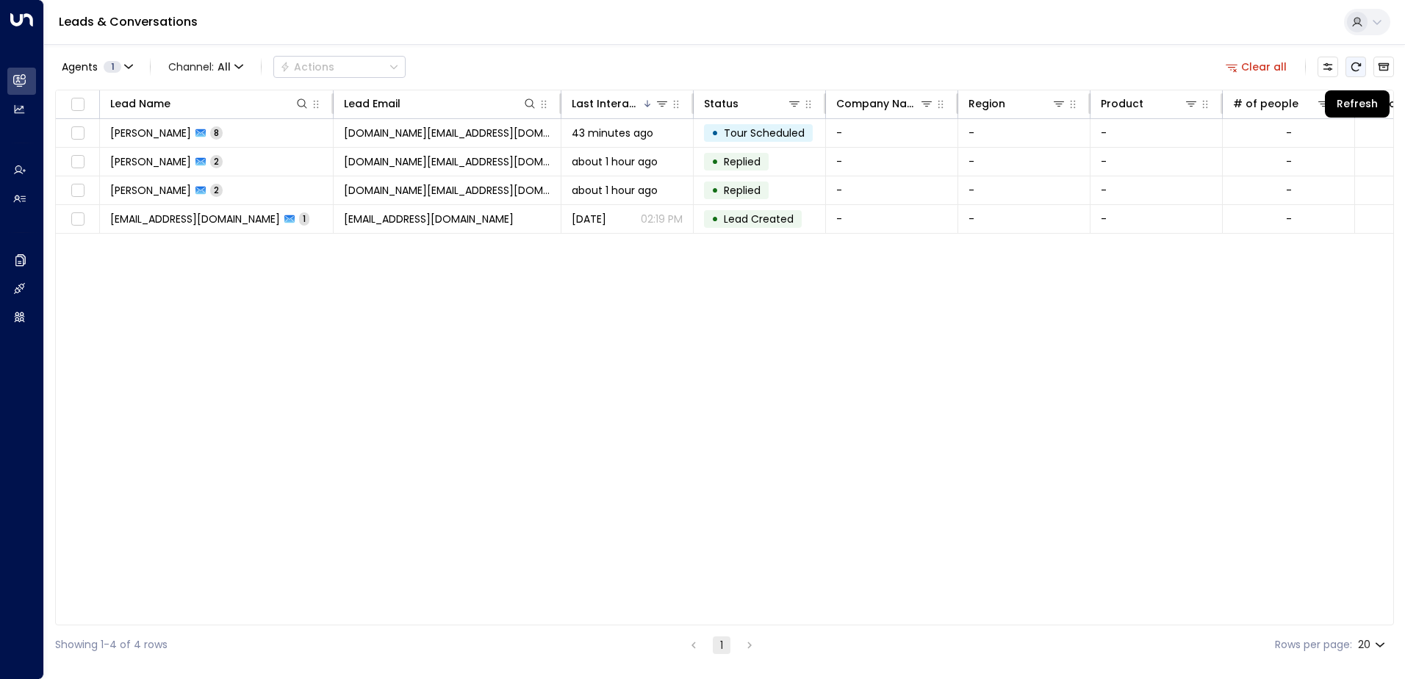
click at [1355, 68] on icon "Refresh" at bounding box center [1356, 67] width 12 height 12
click at [1349, 71] on button "Refresh" at bounding box center [1355, 67] width 21 height 21
click at [1359, 68] on icon "Refresh" at bounding box center [1356, 67] width 12 height 12
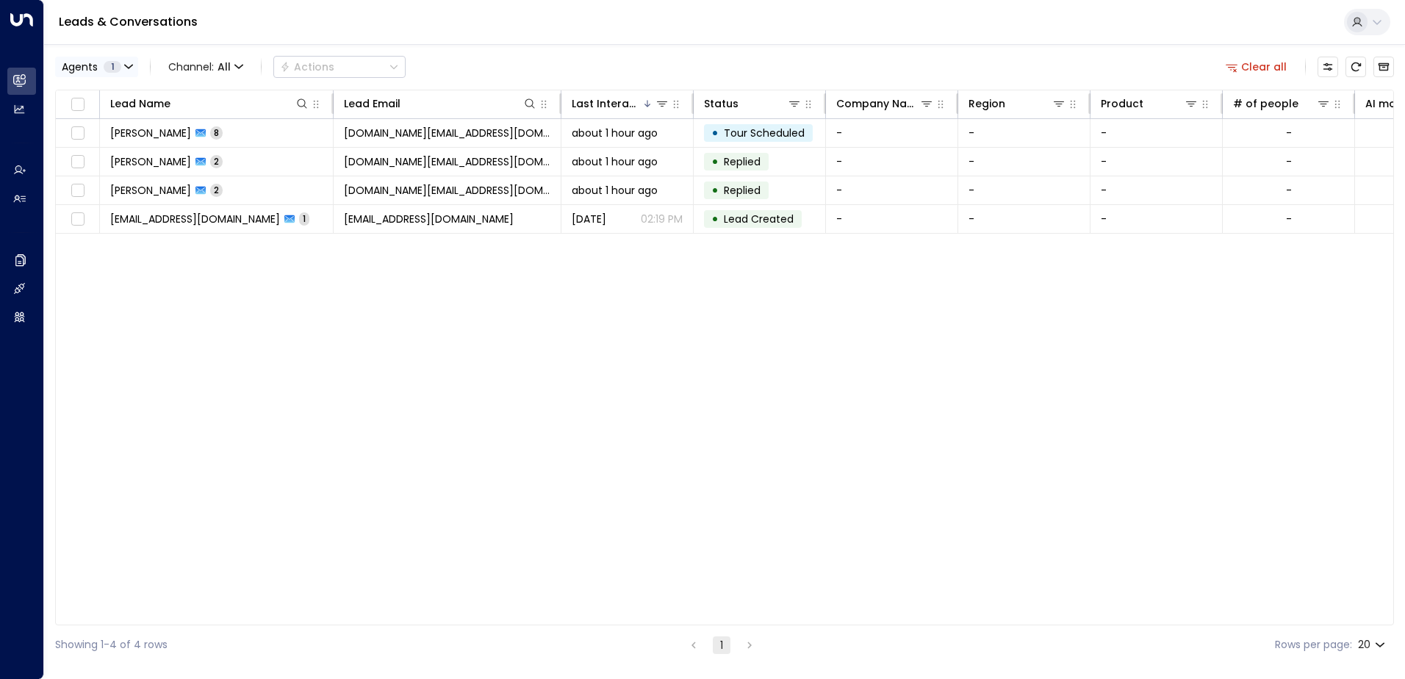
click at [126, 65] on icon "button" at bounding box center [128, 66] width 7 height 3
click at [130, 95] on div "AgentIWG UAT" at bounding box center [117, 95] width 74 height 15
click at [237, 154] on button "Apply" at bounding box center [249, 155] width 43 height 21
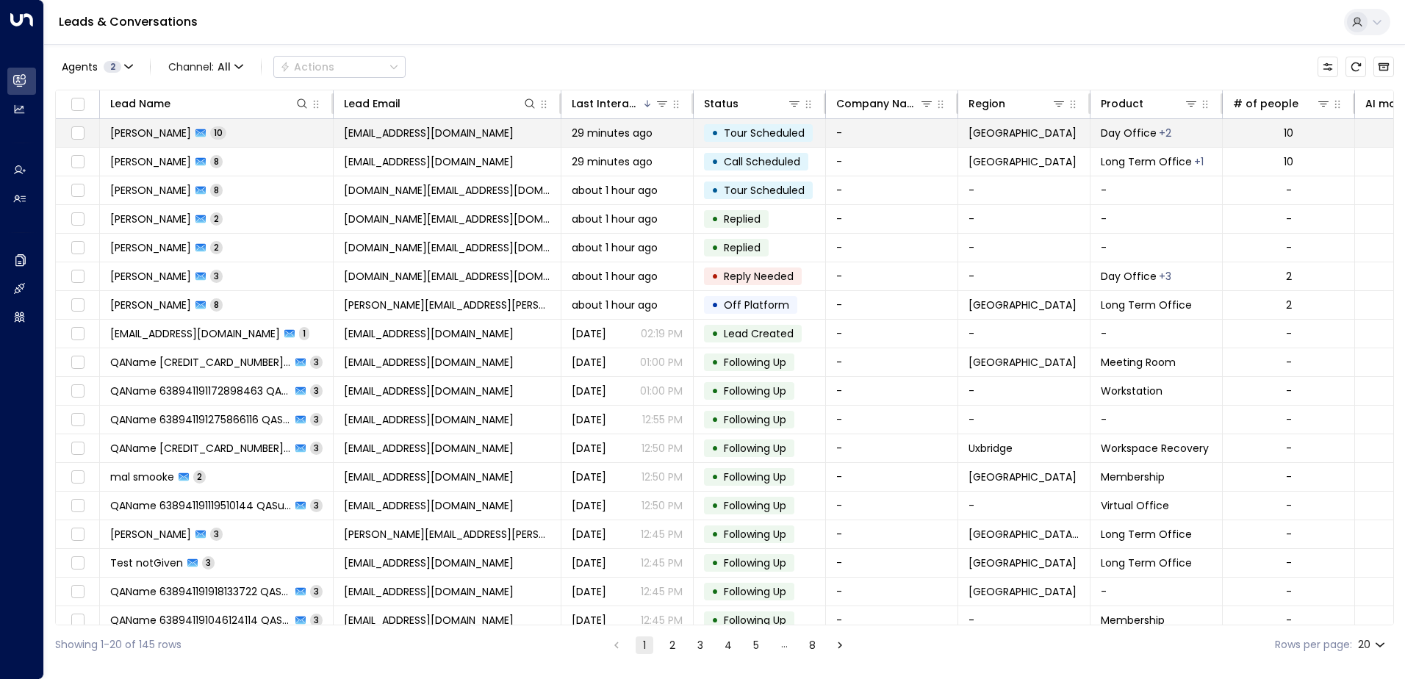
click at [237, 134] on td "[PERSON_NAME] 10" at bounding box center [217, 133] width 234 height 28
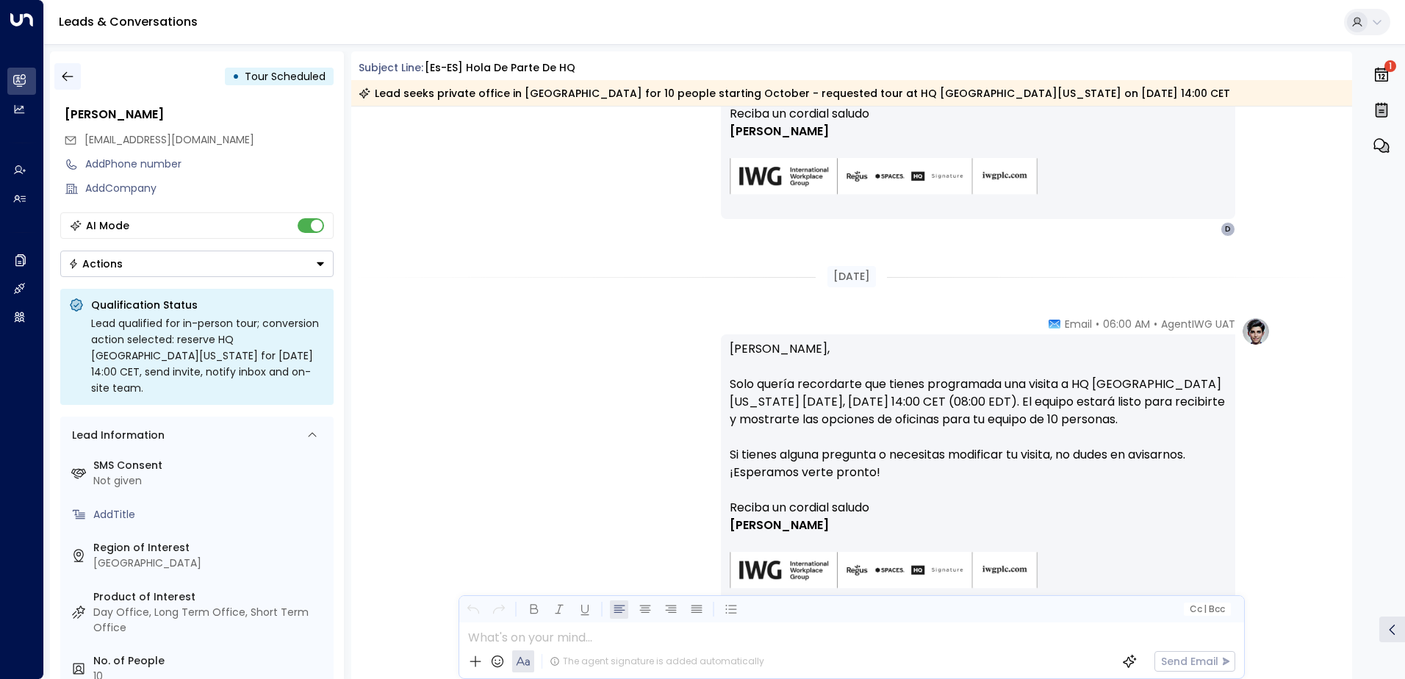
click at [70, 75] on icon "button" at bounding box center [67, 76] width 15 height 15
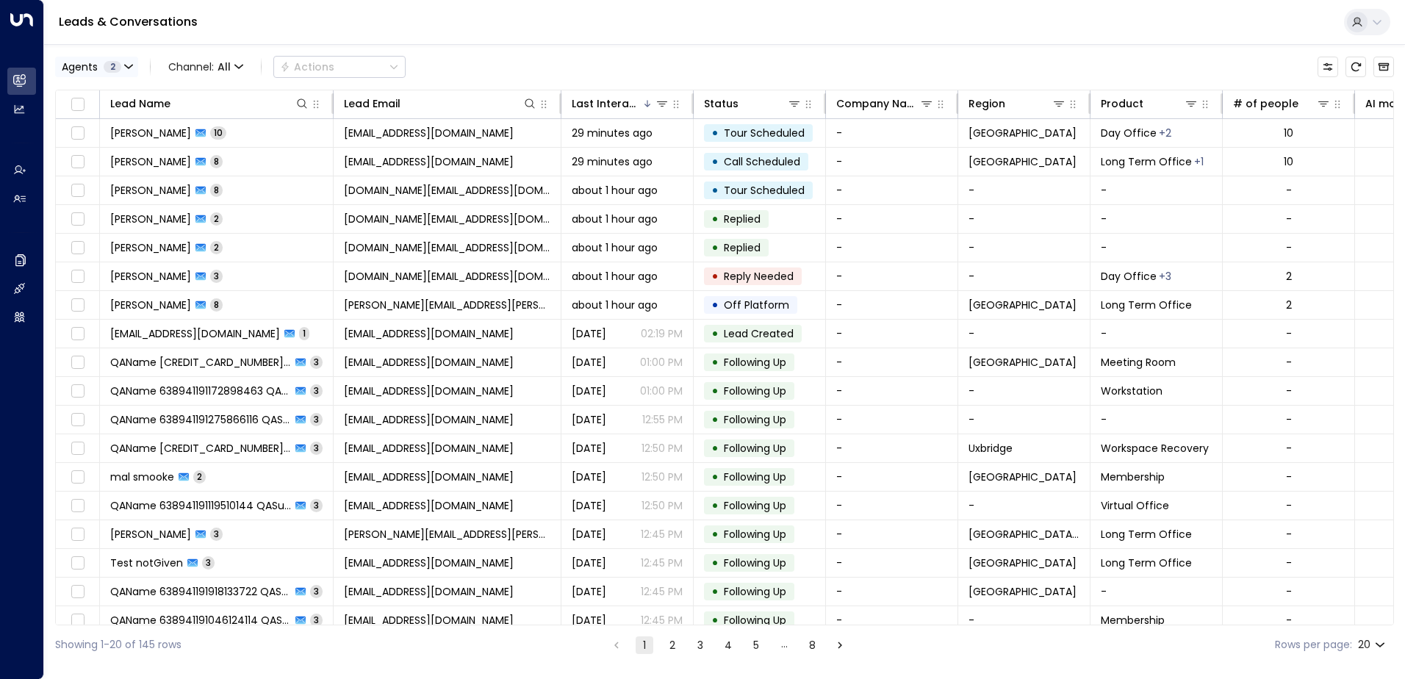
click at [125, 65] on icon "button" at bounding box center [128, 66] width 7 height 3
click at [122, 94] on div "Deprecated AgentIWG UAT" at bounding box center [149, 95] width 139 height 15
click at [242, 158] on button "Apply" at bounding box center [249, 155] width 43 height 21
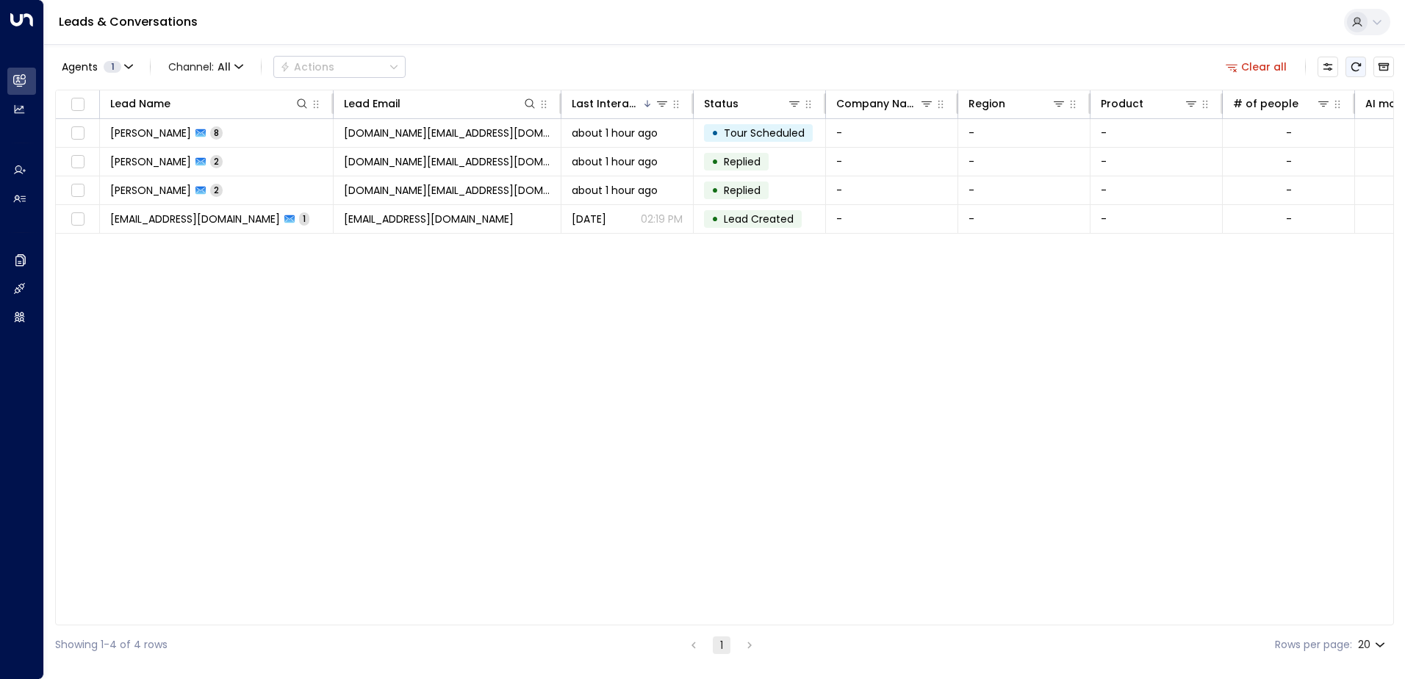
click at [1357, 64] on icon "Refresh" at bounding box center [1356, 67] width 12 height 12
click at [1359, 73] on button "Refresh" at bounding box center [1355, 67] width 21 height 21
click at [1364, 67] on button "Refresh" at bounding box center [1355, 67] width 21 height 21
click at [1352, 67] on icon "Refresh" at bounding box center [1356, 66] width 10 height 9
click at [1362, 67] on button "Refresh" at bounding box center [1355, 67] width 21 height 21
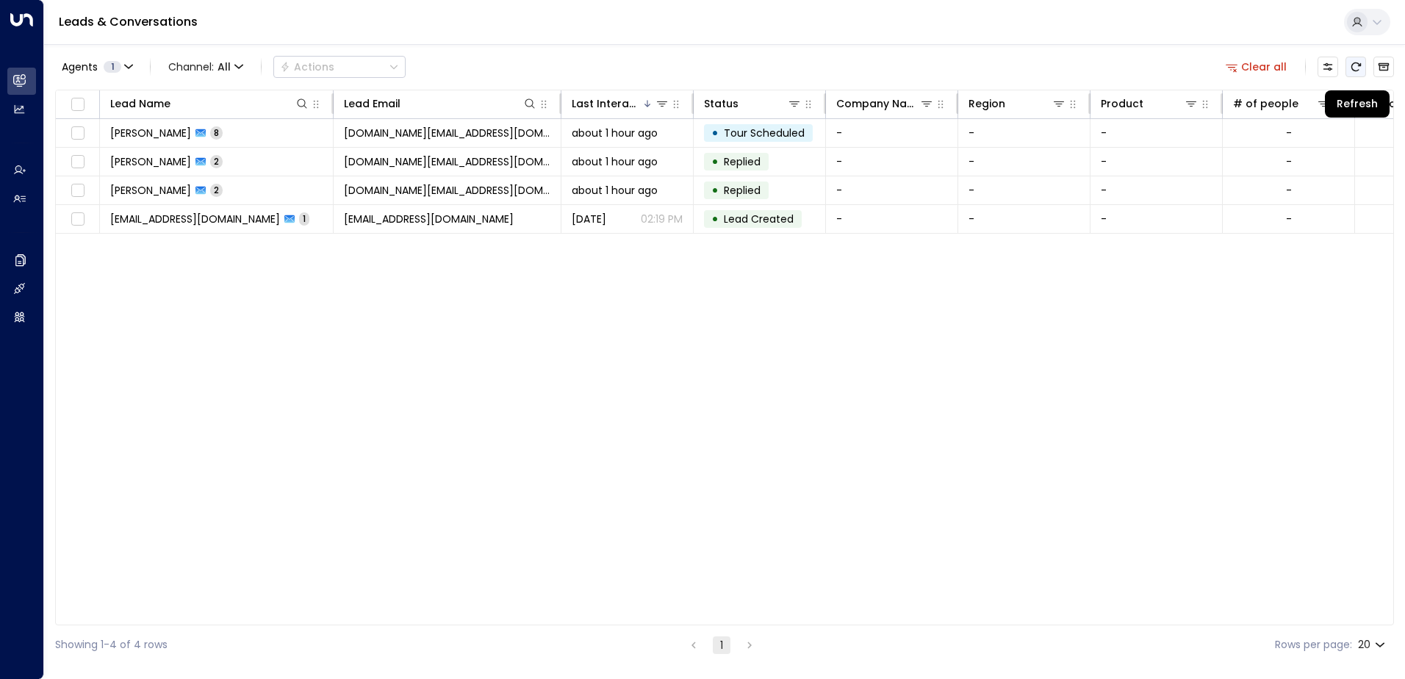
click at [1357, 67] on icon "Refresh" at bounding box center [1356, 67] width 12 height 12
click at [1348, 67] on button "Refresh" at bounding box center [1355, 67] width 21 height 21
click at [1355, 70] on icon "Refresh" at bounding box center [1356, 67] width 12 height 12
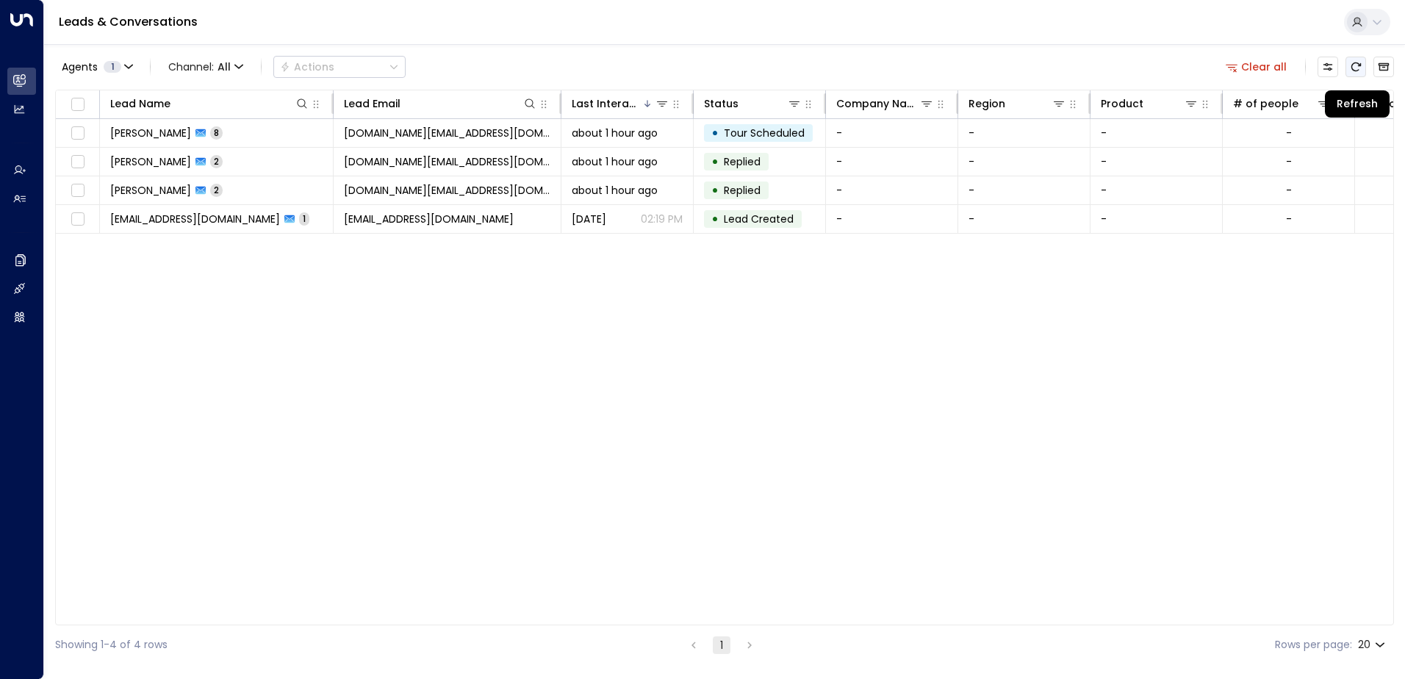
click at [1360, 62] on icon "Refresh" at bounding box center [1356, 67] width 12 height 12
click at [1354, 64] on icon "Refresh" at bounding box center [1356, 66] width 10 height 9
click at [1353, 66] on icon "Refresh" at bounding box center [1356, 67] width 12 height 12
click at [1354, 66] on icon "Refresh" at bounding box center [1356, 67] width 12 height 12
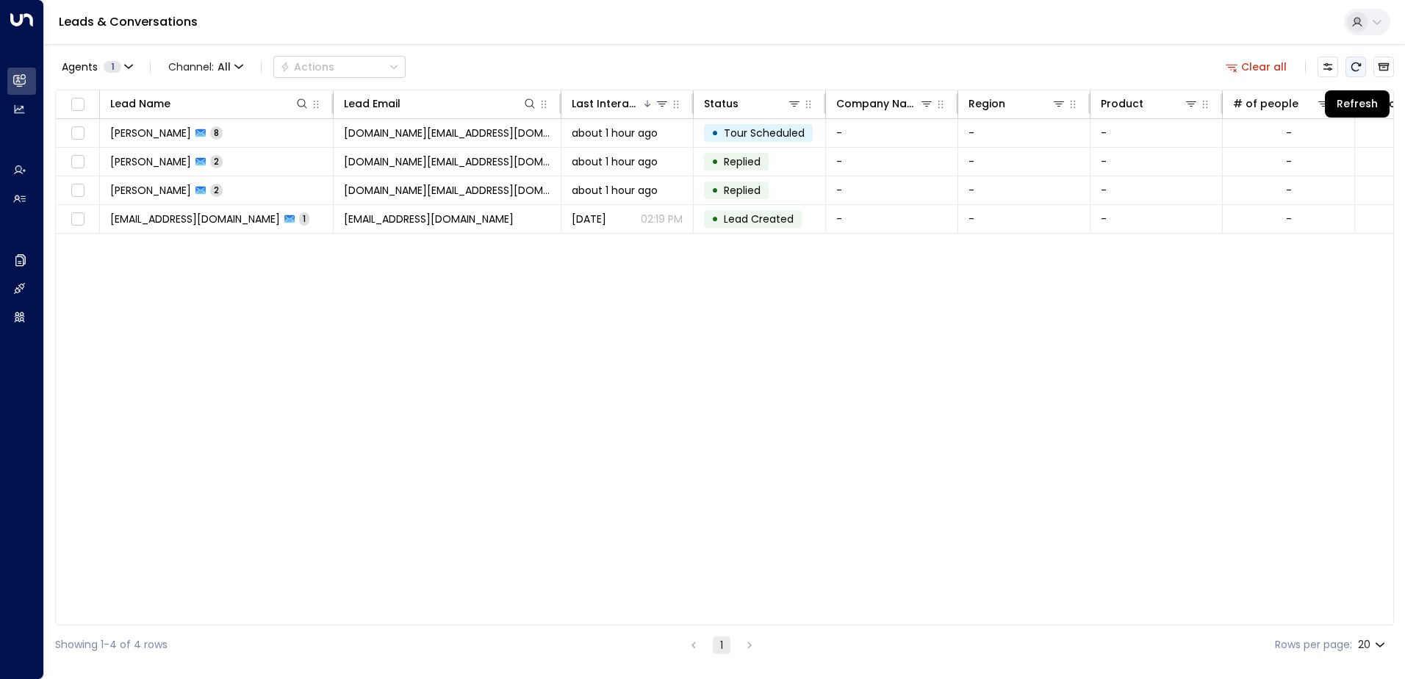
click at [1354, 66] on icon "Refresh" at bounding box center [1356, 67] width 12 height 12
click at [1354, 65] on icon "Refresh" at bounding box center [1356, 67] width 12 height 12
click at [1357, 68] on icon "Refresh" at bounding box center [1356, 67] width 12 height 12
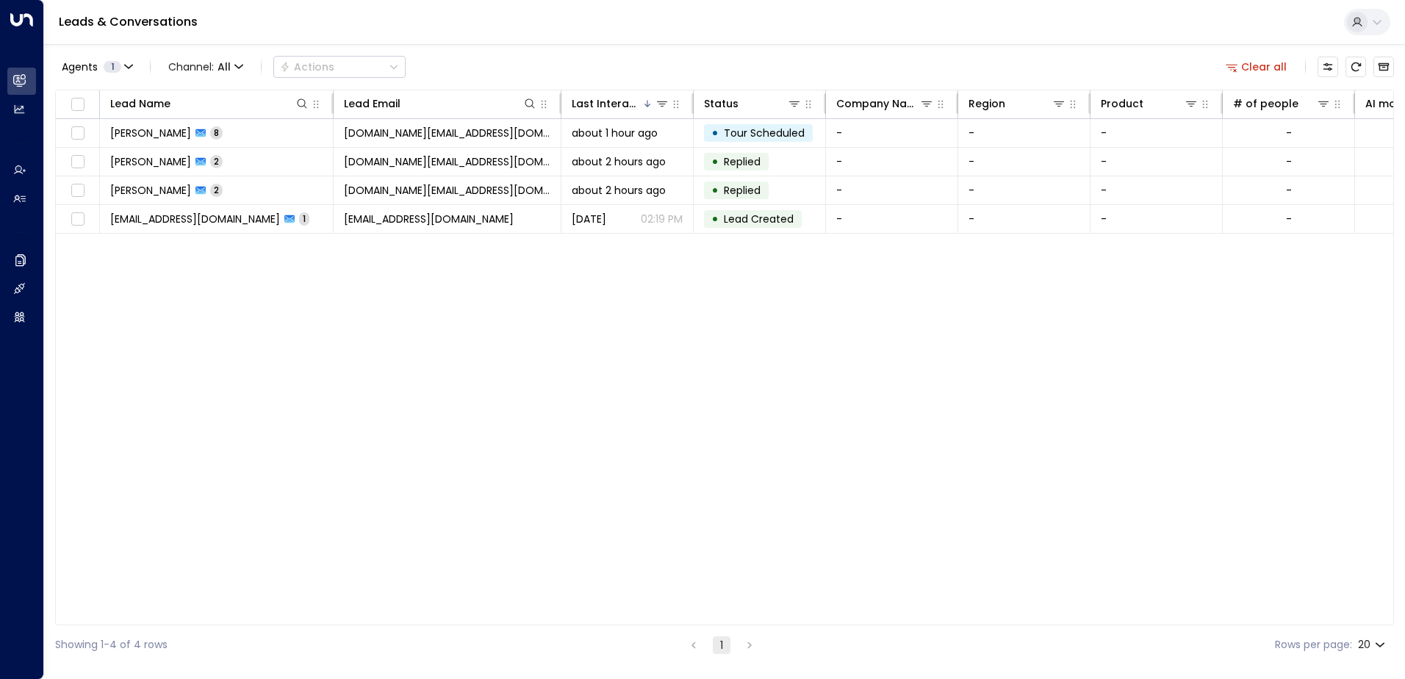
click at [1351, 66] on icon "Refresh" at bounding box center [1356, 67] width 12 height 12
click at [124, 62] on icon "button" at bounding box center [128, 66] width 9 height 9
click at [139, 112] on div "Deprecated AgentIWG UAT" at bounding box center [149, 118] width 139 height 15
click at [239, 150] on button "Apply" at bounding box center [249, 155] width 43 height 21
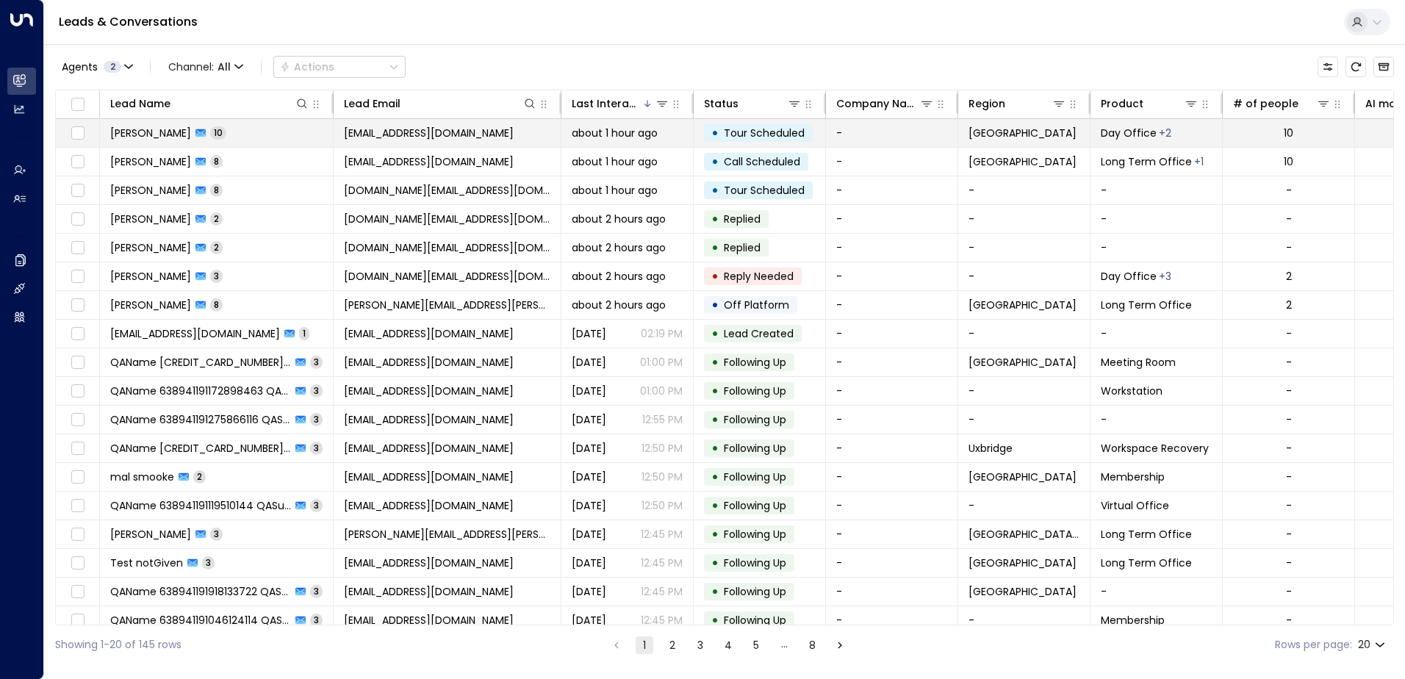
click at [309, 139] on td "[PERSON_NAME] 10" at bounding box center [217, 133] width 234 height 28
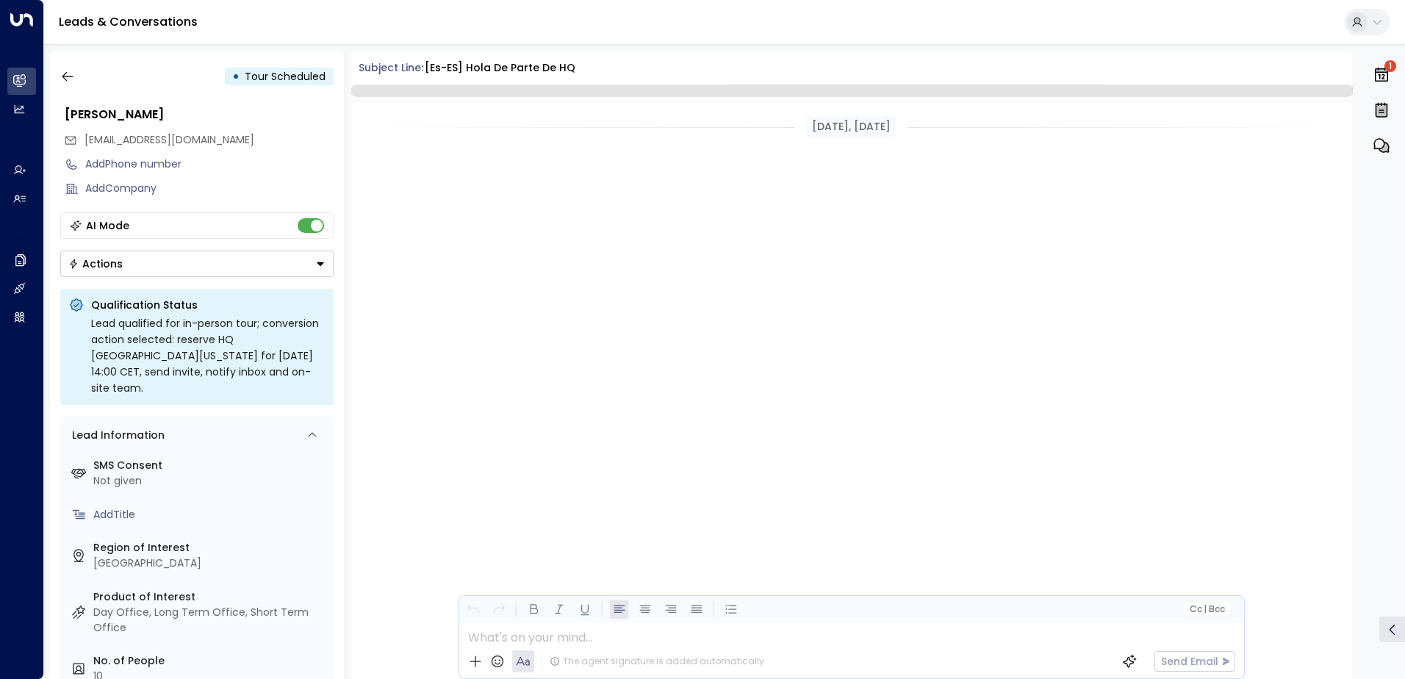
scroll to position [1850, 0]
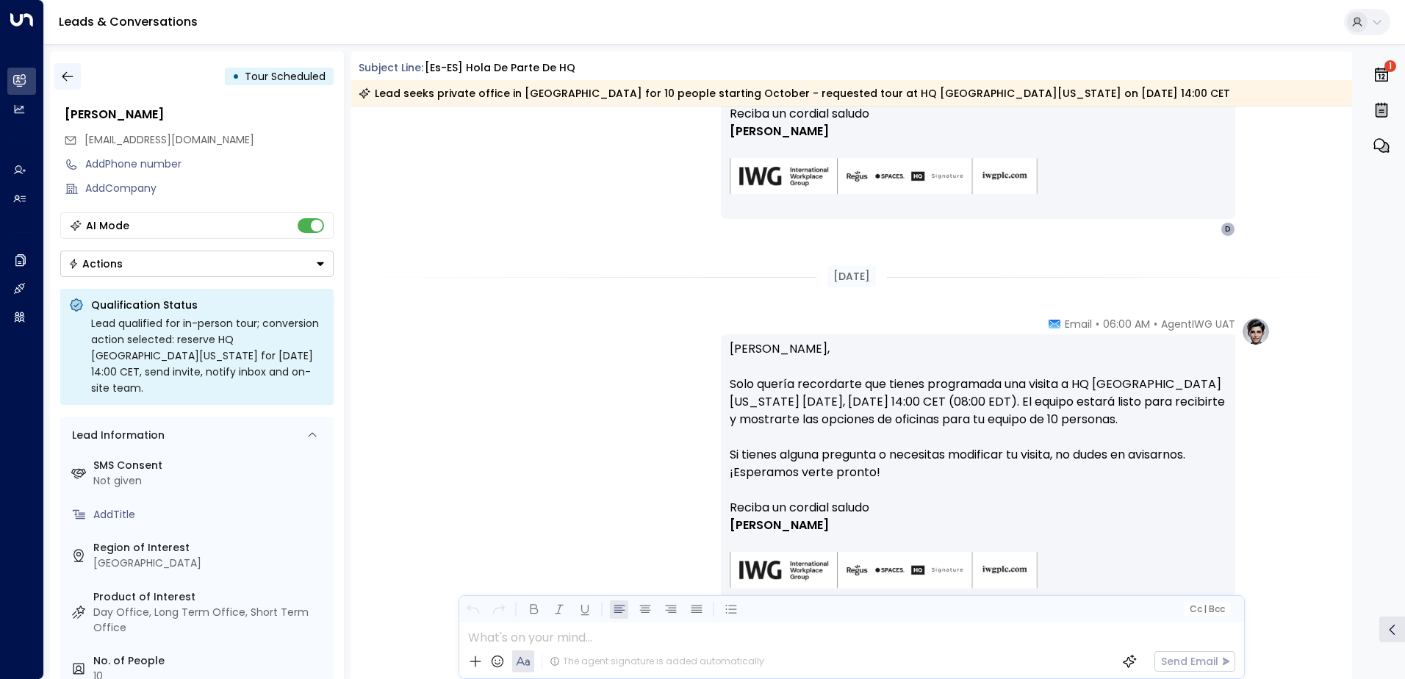
click at [65, 79] on icon "button" at bounding box center [67, 77] width 11 height 10
